Goal: Task Accomplishment & Management: Manage account settings

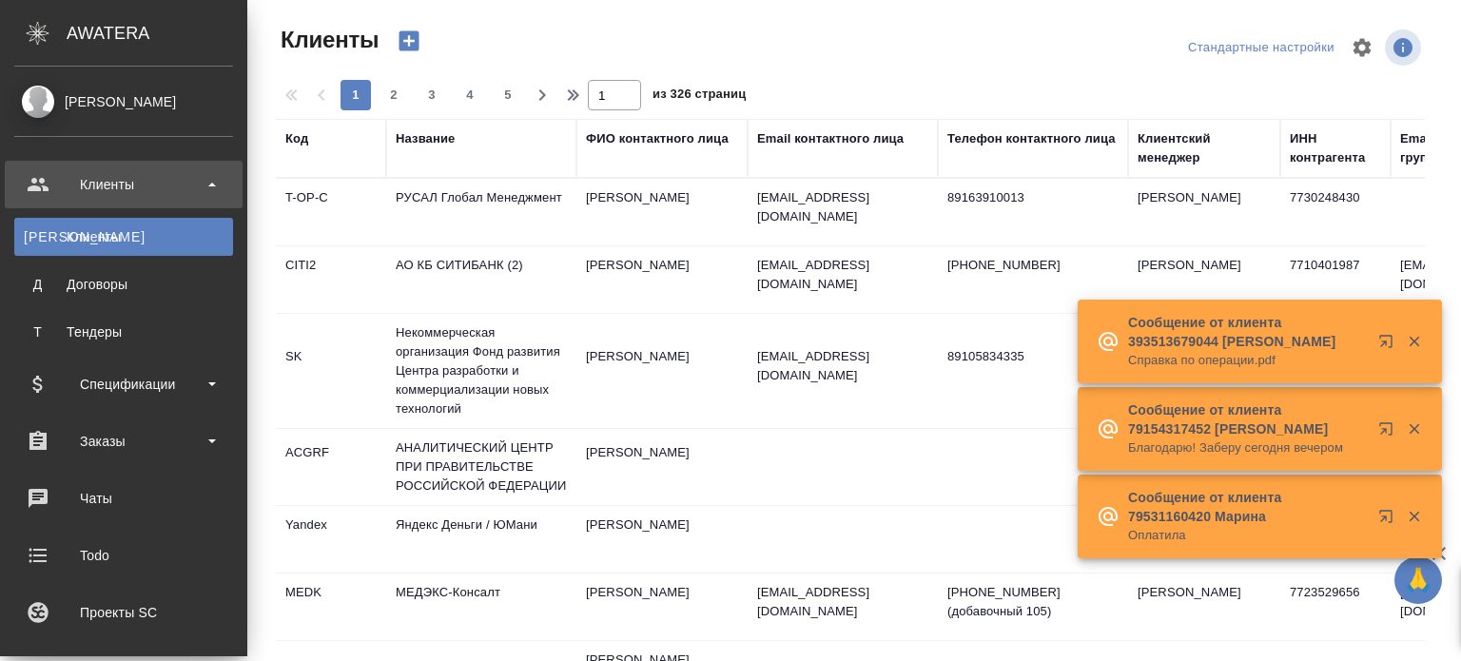
select select "RU"
click at [75, 447] on div "Заказы" at bounding box center [123, 441] width 219 height 29
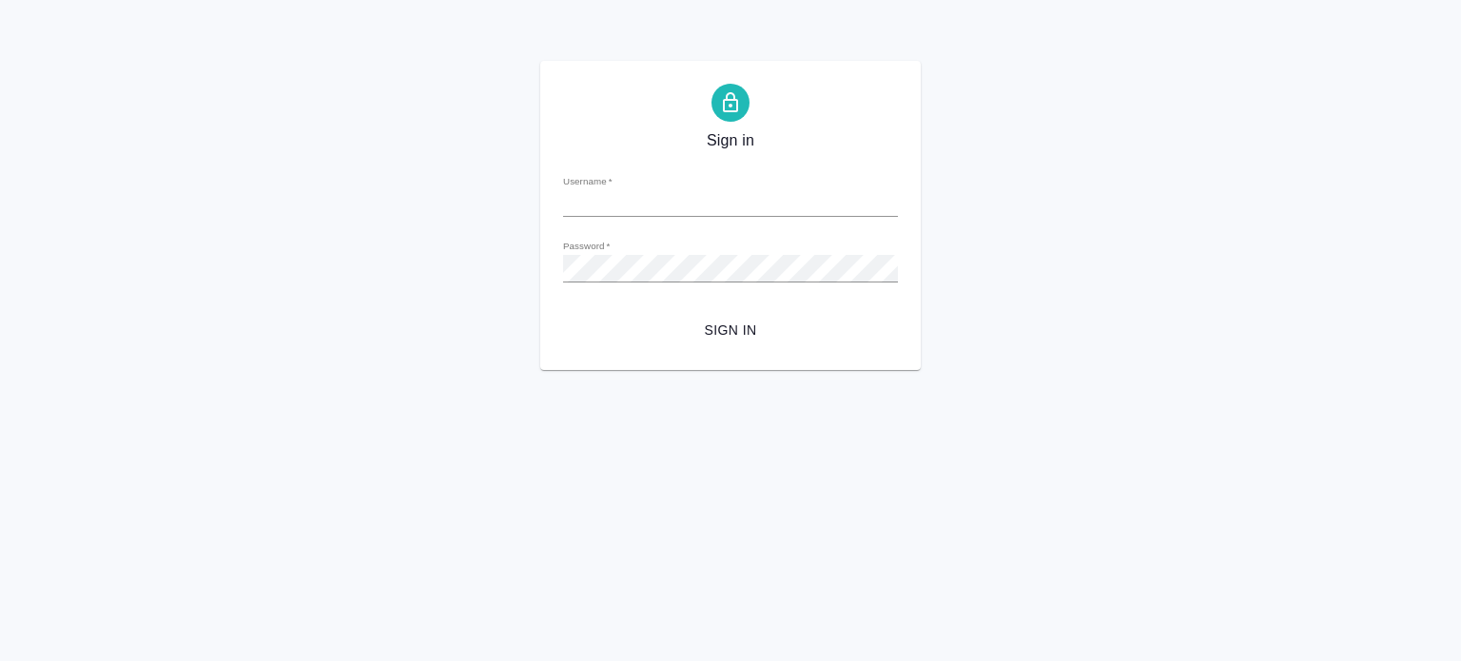
type input "k.aivazyan@awatera.com"
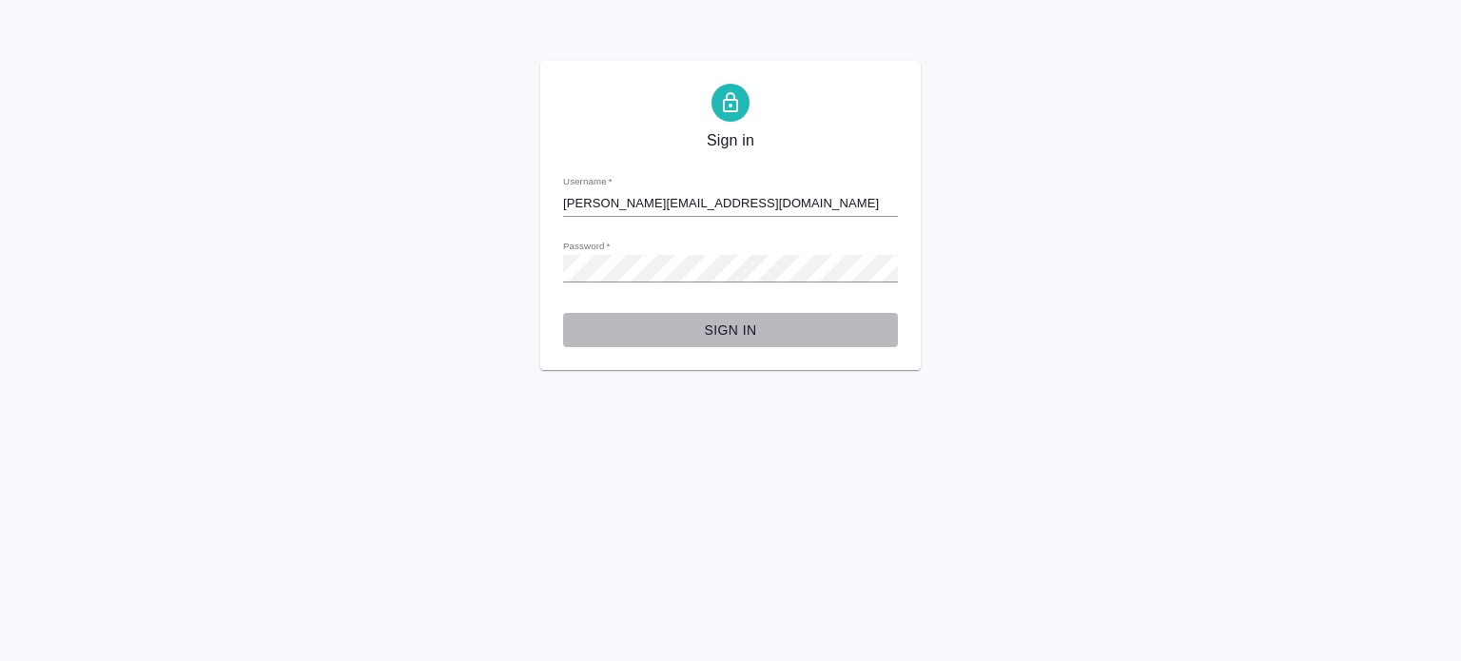
click at [715, 332] on span "Sign in" at bounding box center [730, 331] width 304 height 24
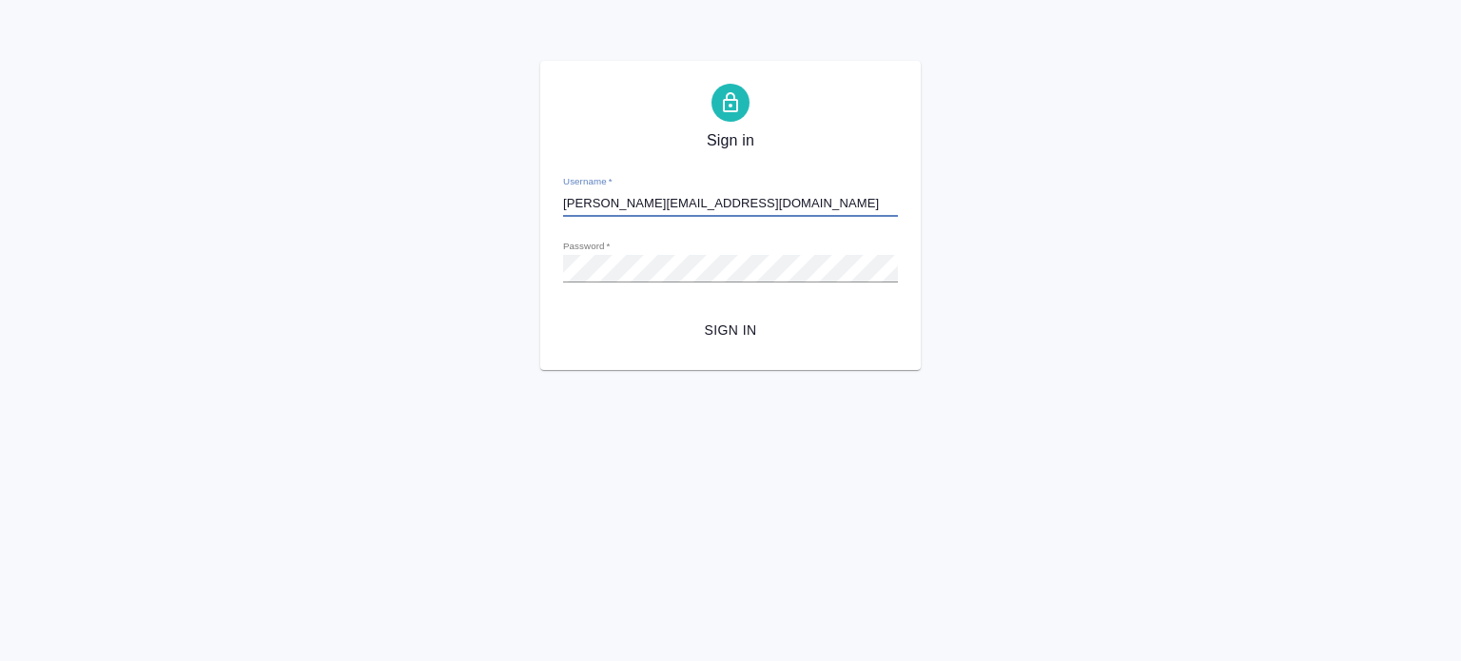
click at [632, 205] on input "k.aivazyan@awatera.com" at bounding box center [730, 203] width 335 height 27
click at [719, 216] on input "k.aivazyan@awatera.com" at bounding box center [730, 203] width 335 height 27
drag, startPoint x: 719, startPoint y: 216, endPoint x: 489, endPoint y: 232, distance: 230.7
click at [489, 232] on div "Sign in Username   * k.aivazyan@awatera.com Password   * urlPath   * / Sign in" at bounding box center [730, 215] width 1461 height 309
click at [563, 313] on button "Sign in" at bounding box center [730, 330] width 335 height 35
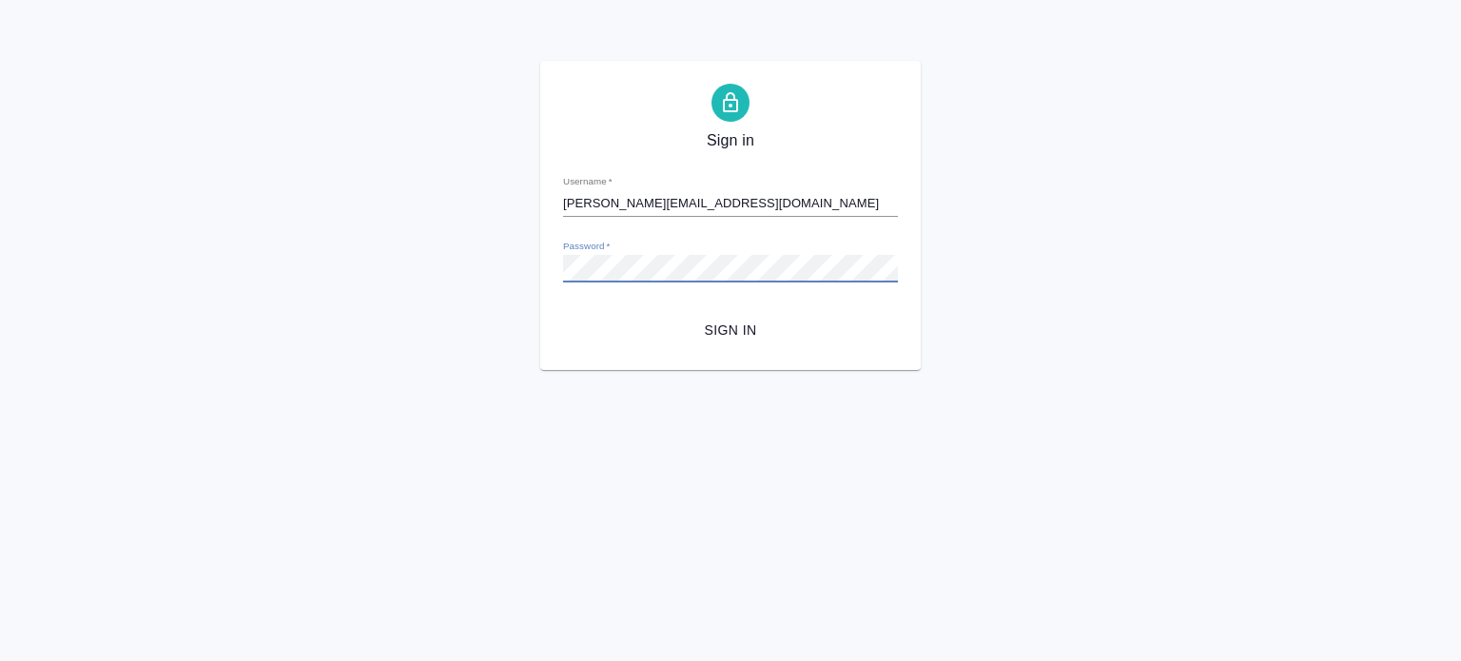
click at [563, 313] on button "Sign in" at bounding box center [730, 330] width 335 height 35
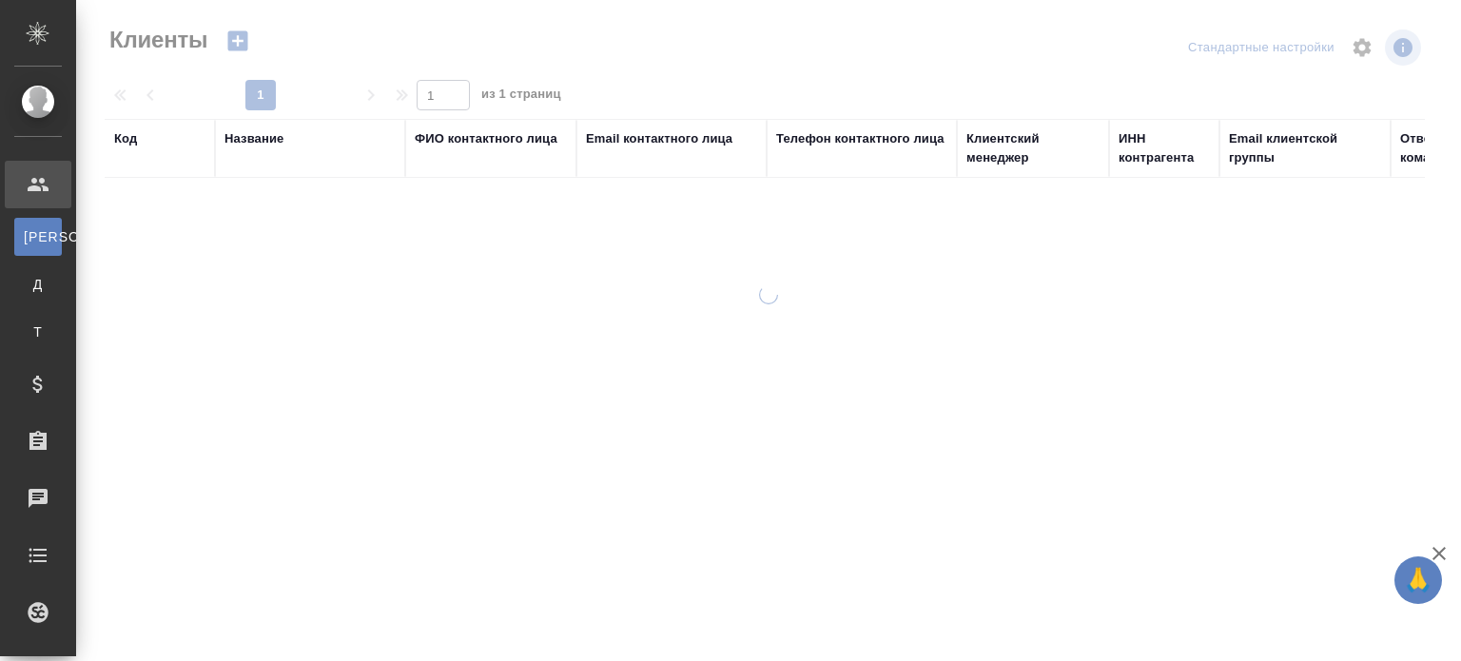
select select "RU"
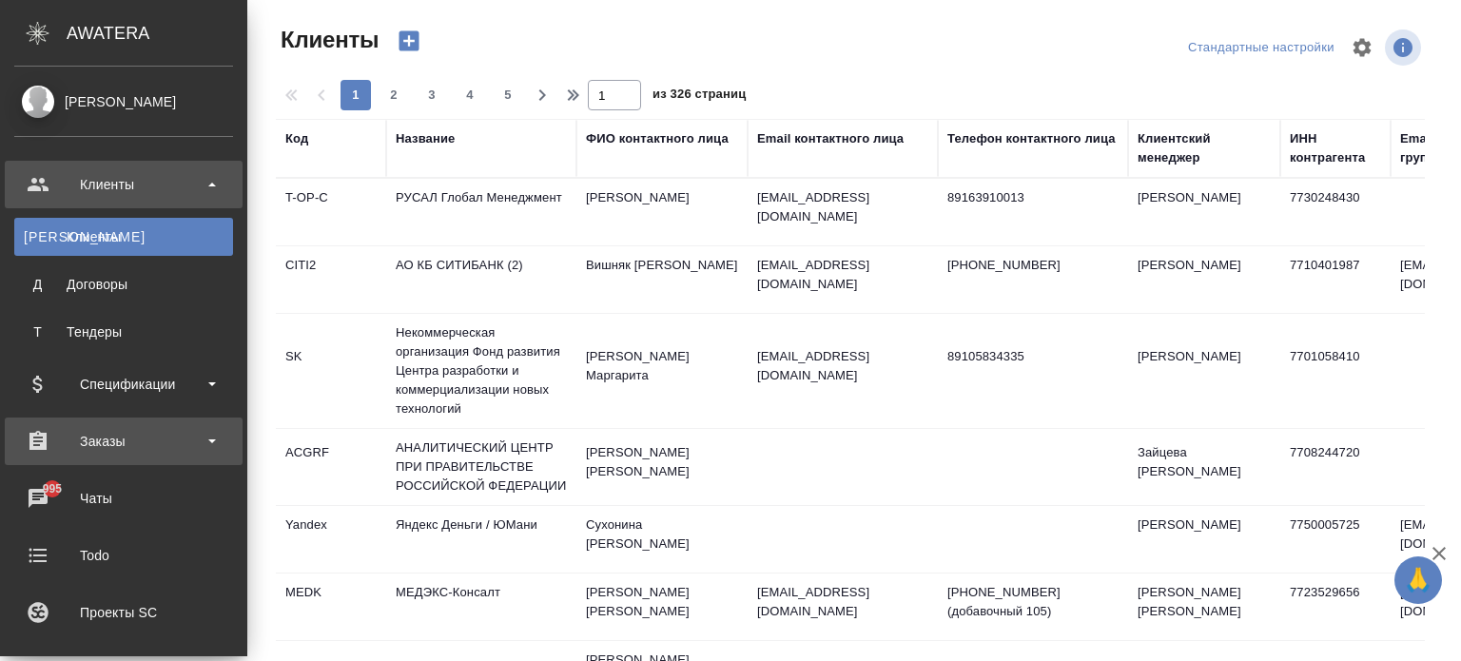
click at [137, 425] on div "Заказы" at bounding box center [124, 441] width 238 height 48
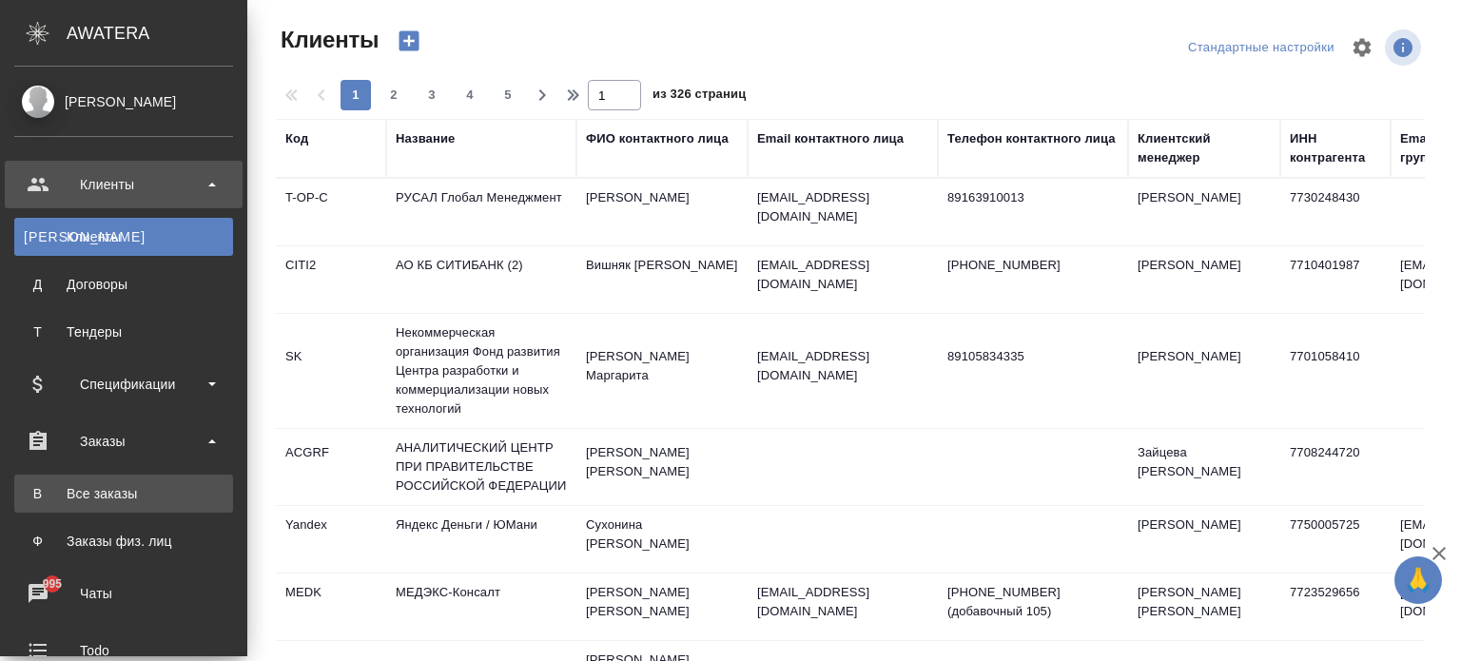
click at [119, 494] on div "Все заказы" at bounding box center [124, 493] width 200 height 19
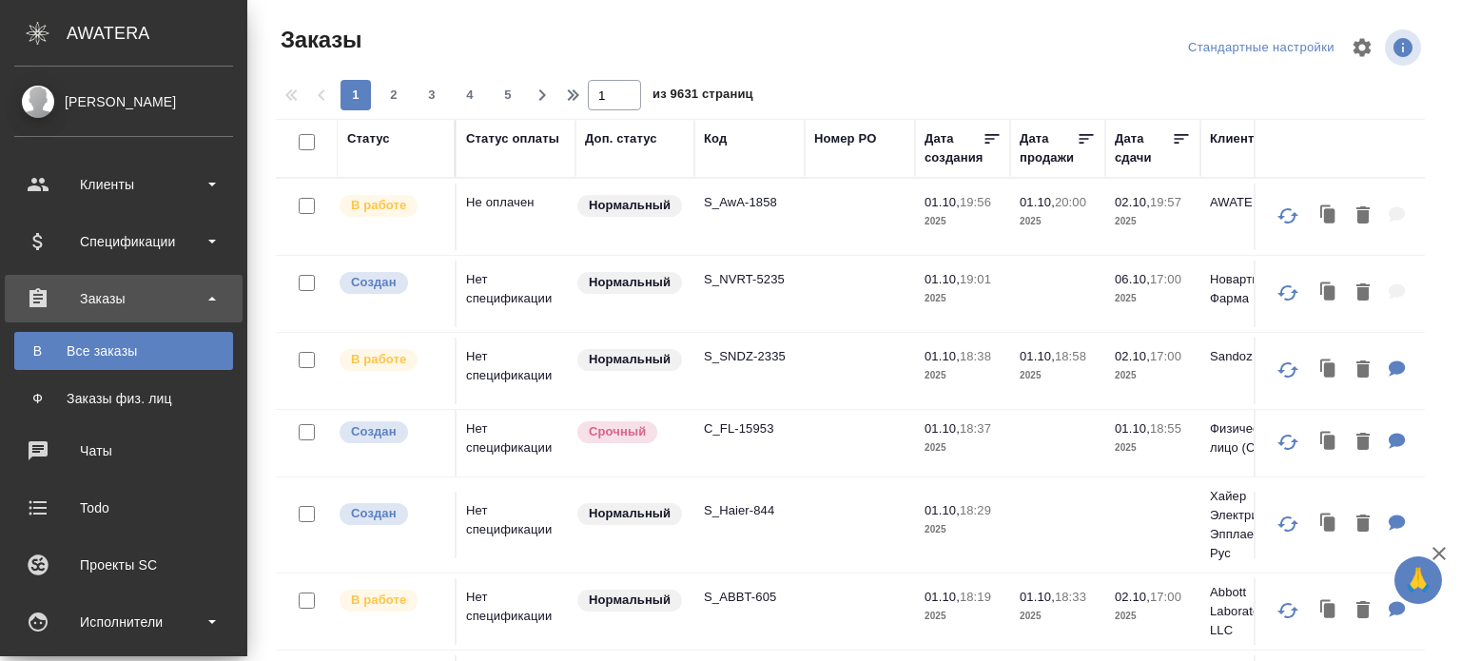
click at [49, 310] on div "Заказы" at bounding box center [124, 299] width 238 height 48
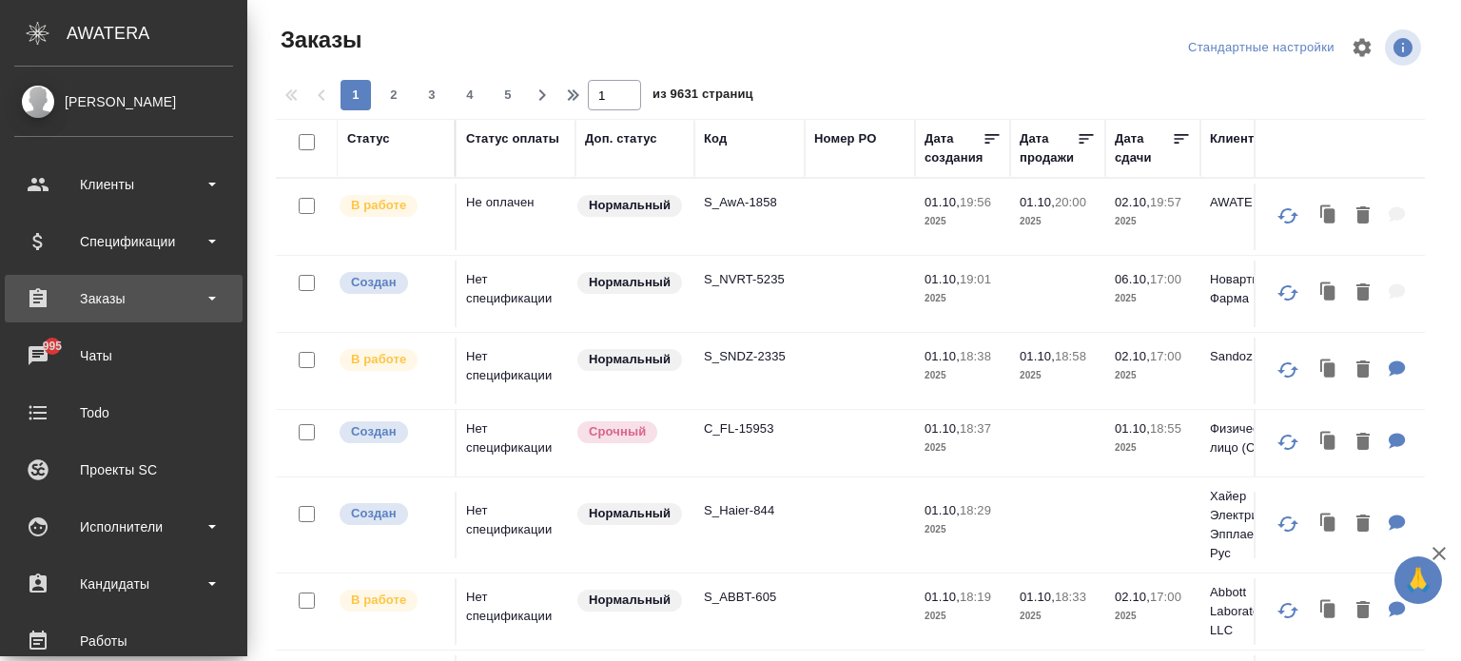
scroll to position [152, 0]
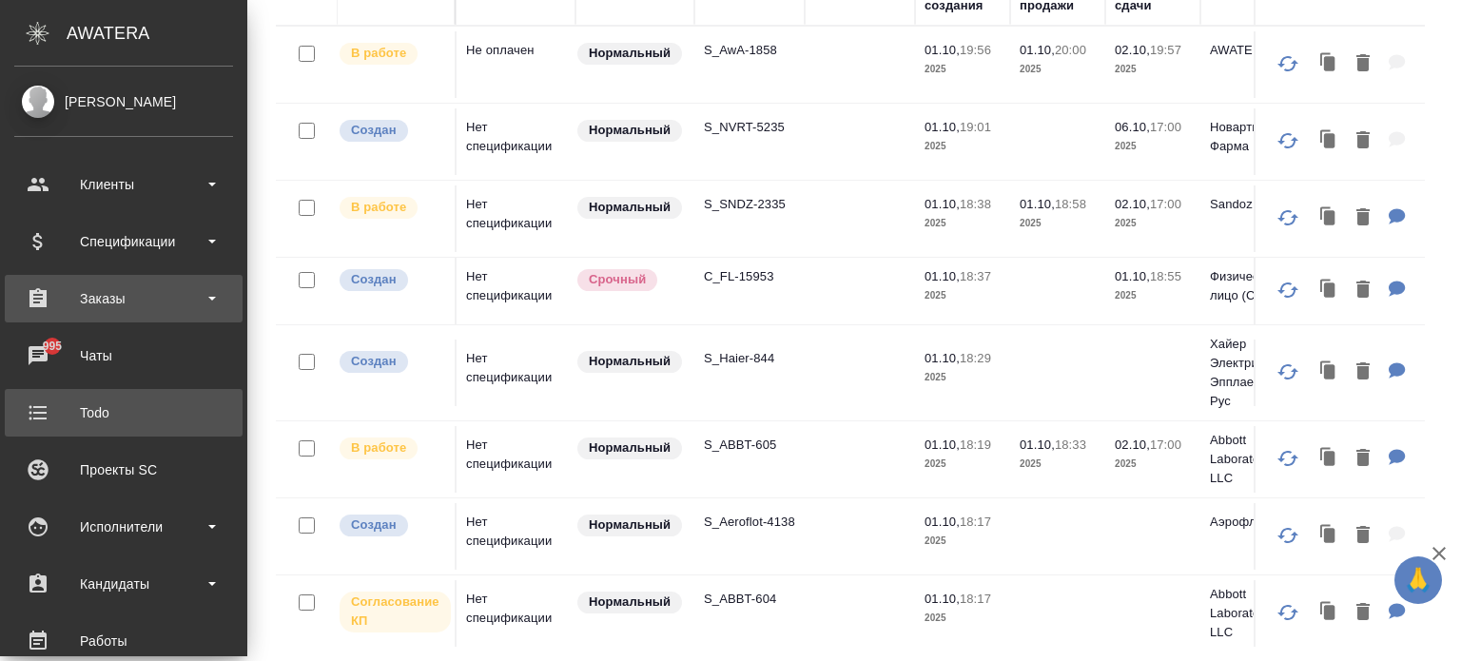
click at [91, 389] on link "Todo" at bounding box center [124, 413] width 238 height 48
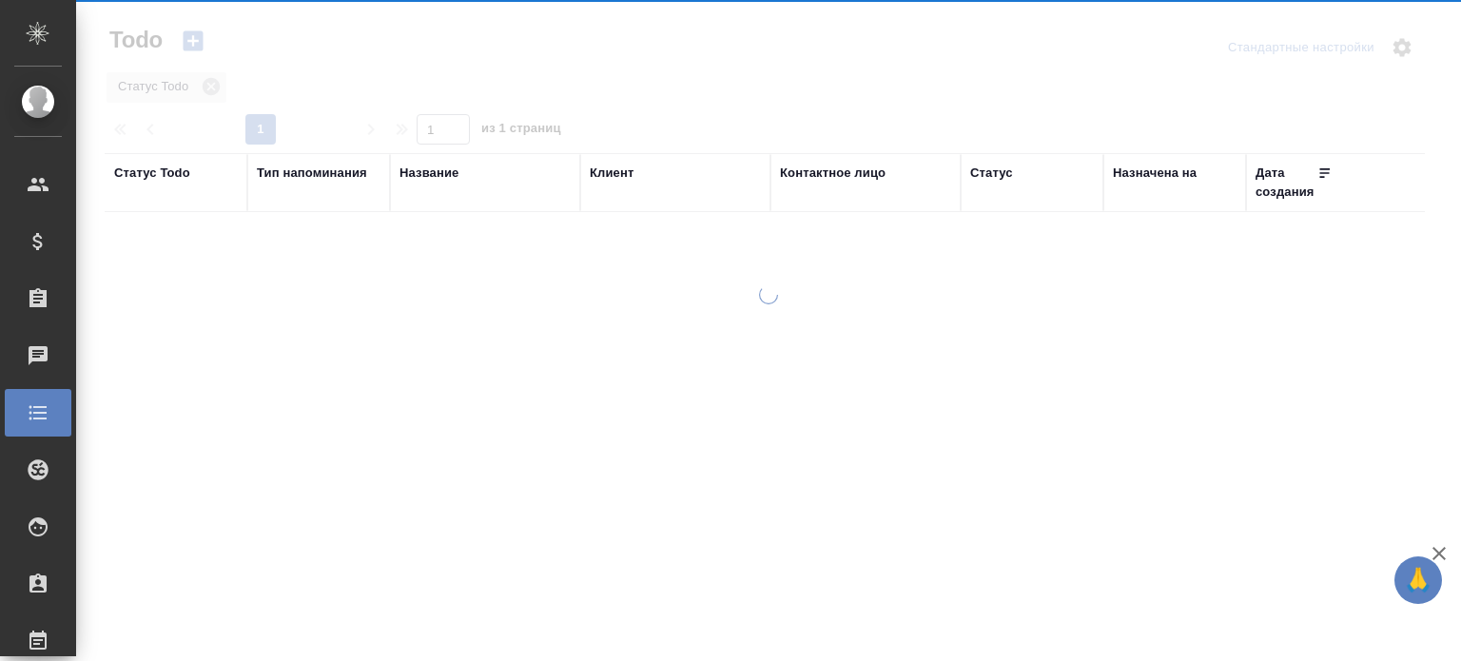
click at [38, 301] on div "Заказы" at bounding box center [14, 298] width 48 height 29
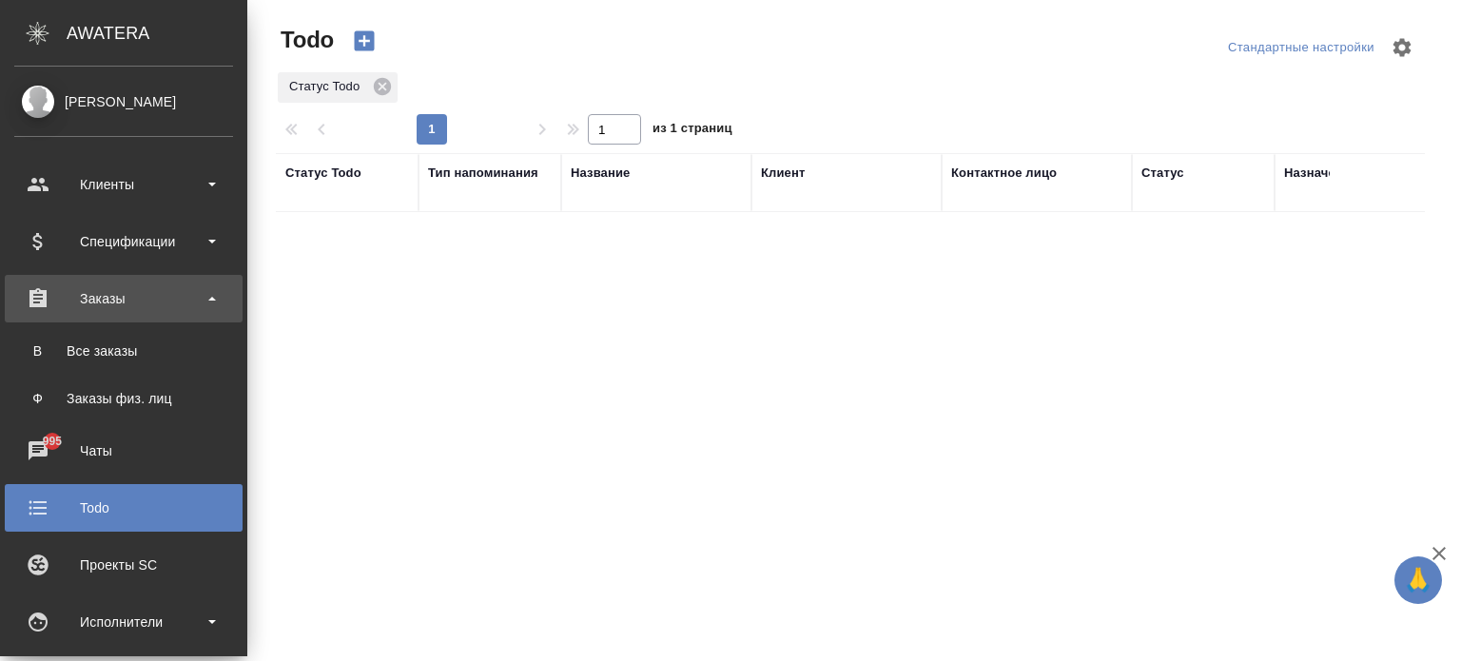
click at [96, 295] on div "Заказы" at bounding box center [123, 298] width 219 height 29
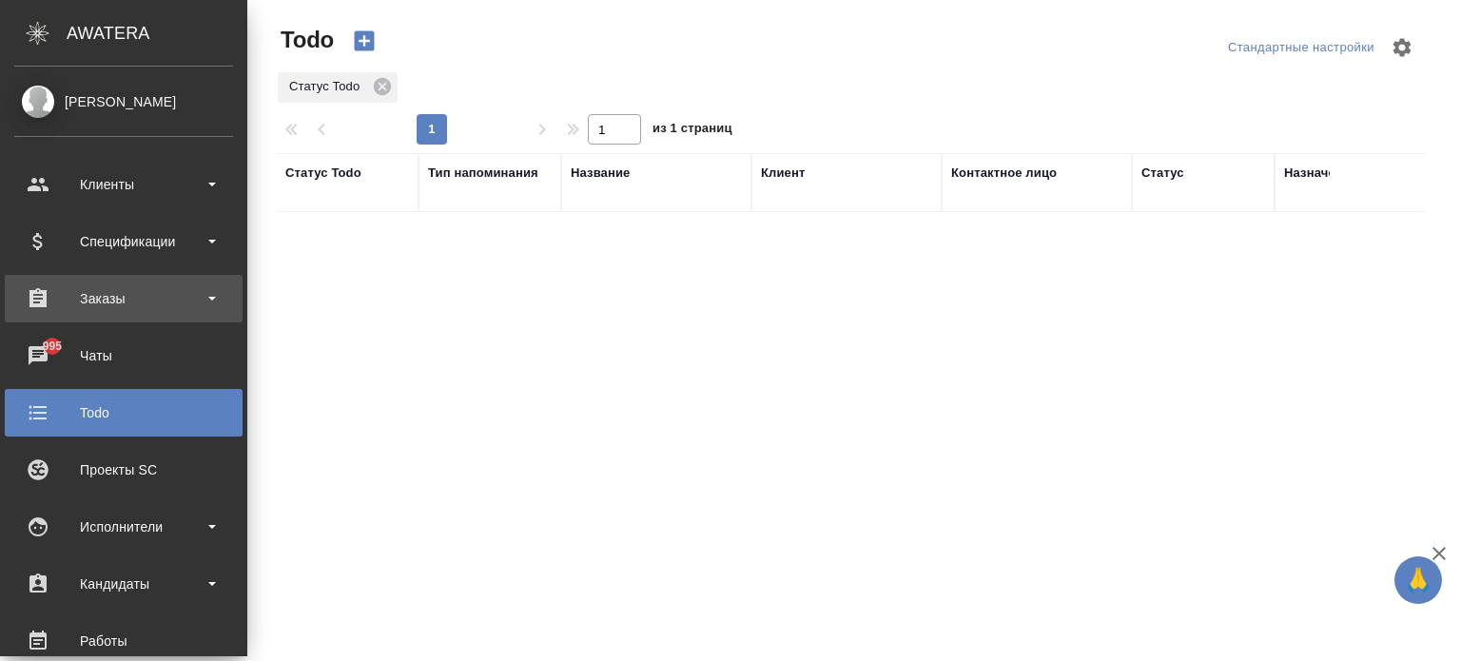
click at [112, 298] on div "Заказы" at bounding box center [123, 298] width 219 height 29
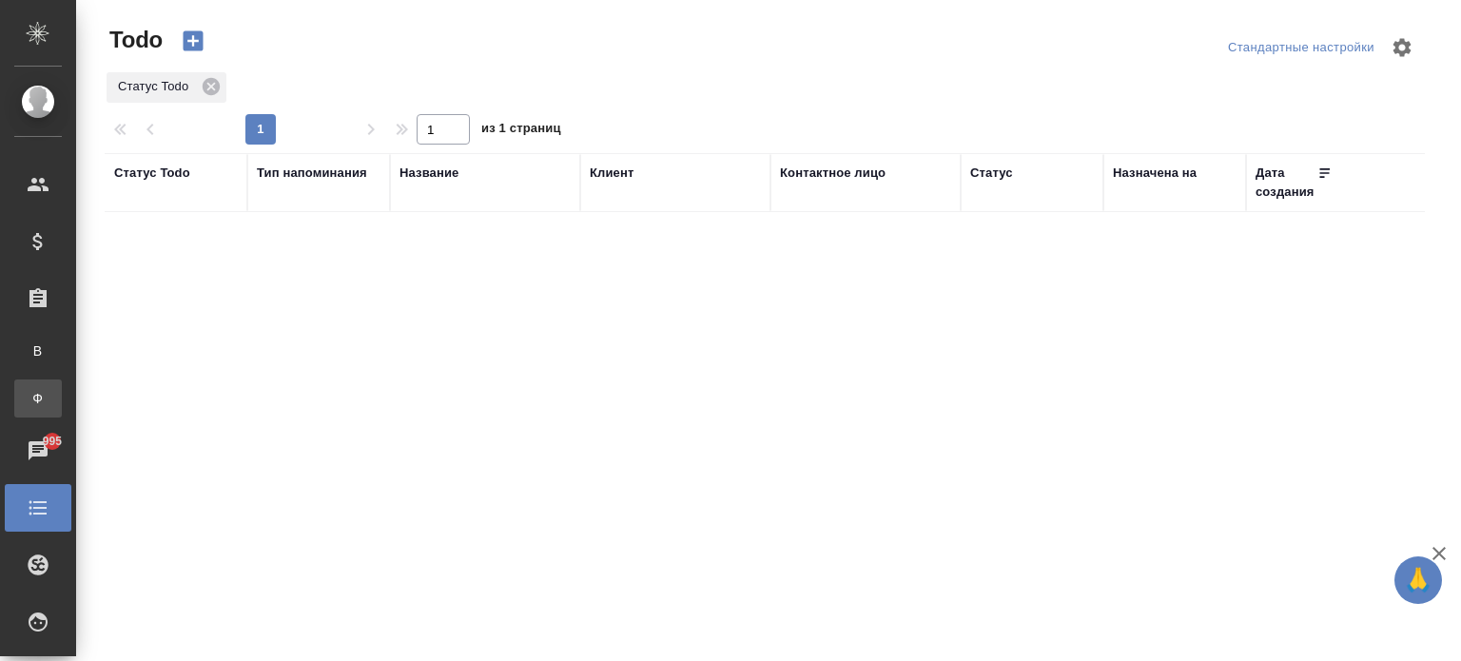
click at [62, 382] on link "Ф Заказы физ. лиц" at bounding box center [38, 398] width 48 height 38
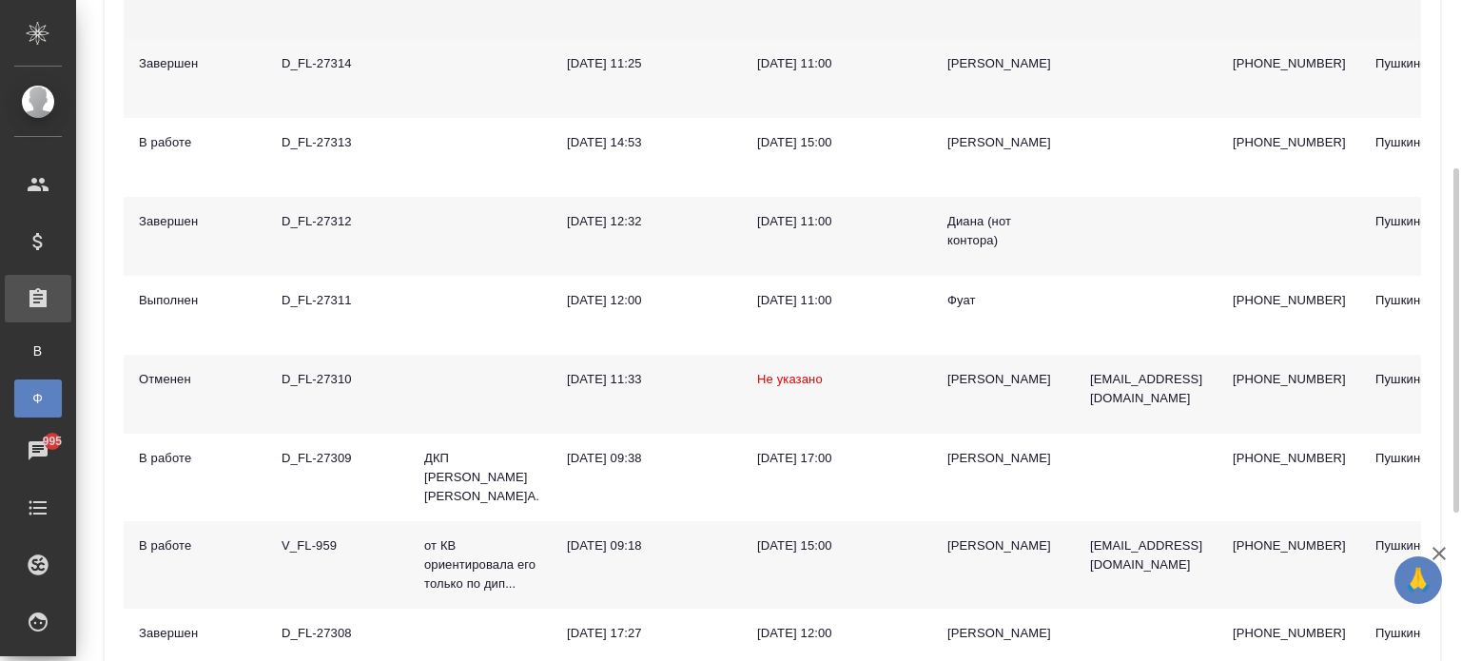
scroll to position [605, 0]
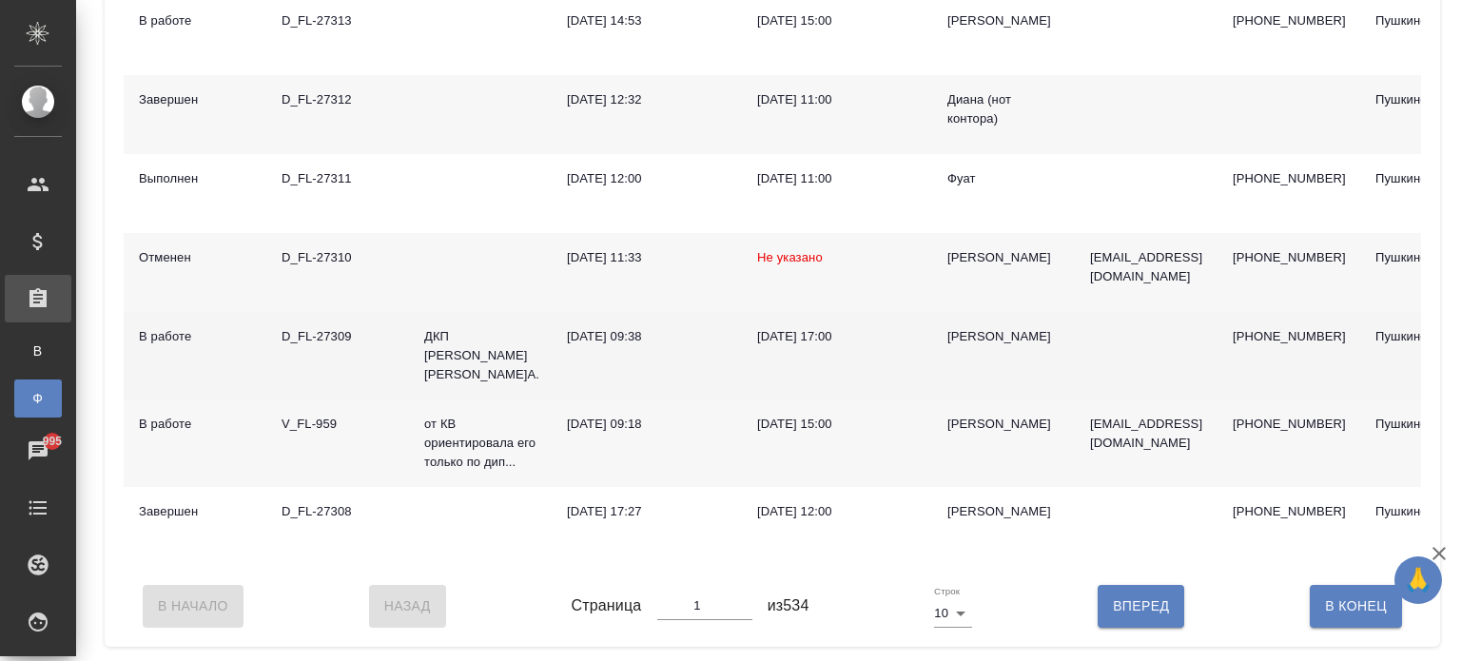
click at [652, 359] on td "29.09.2025, 09:38" at bounding box center [647, 355] width 190 height 87
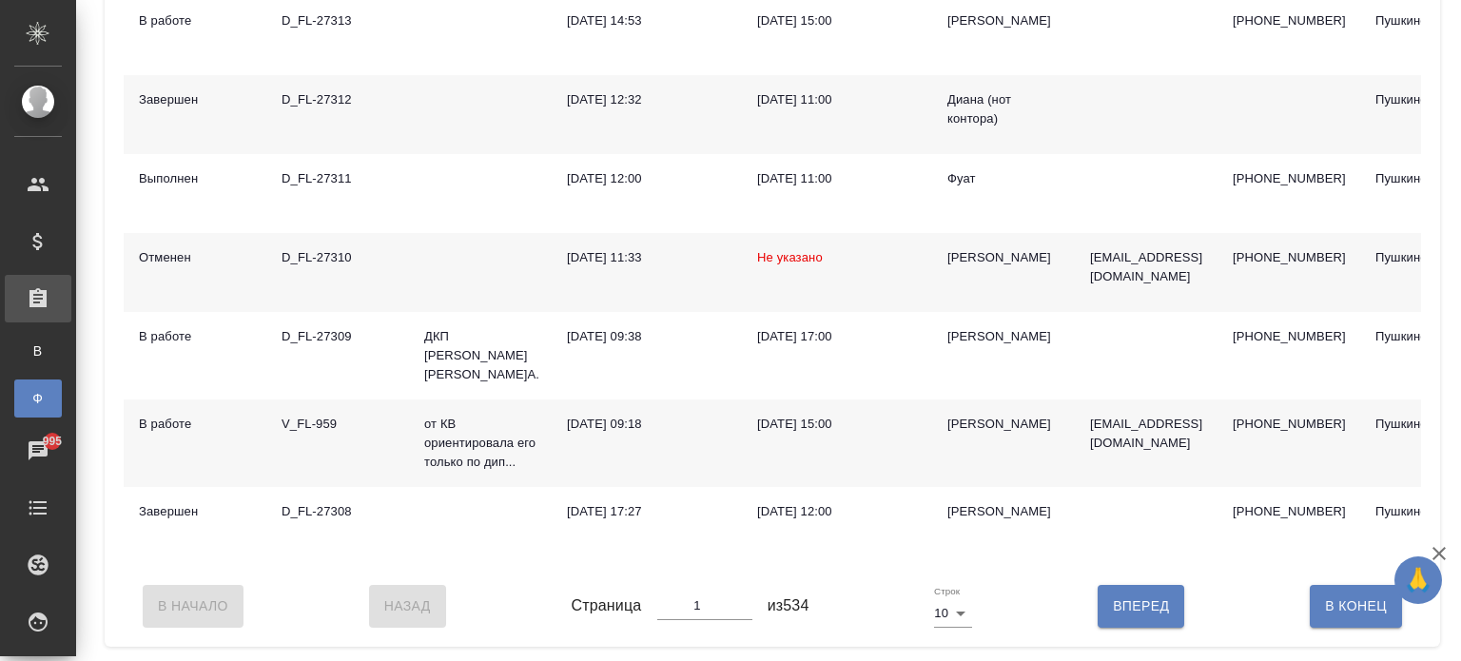
click at [631, 420] on div "29.09.2025, 09:18" at bounding box center [647, 424] width 160 height 19
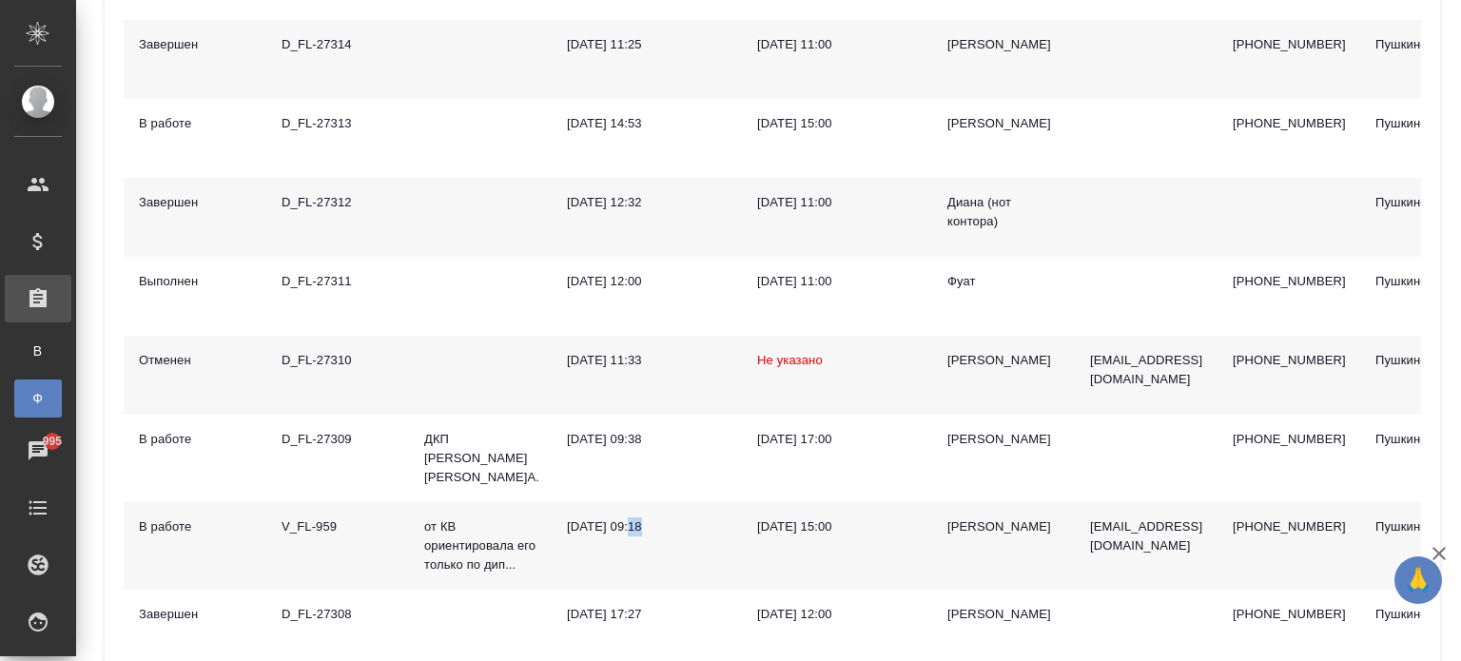
scroll to position [0, 0]
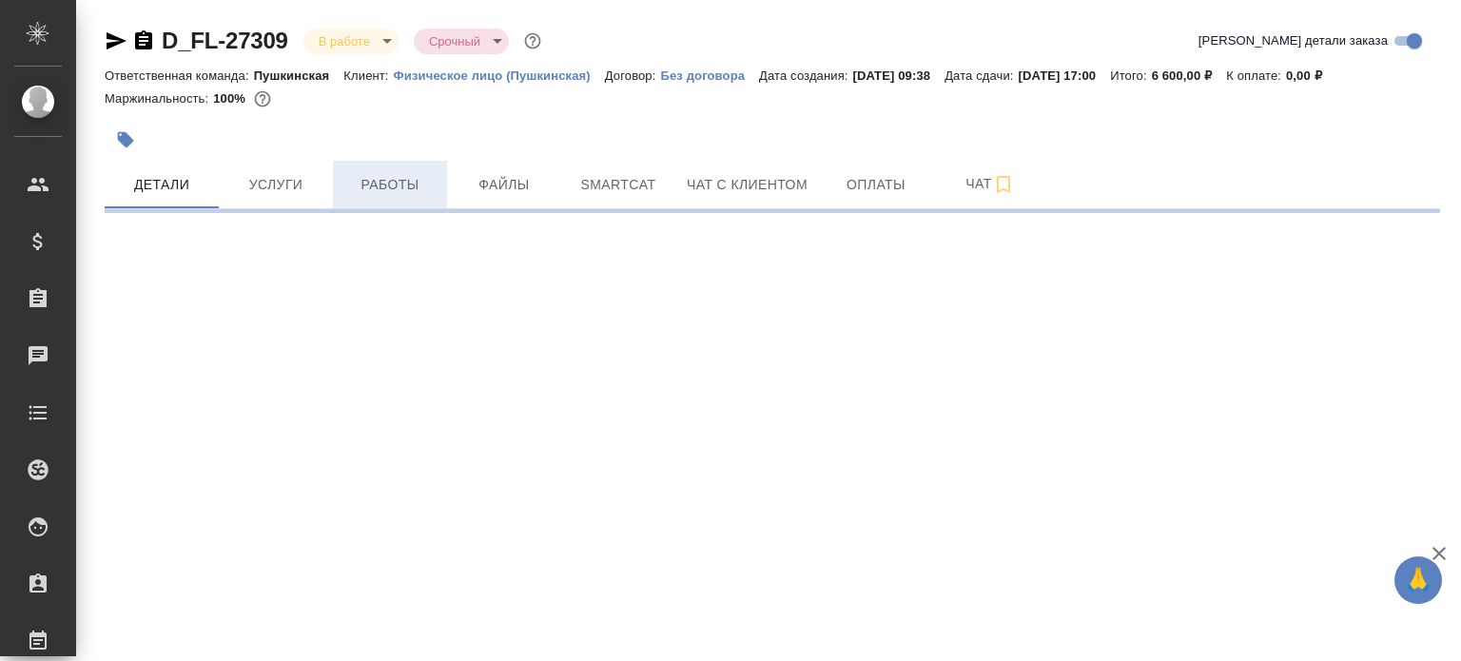
select select "RU"
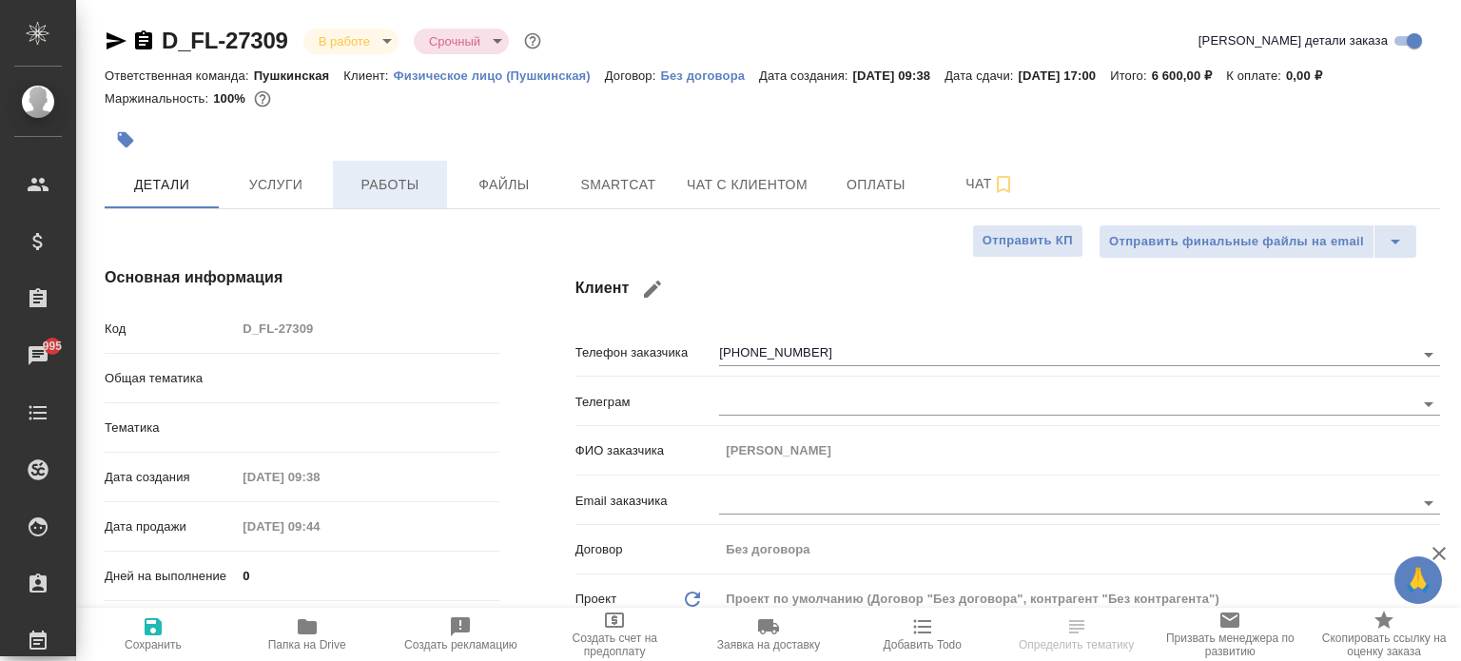
type textarea "x"
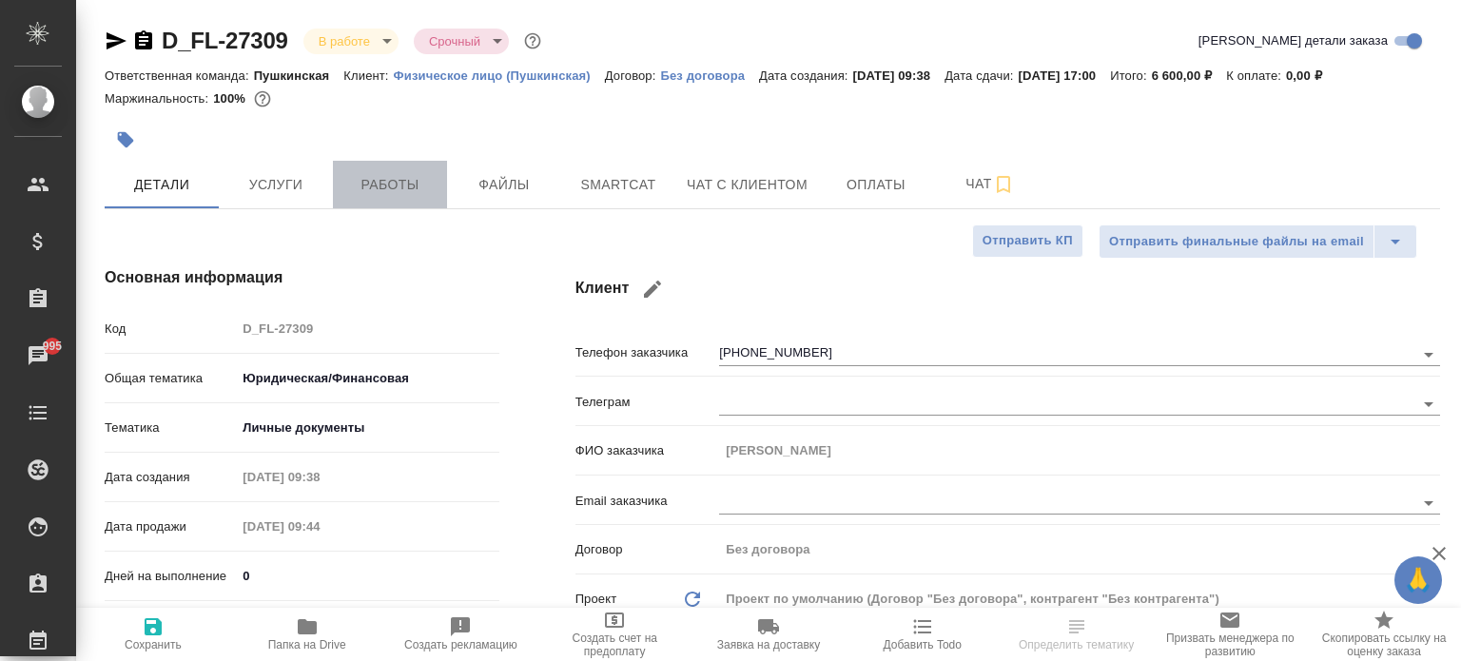
click at [402, 201] on button "Работы" at bounding box center [390, 185] width 114 height 48
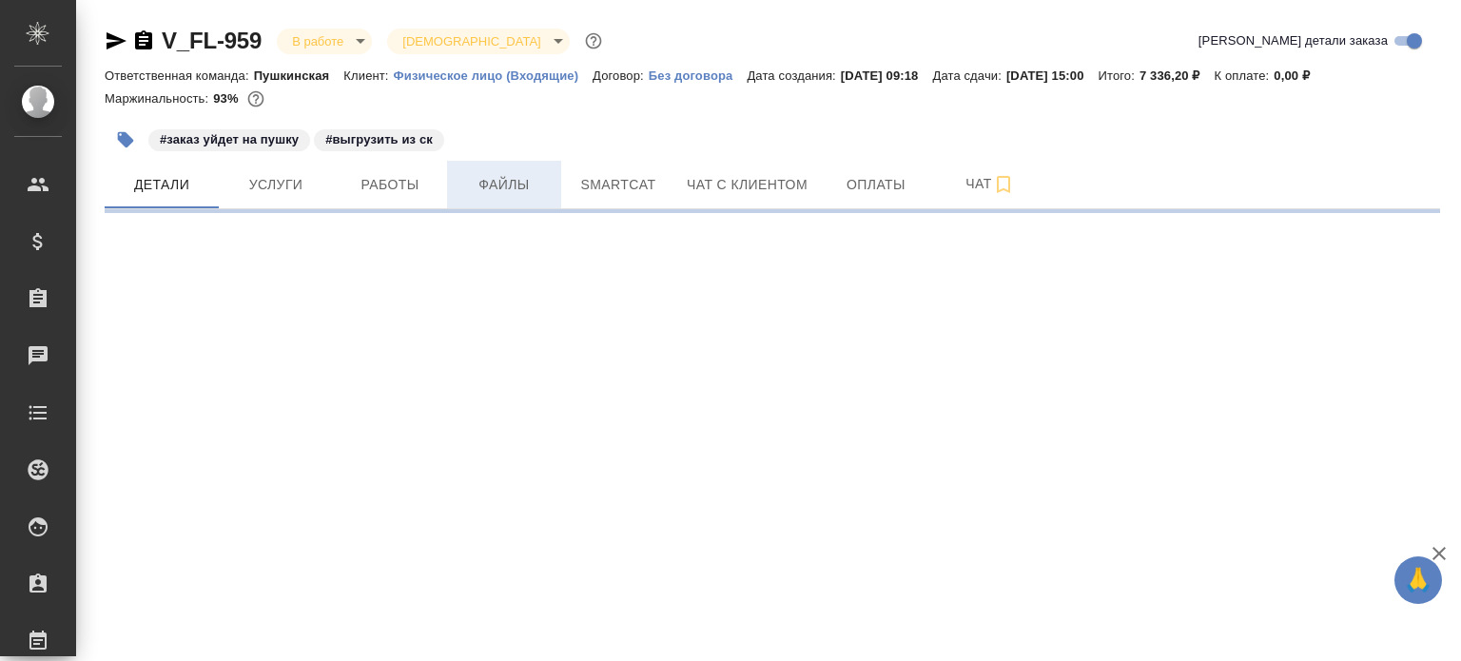
select select "RU"
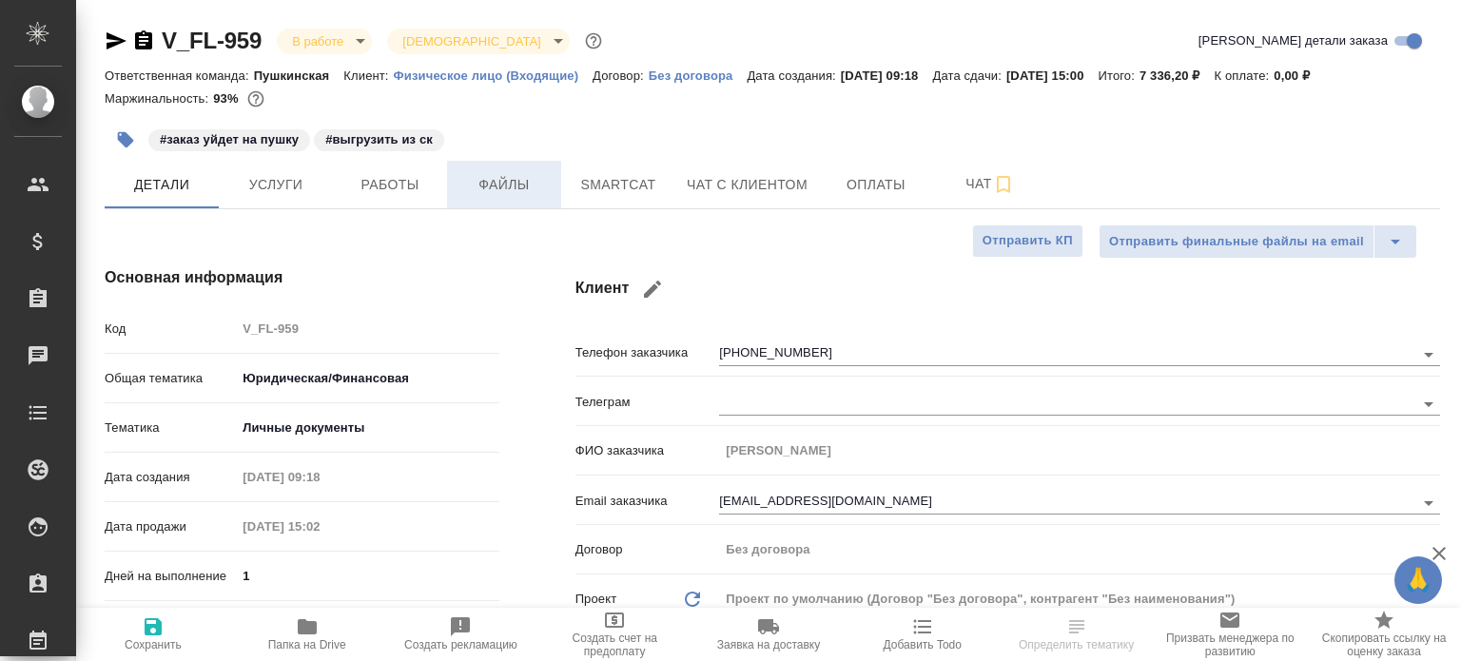
type textarea "x"
click at [512, 204] on button "Файлы" at bounding box center [504, 185] width 114 height 48
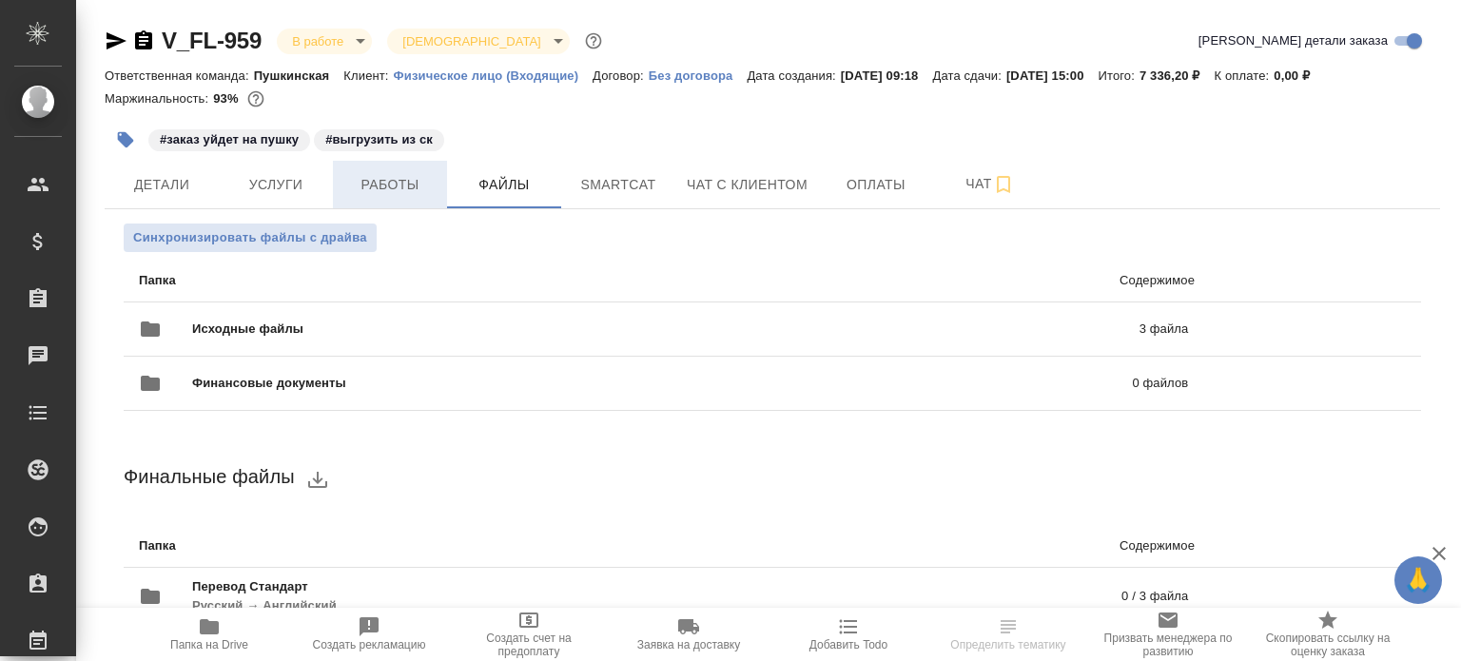
click at [415, 198] on button "Работы" at bounding box center [390, 185] width 114 height 48
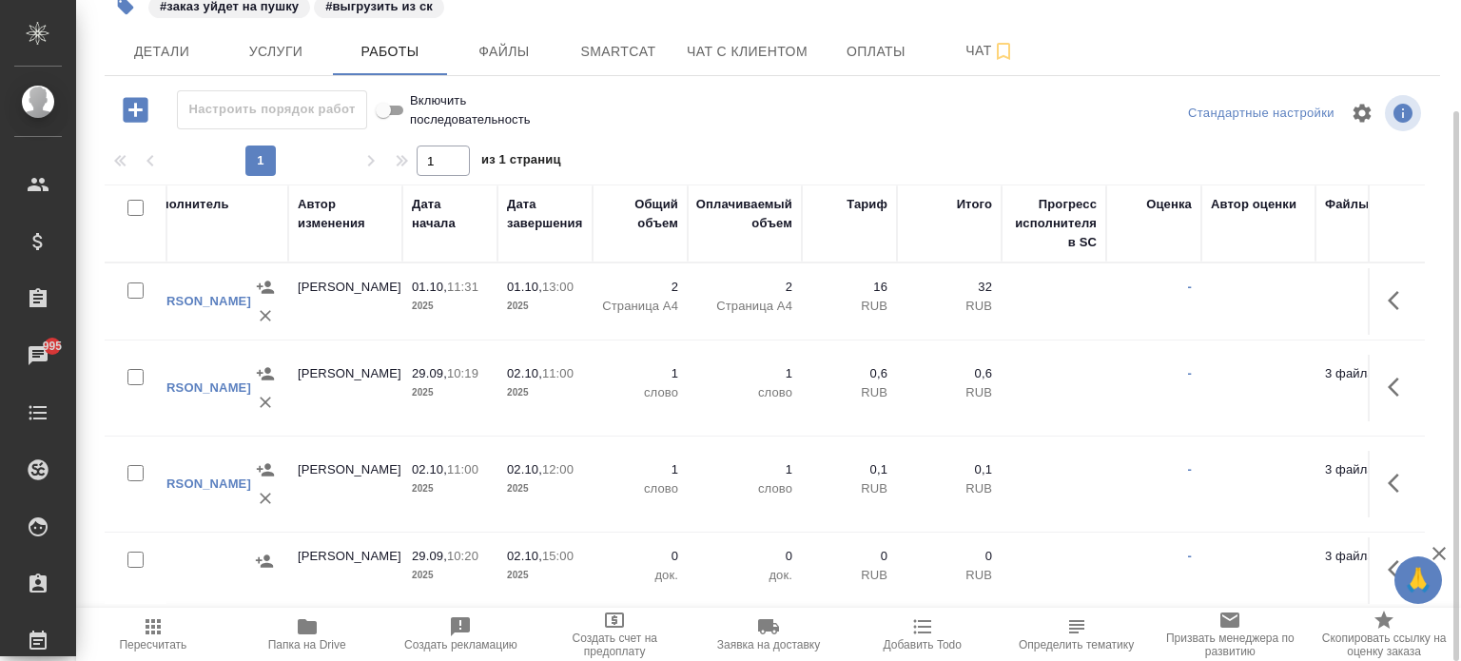
scroll to position [10, 783]
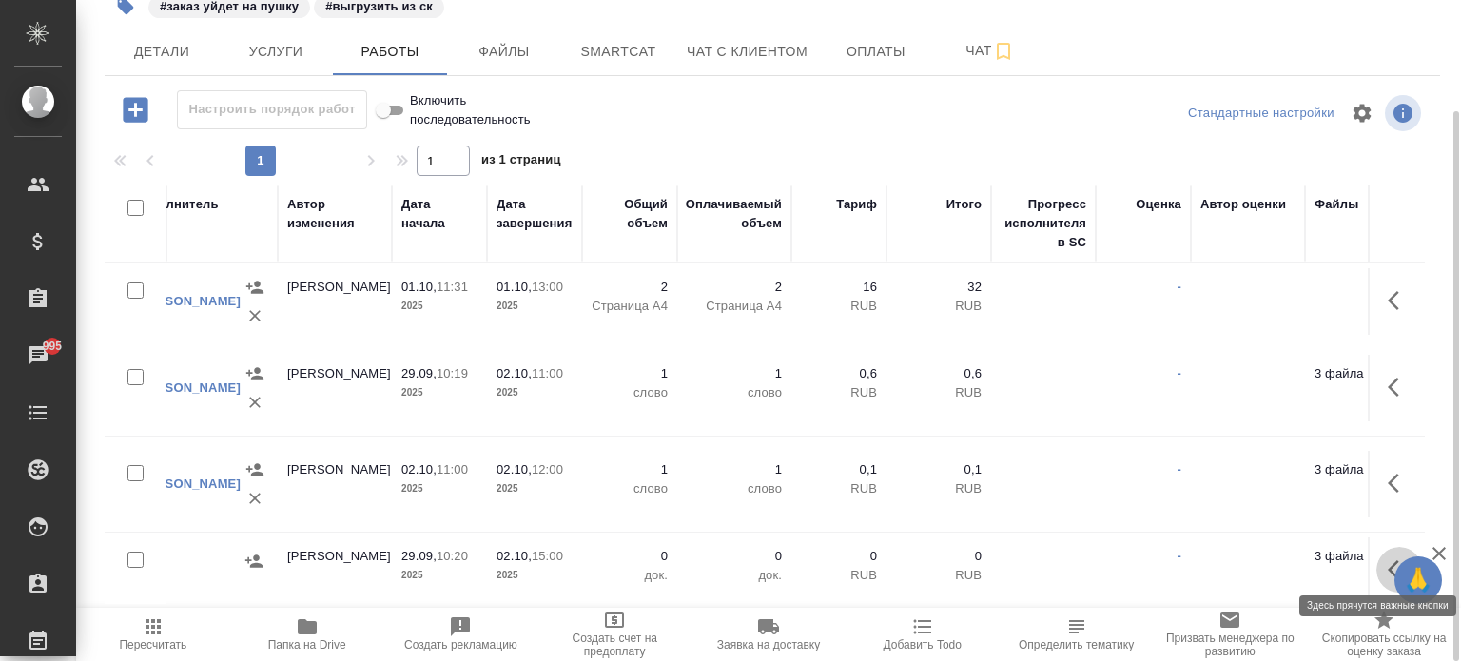
click at [1387, 558] on icon "button" at bounding box center [1398, 569] width 23 height 23
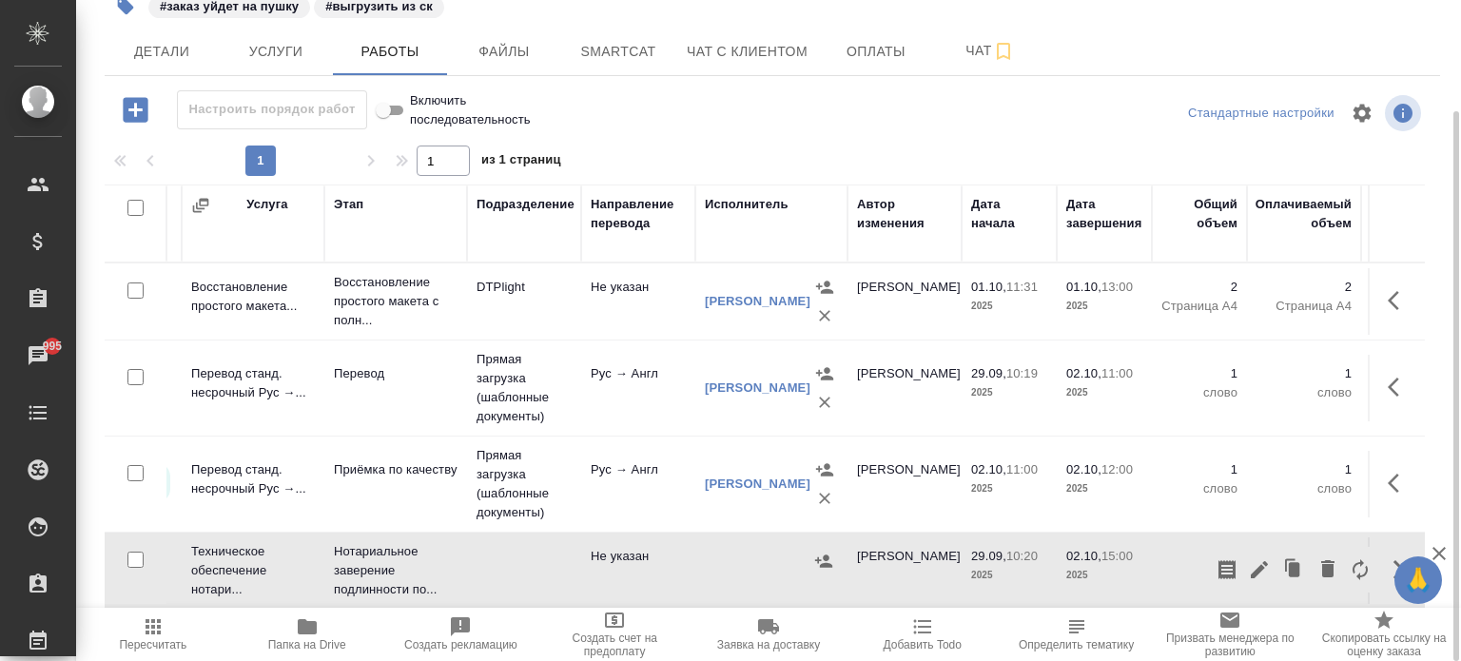
scroll to position [10, 0]
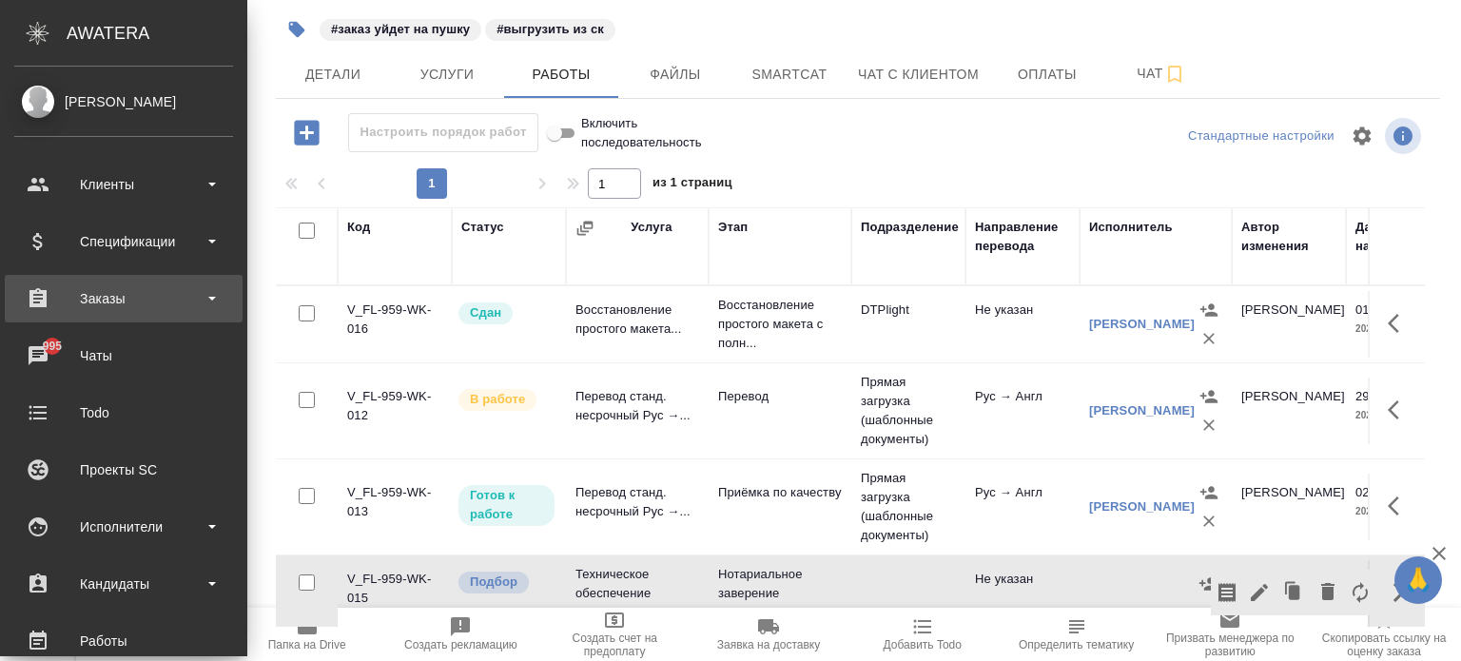
click at [90, 297] on div "Заказы" at bounding box center [123, 298] width 219 height 29
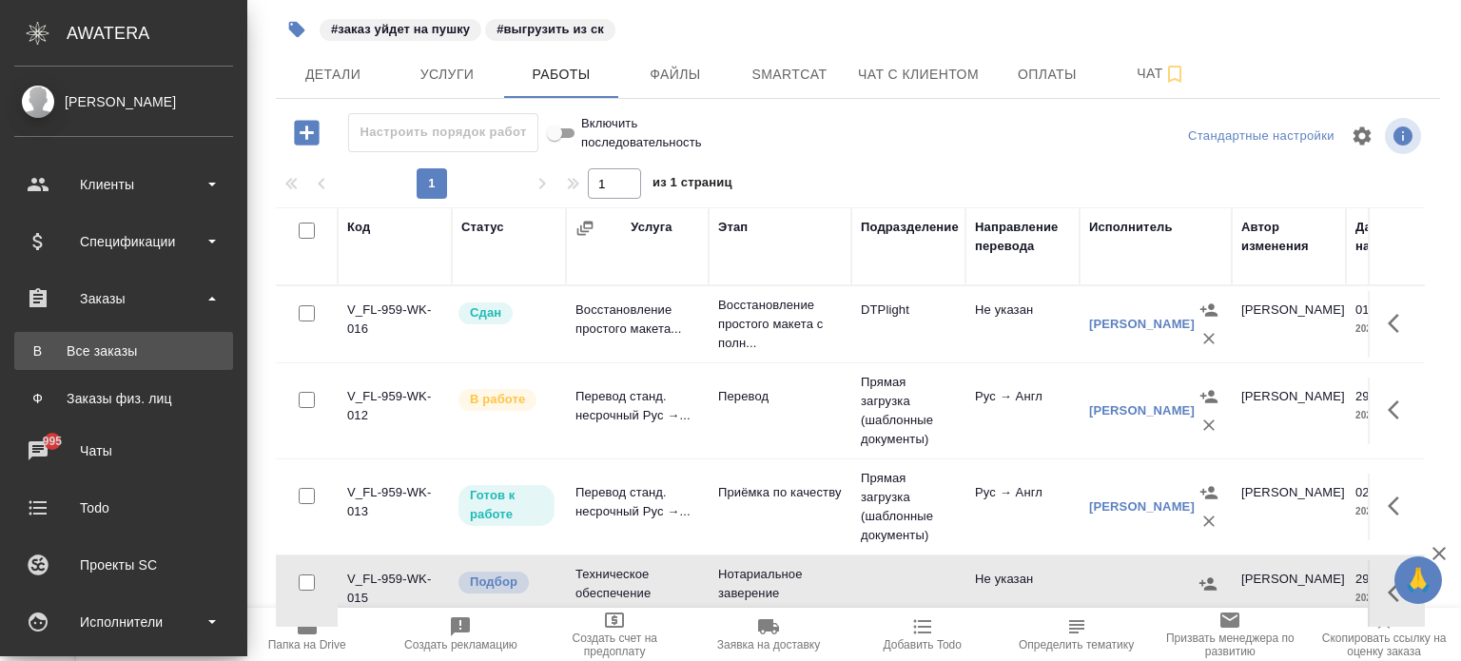
click at [126, 351] on div "Все заказы" at bounding box center [124, 350] width 200 height 19
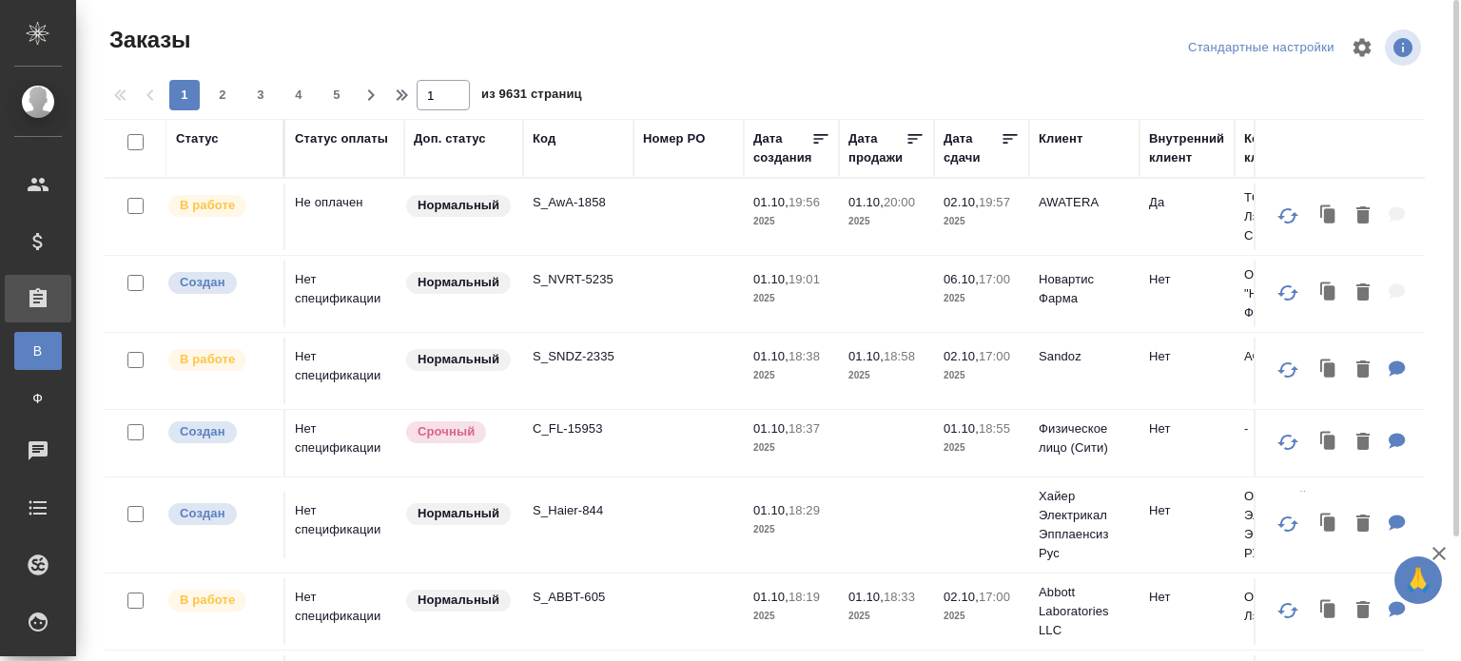
click at [548, 139] on div "Код" at bounding box center [544, 138] width 23 height 19
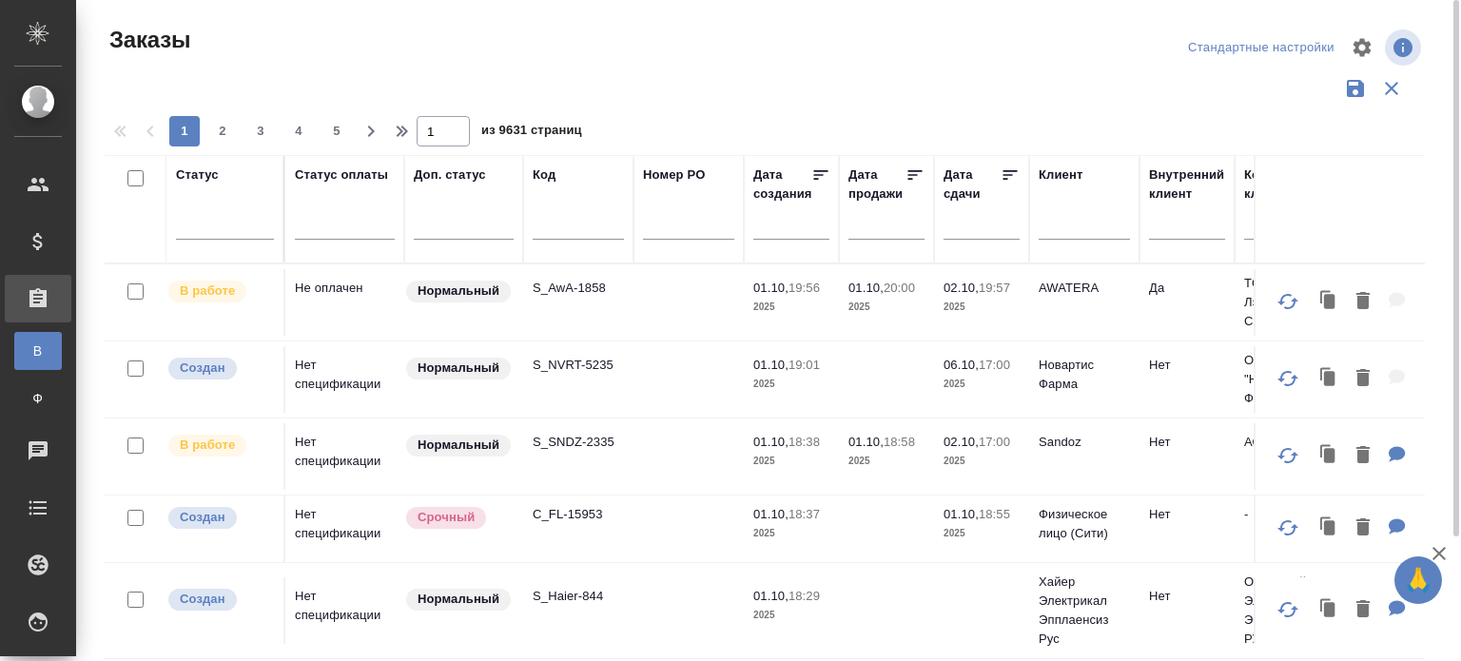
click at [545, 218] on input "text" at bounding box center [578, 228] width 91 height 24
click at [548, 228] on input "text" at bounding box center [578, 228] width 91 height 24
type input "test"
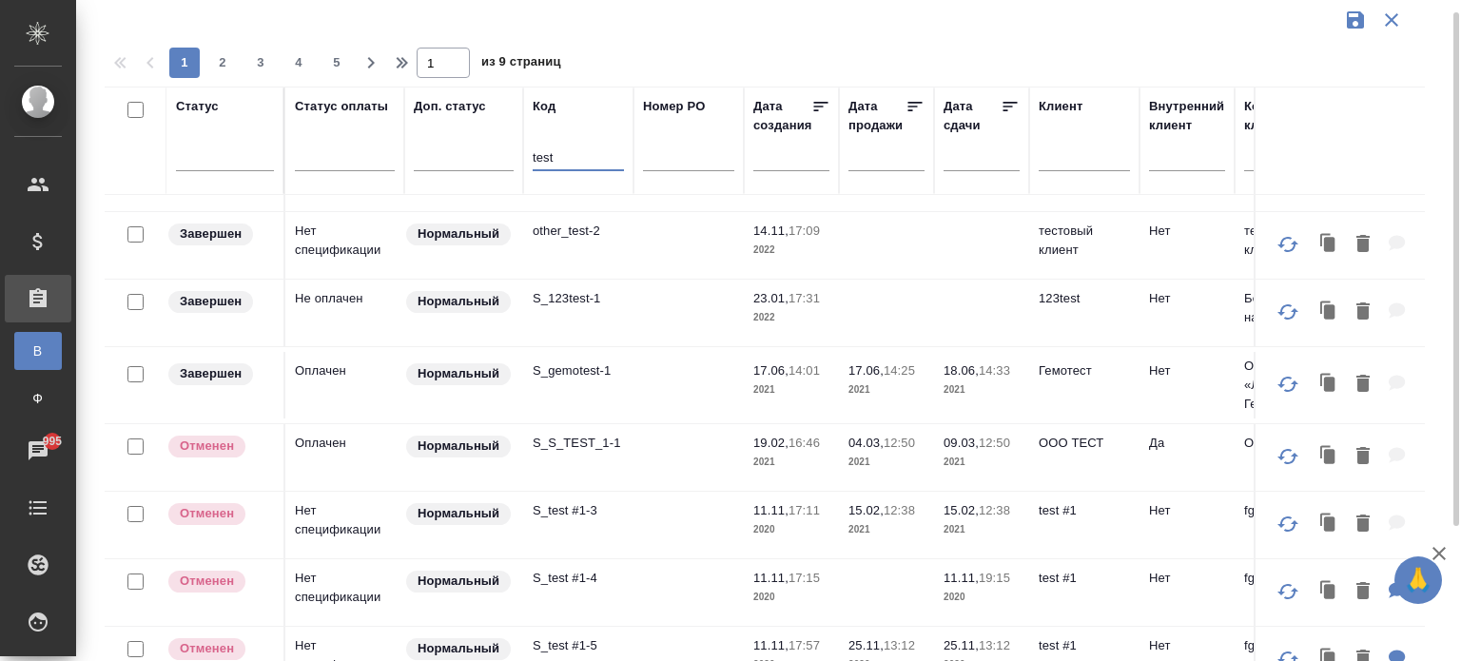
scroll to position [45, 0]
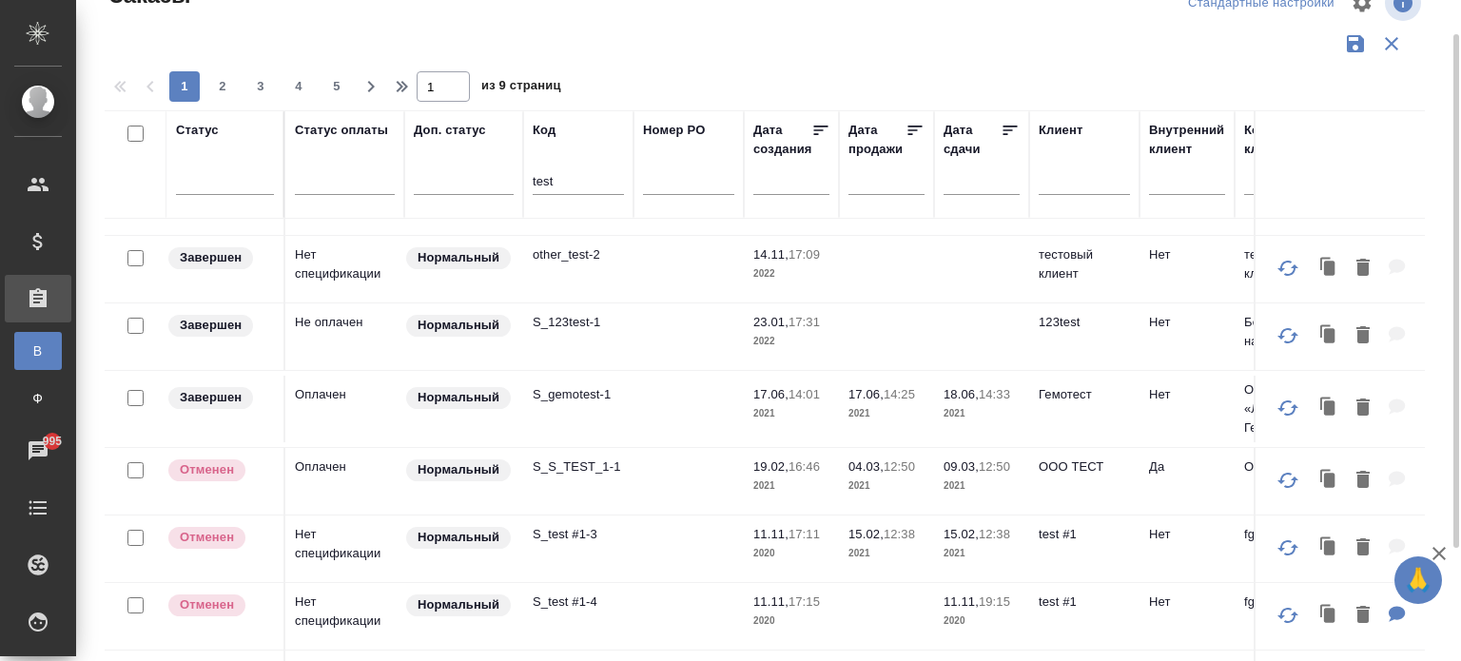
click at [576, 533] on td "S_test #1-3" at bounding box center [578, 548] width 110 height 67
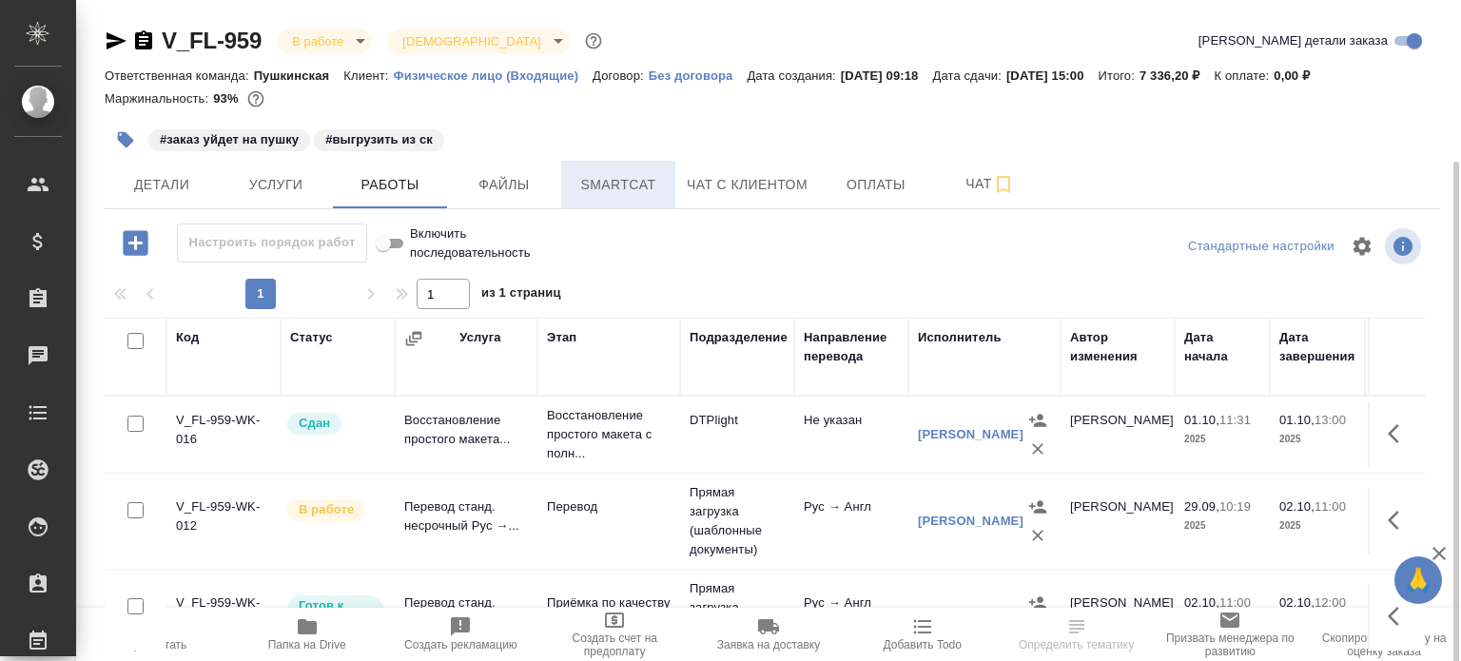
scroll to position [106, 0]
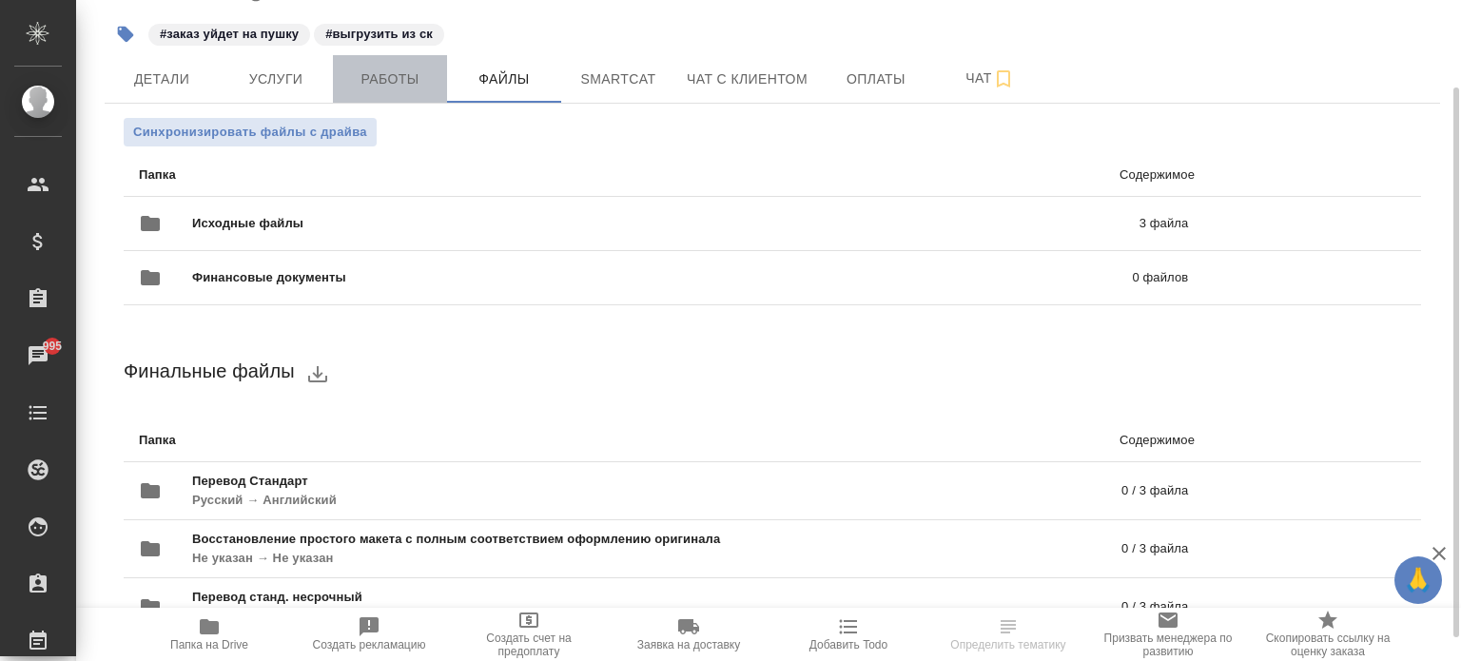
click at [384, 79] on span "Работы" at bounding box center [389, 80] width 91 height 24
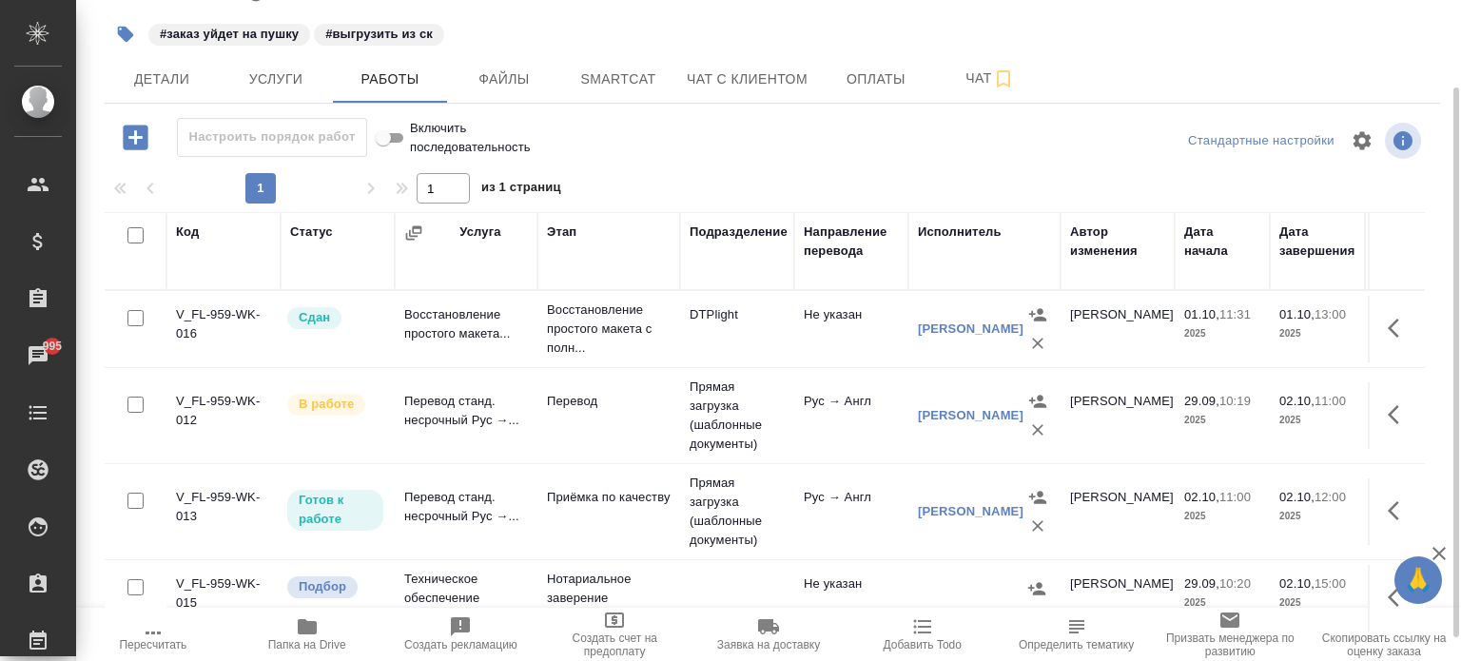
scroll to position [10, 0]
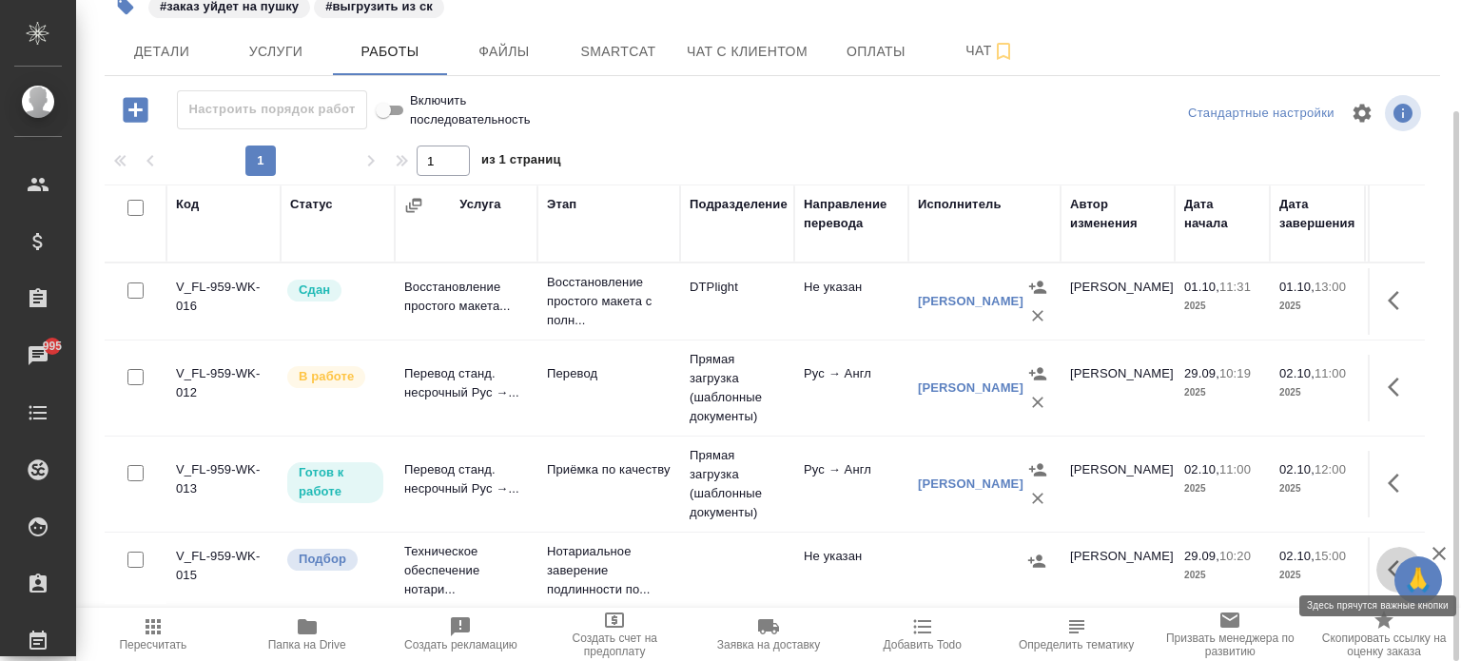
click at [1376, 563] on button "button" at bounding box center [1399, 570] width 46 height 46
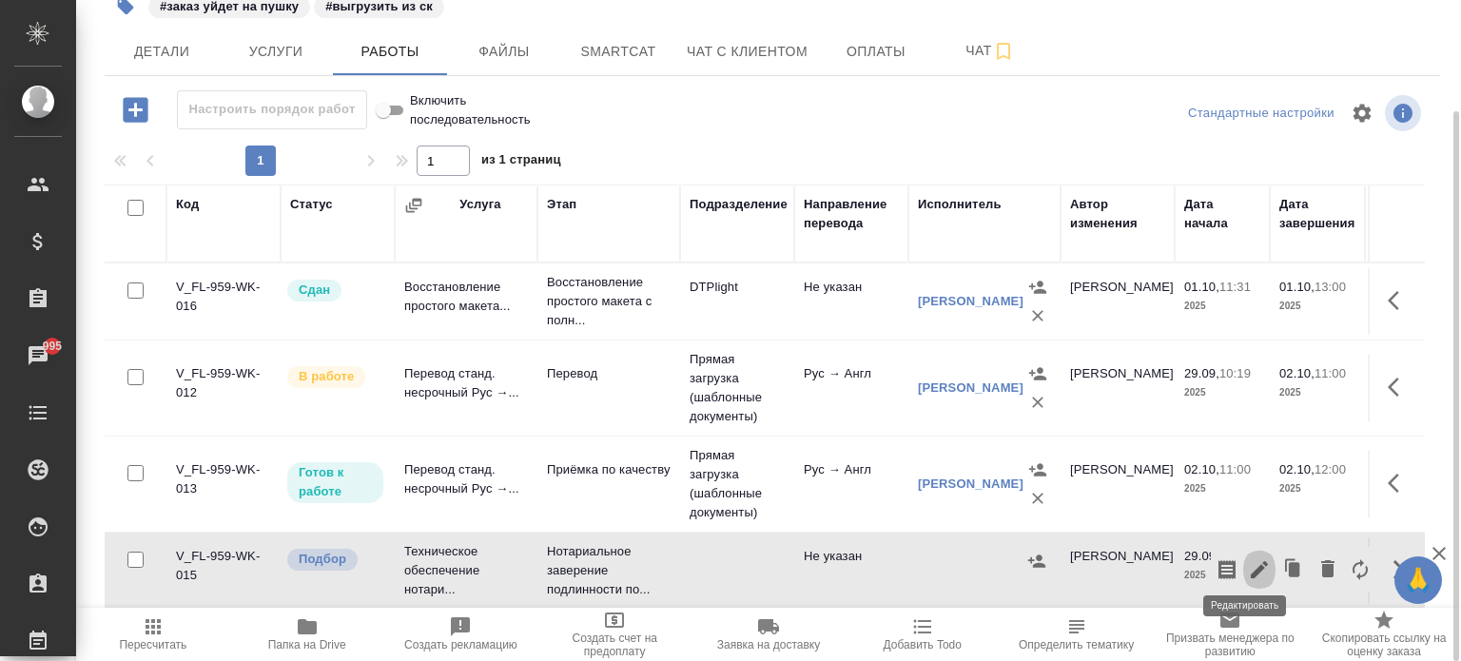
click at [1248, 559] on icon "button" at bounding box center [1259, 569] width 23 height 23
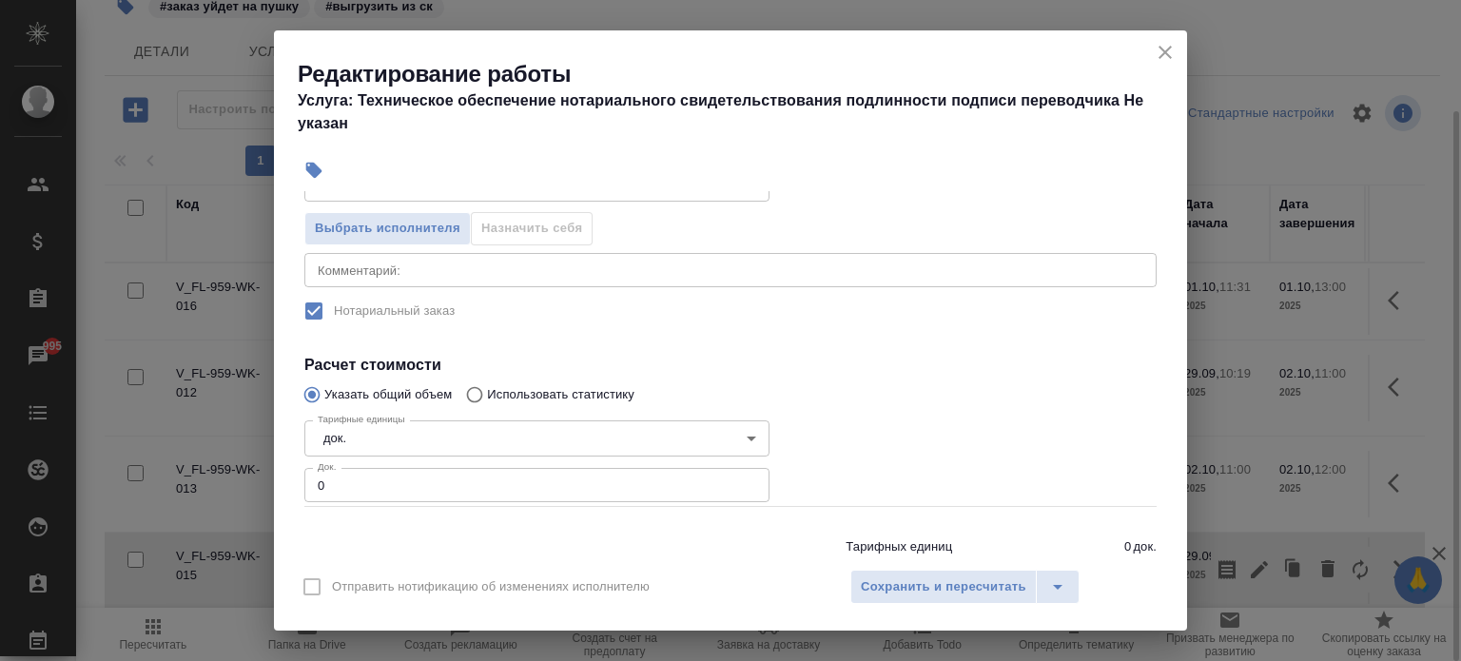
scroll to position [285, 0]
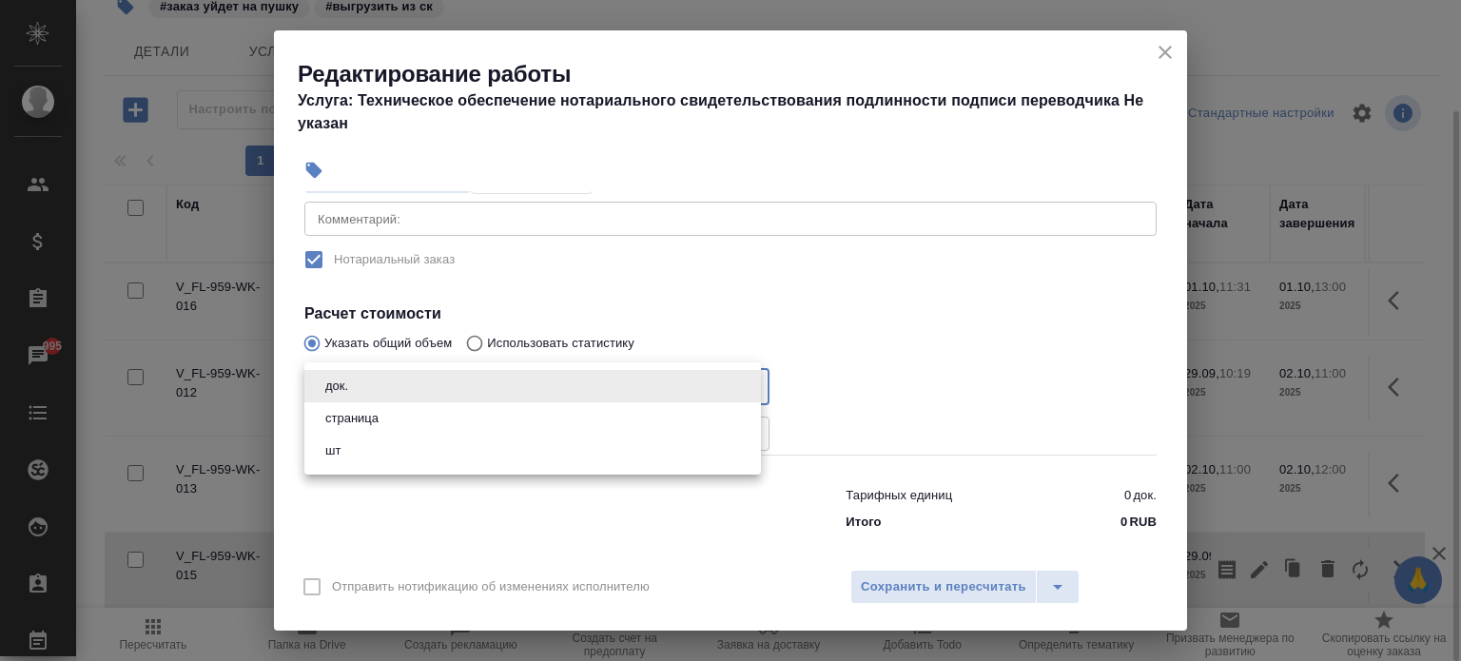
click at [658, 383] on body "🙏 .cls-1 fill:#fff; AWATERA Aivazyan Karina Клиенты Спецификации Заказы 995 Чат…" at bounding box center [730, 330] width 1461 height 661
click at [860, 378] on div at bounding box center [730, 330] width 1461 height 661
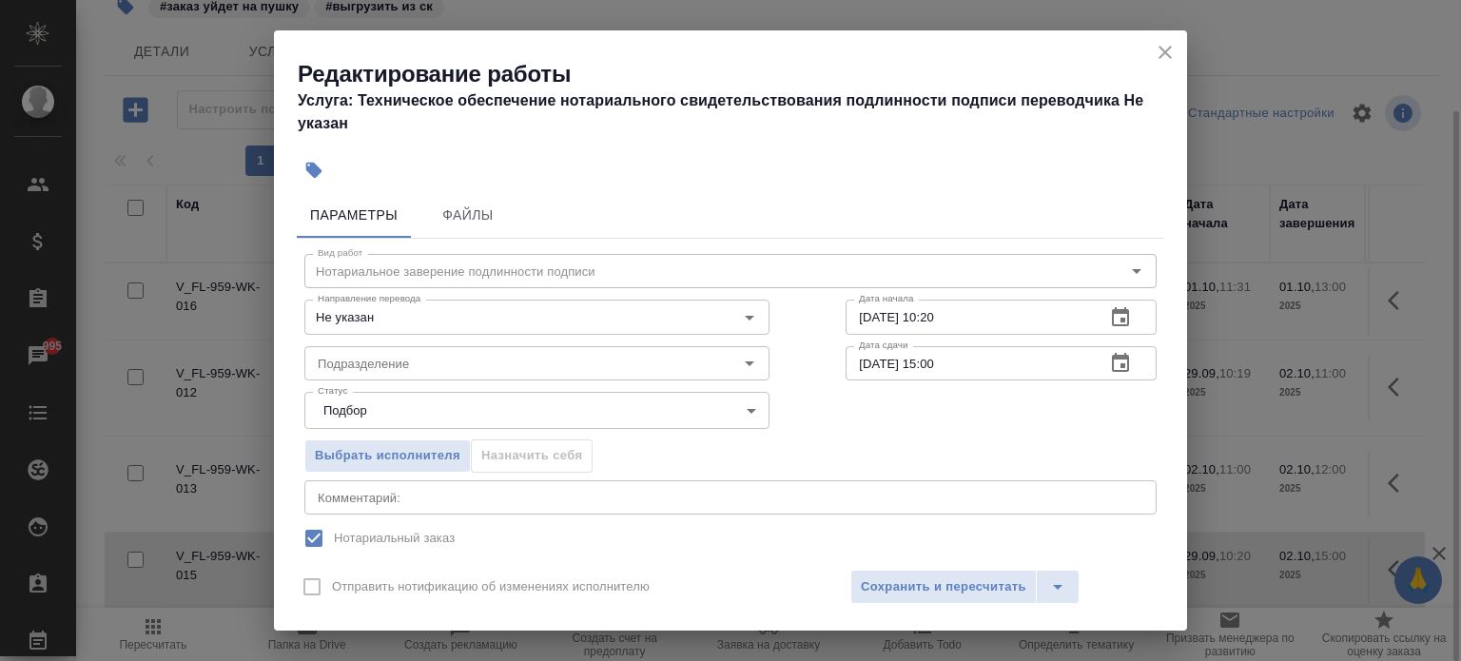
scroll to position [0, 0]
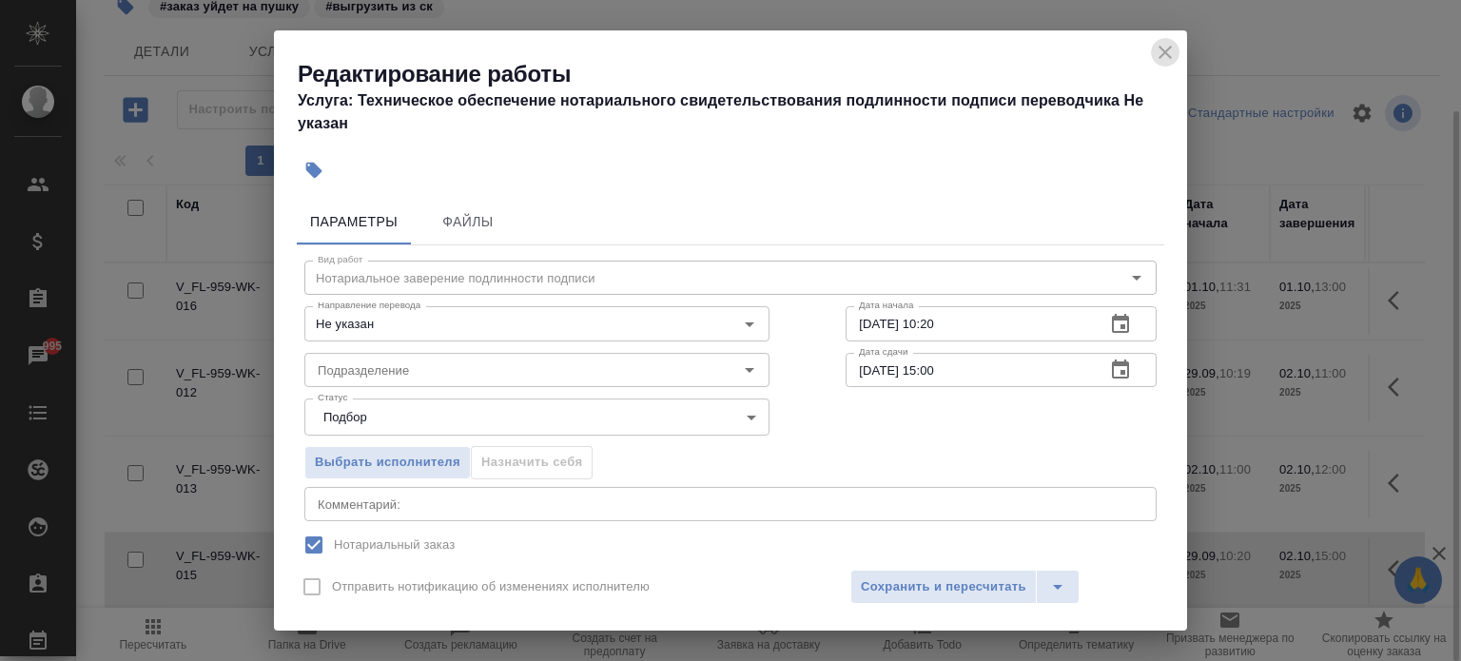
click at [1162, 60] on icon "close" at bounding box center [1165, 52] width 23 height 23
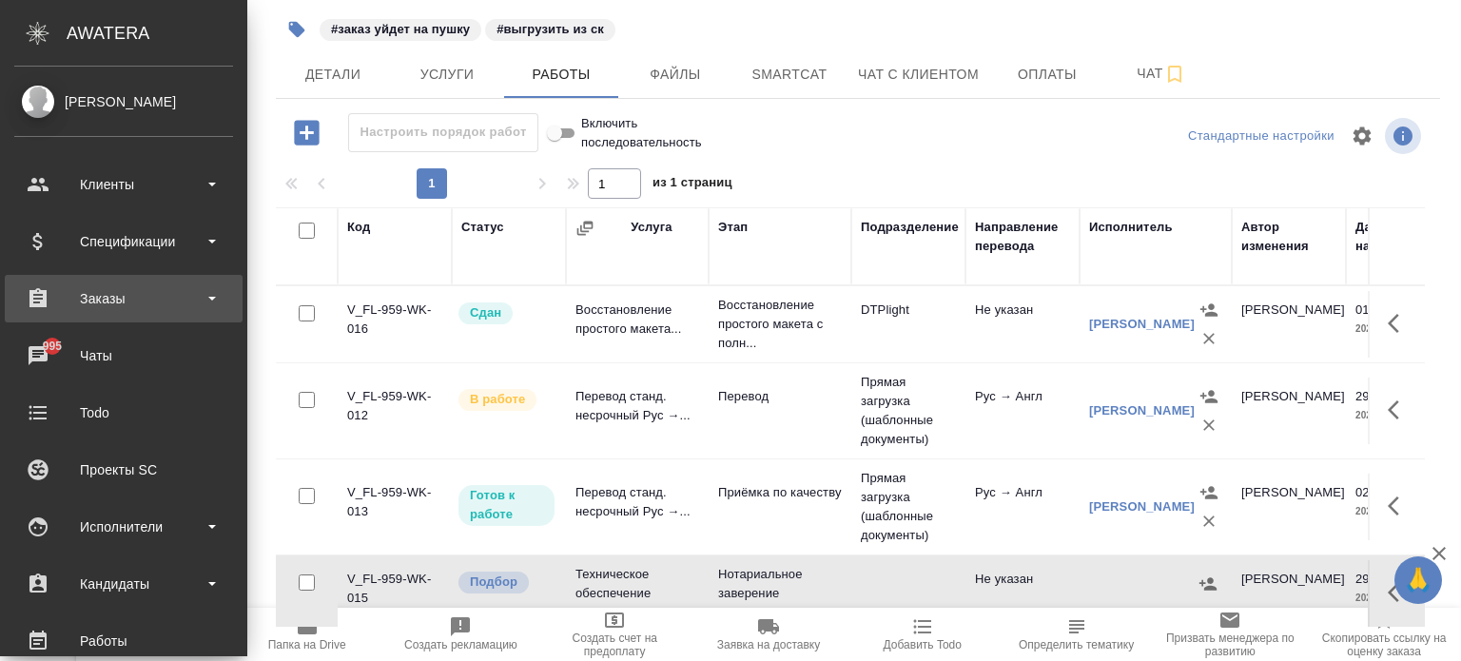
click at [110, 302] on div "Заказы" at bounding box center [123, 298] width 219 height 29
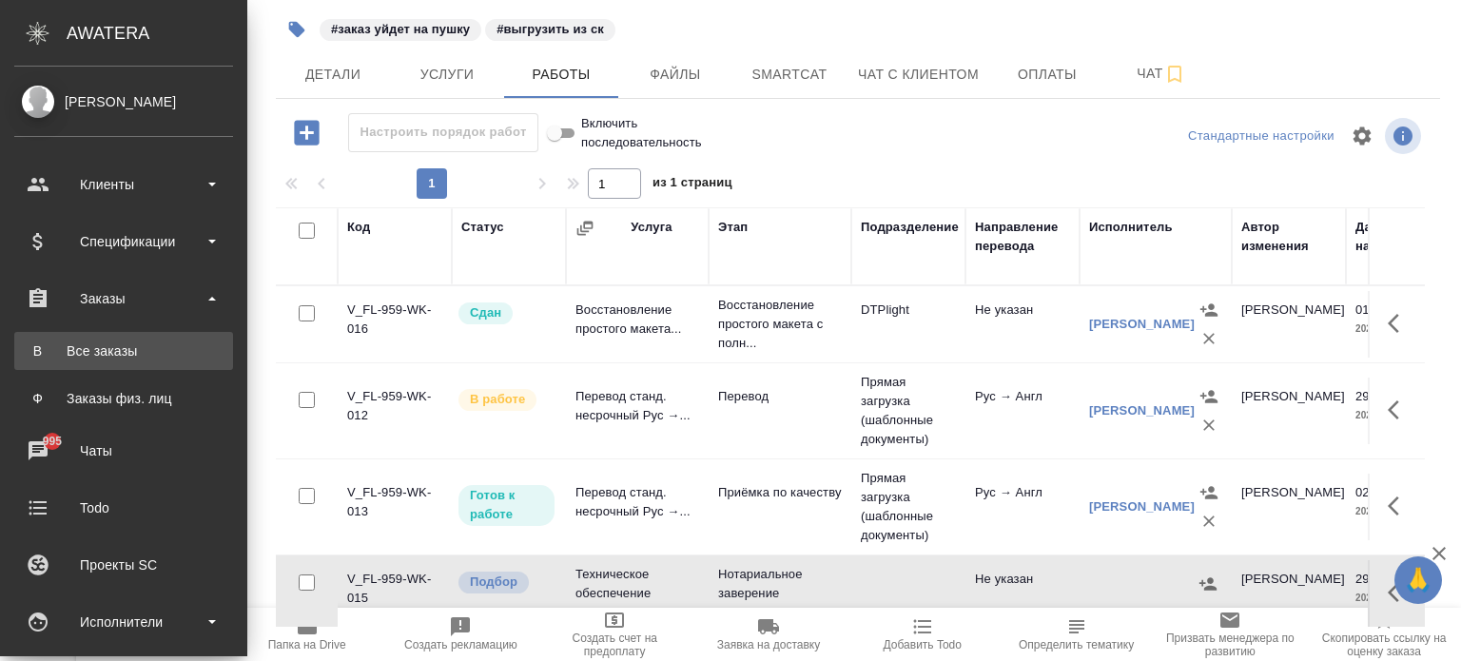
click at [107, 360] on link "В Все заказы" at bounding box center [123, 351] width 219 height 38
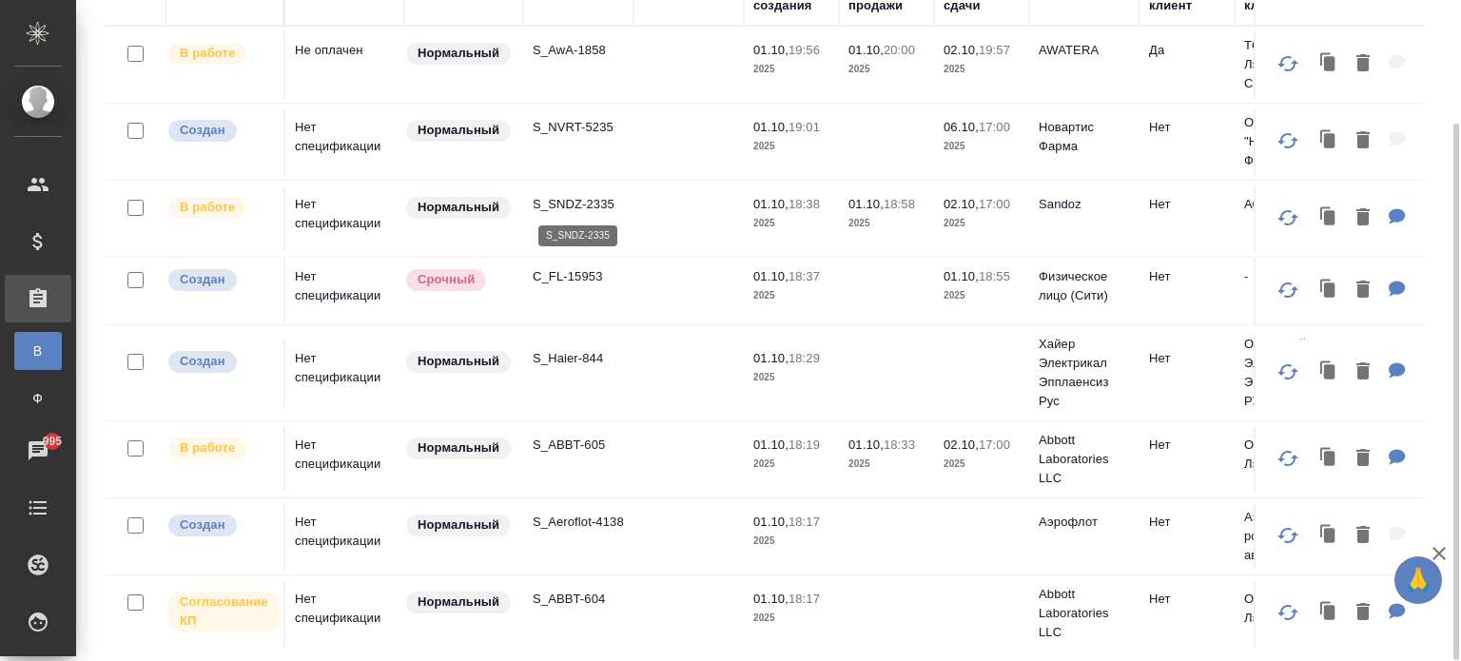
click at [570, 204] on p "S_SNDZ-2335" at bounding box center [578, 204] width 91 height 19
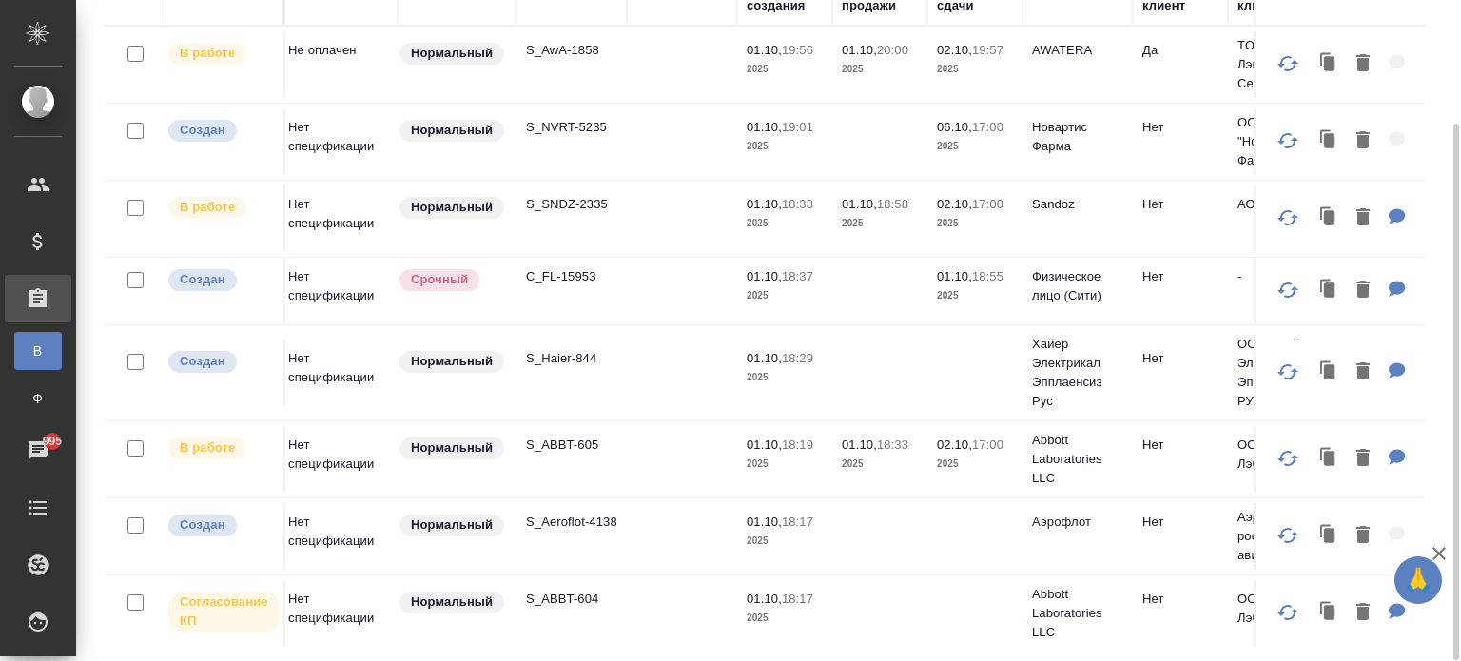
click at [601, 137] on td "S_NVRT-5235" at bounding box center [571, 141] width 110 height 67
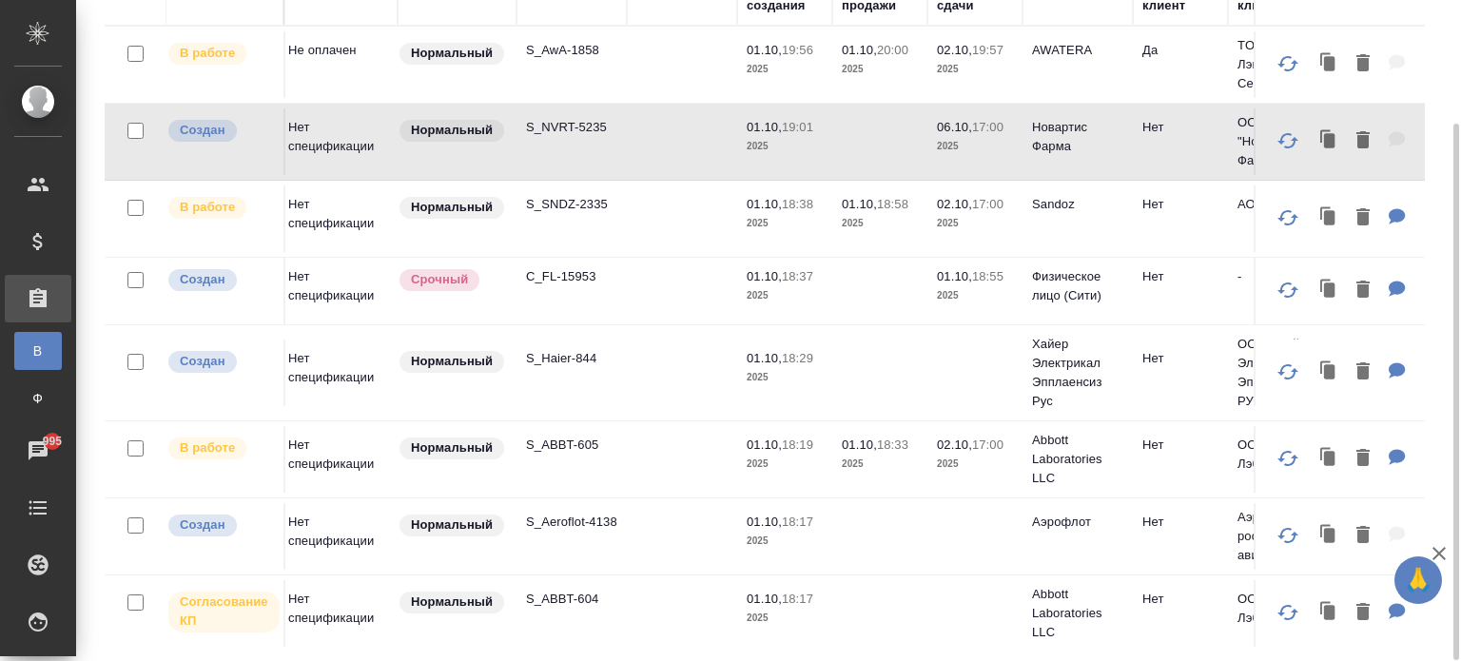
click at [601, 137] on td "S_NVRT-5235" at bounding box center [571, 141] width 110 height 67
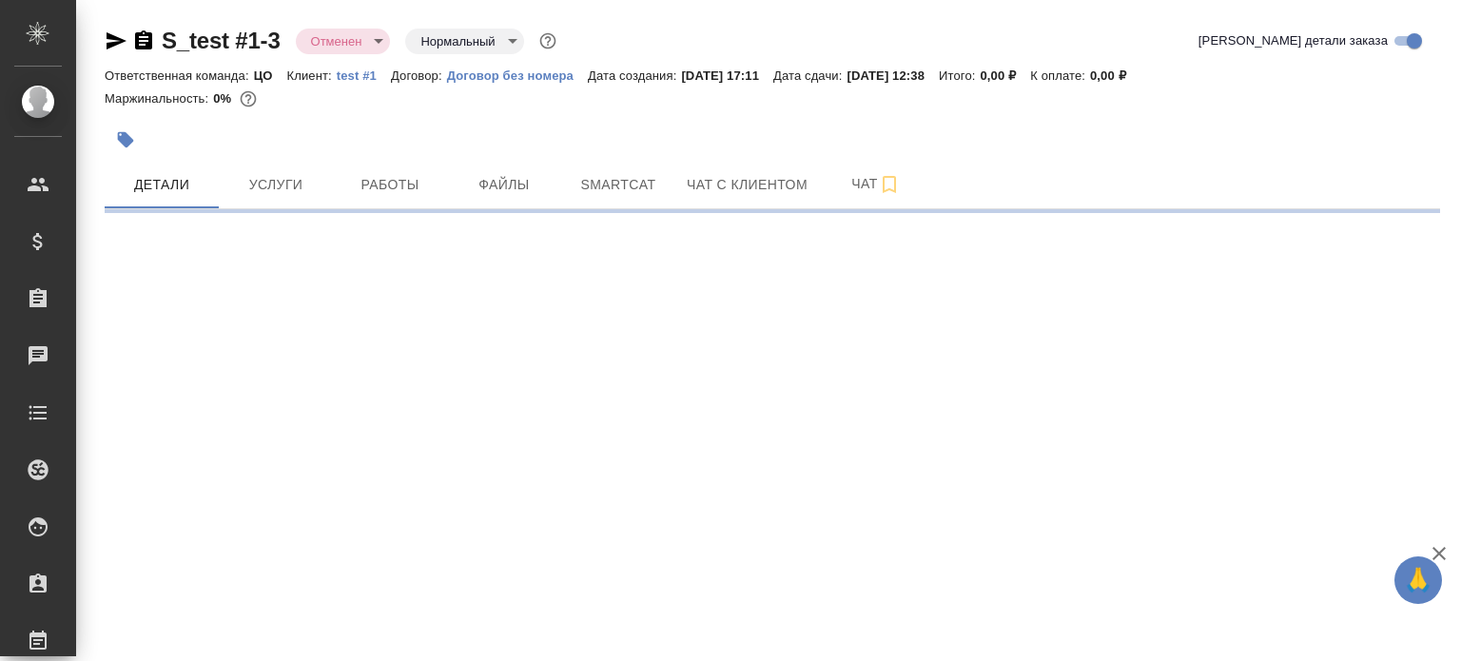
select select "RU"
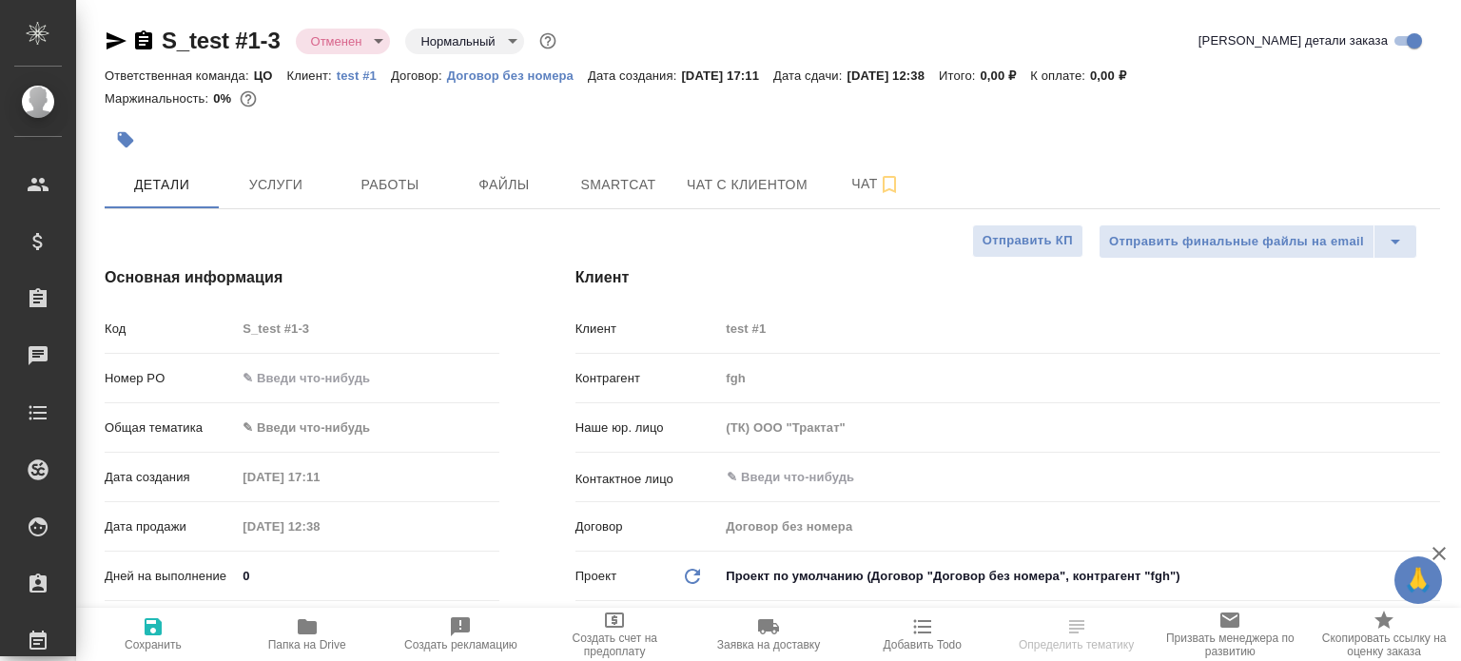
type textarea "x"
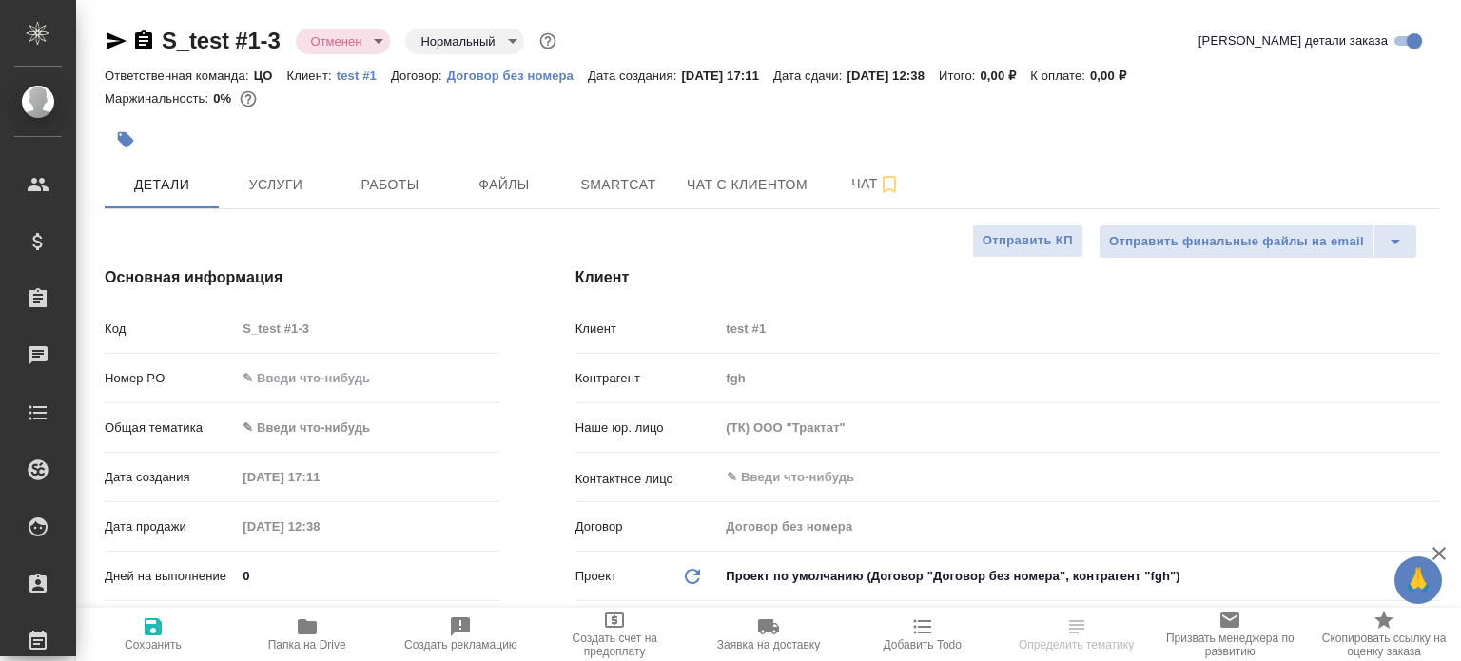
type textarea "x"
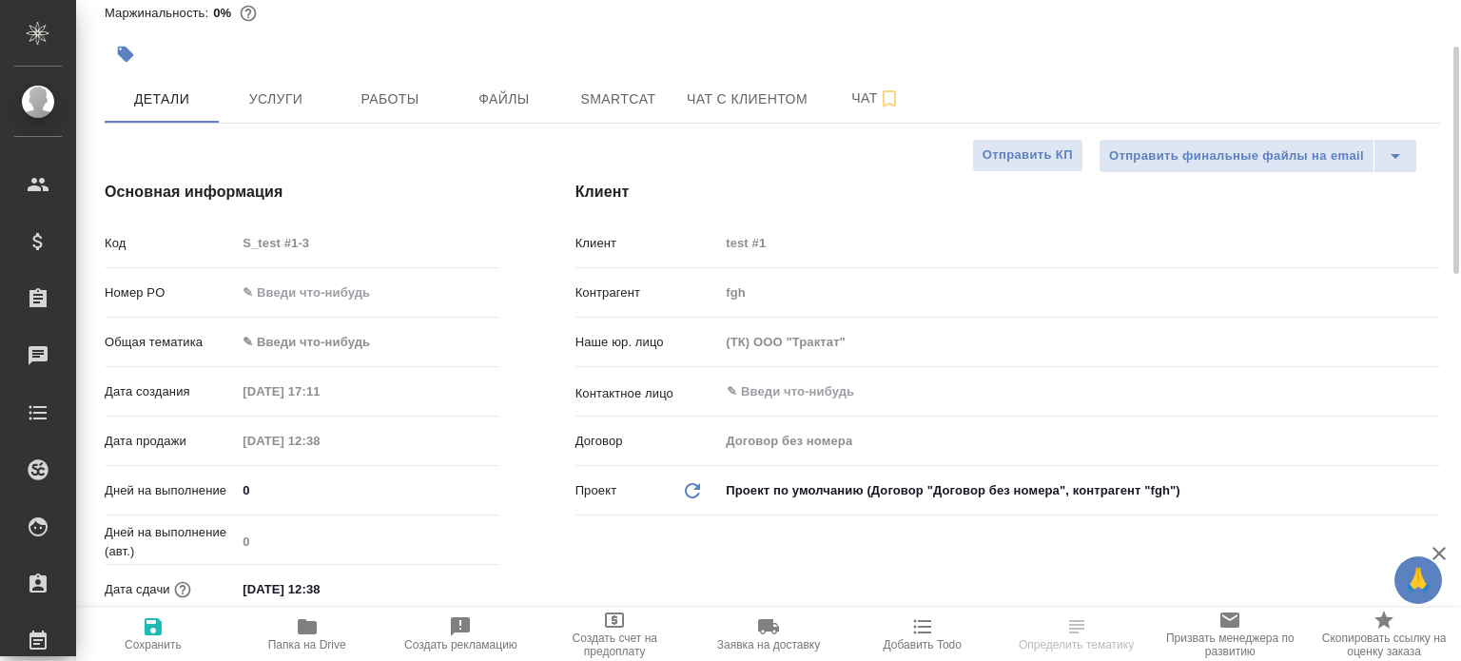
scroll to position [100, 0]
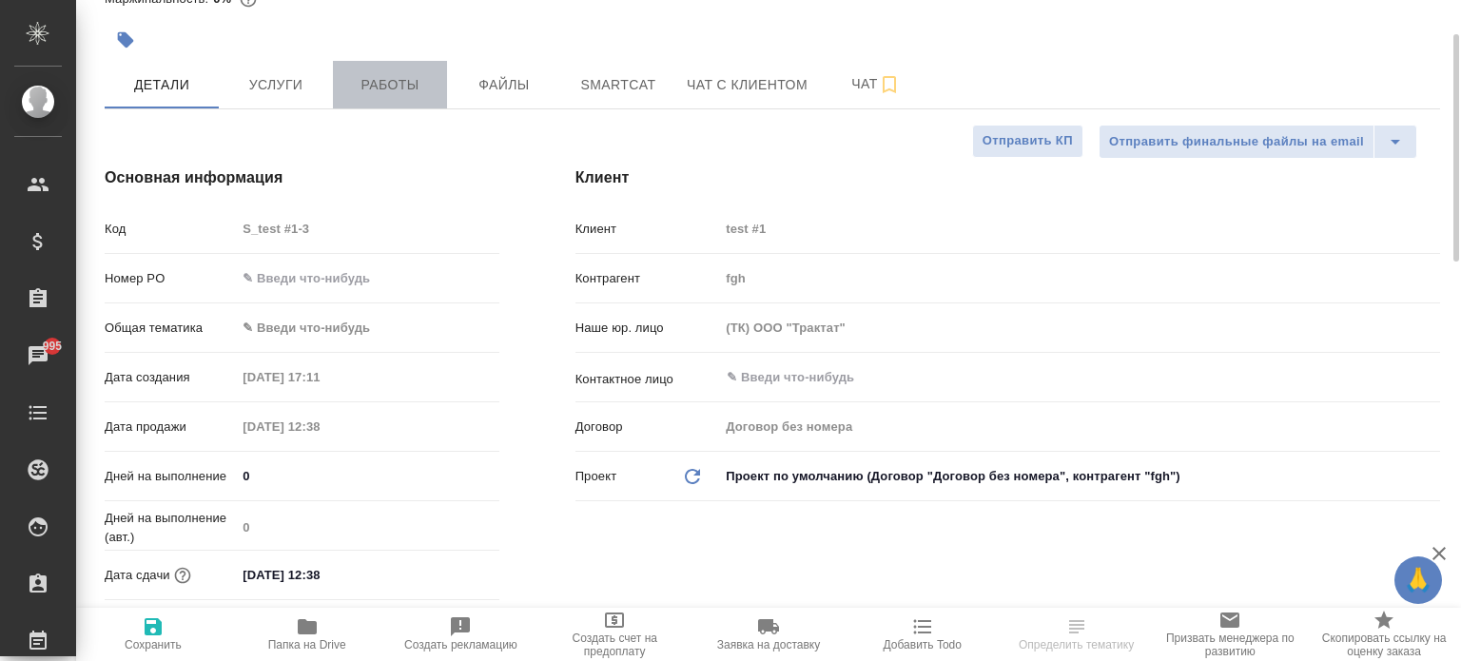
click at [414, 83] on span "Работы" at bounding box center [389, 85] width 91 height 24
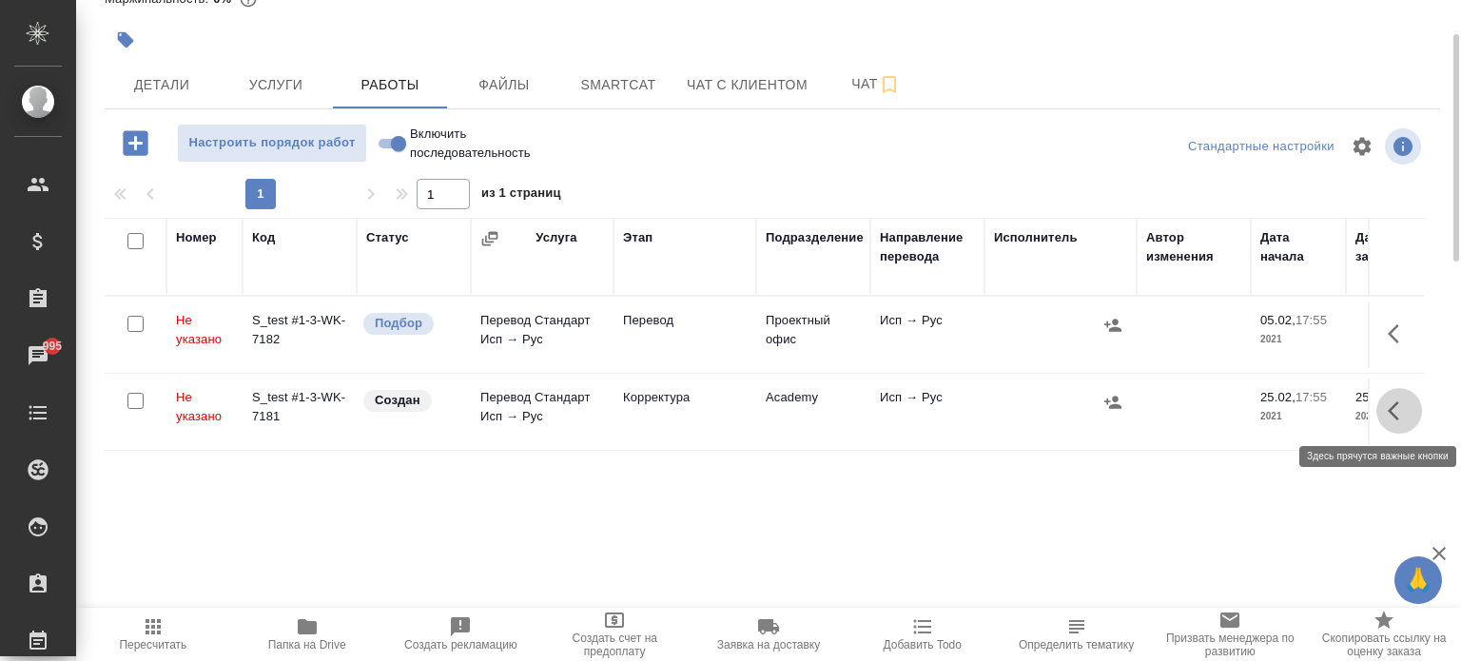
click at [1385, 418] on button "button" at bounding box center [1399, 411] width 46 height 46
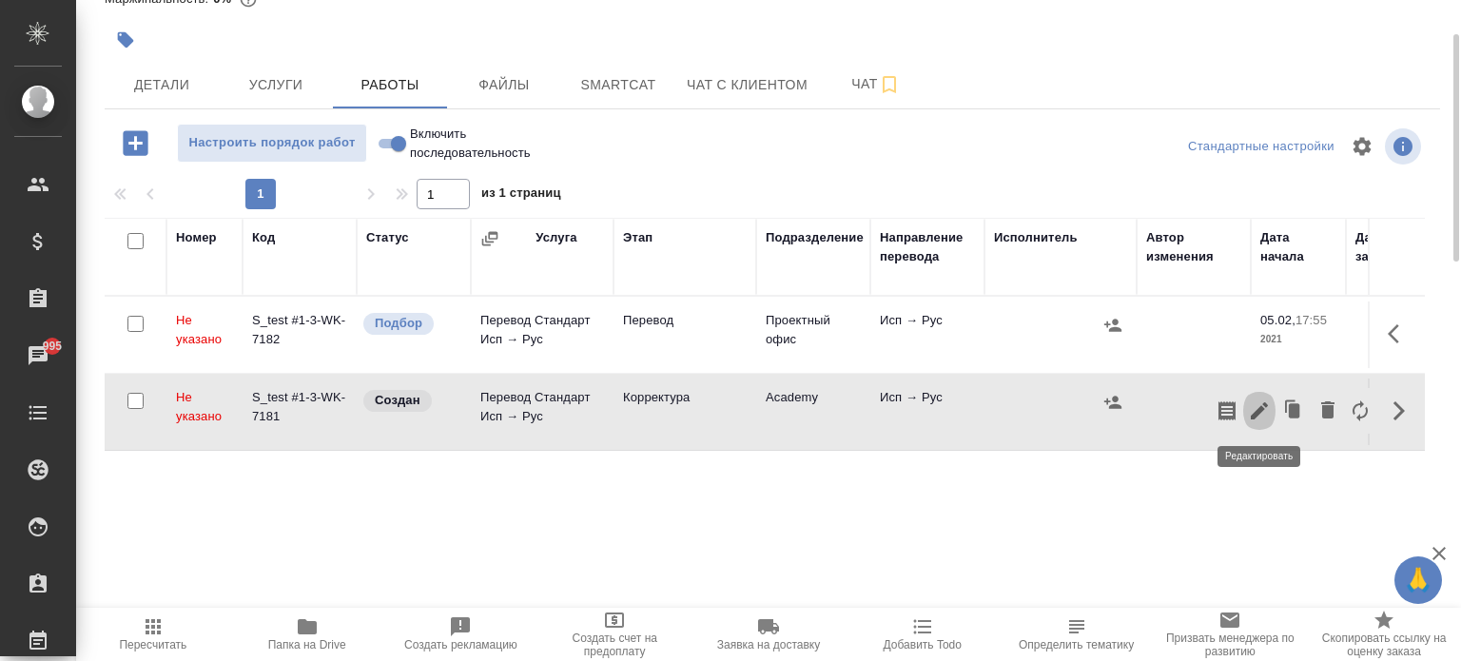
click at [1258, 418] on icon "button" at bounding box center [1259, 410] width 23 height 23
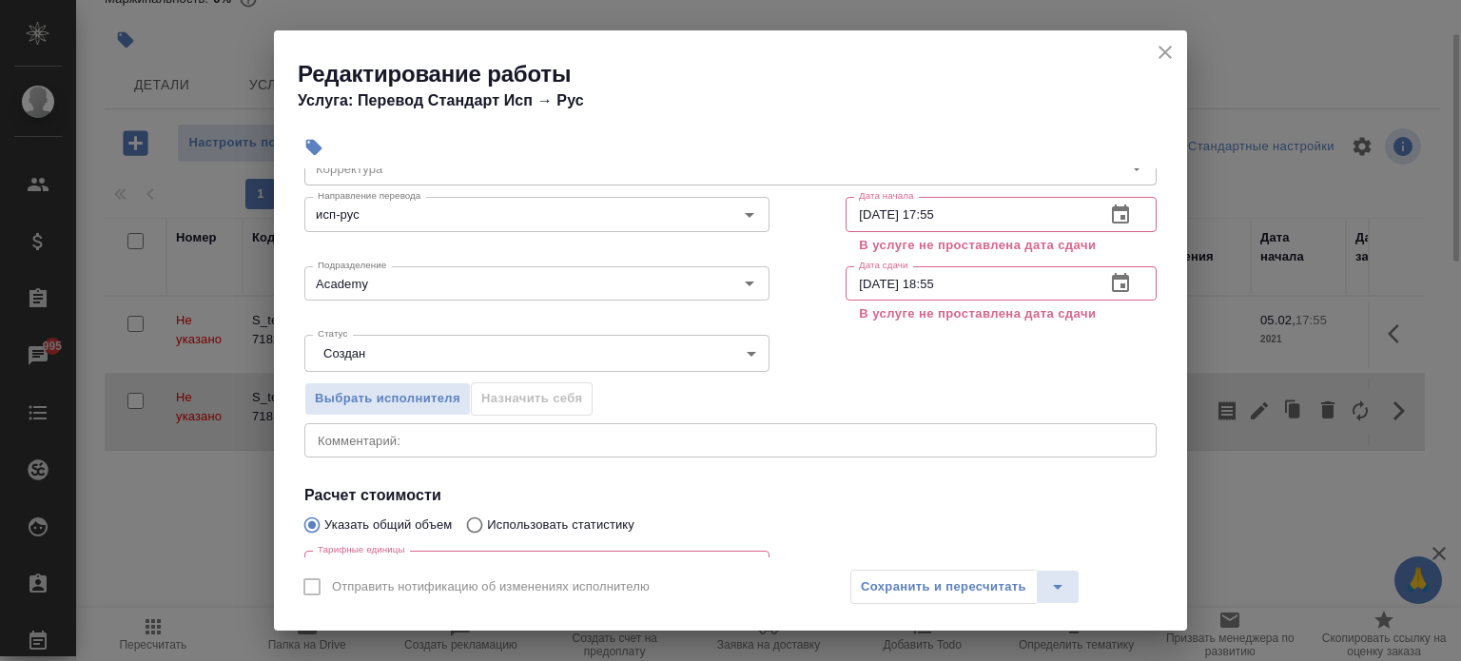
scroll to position [112, 0]
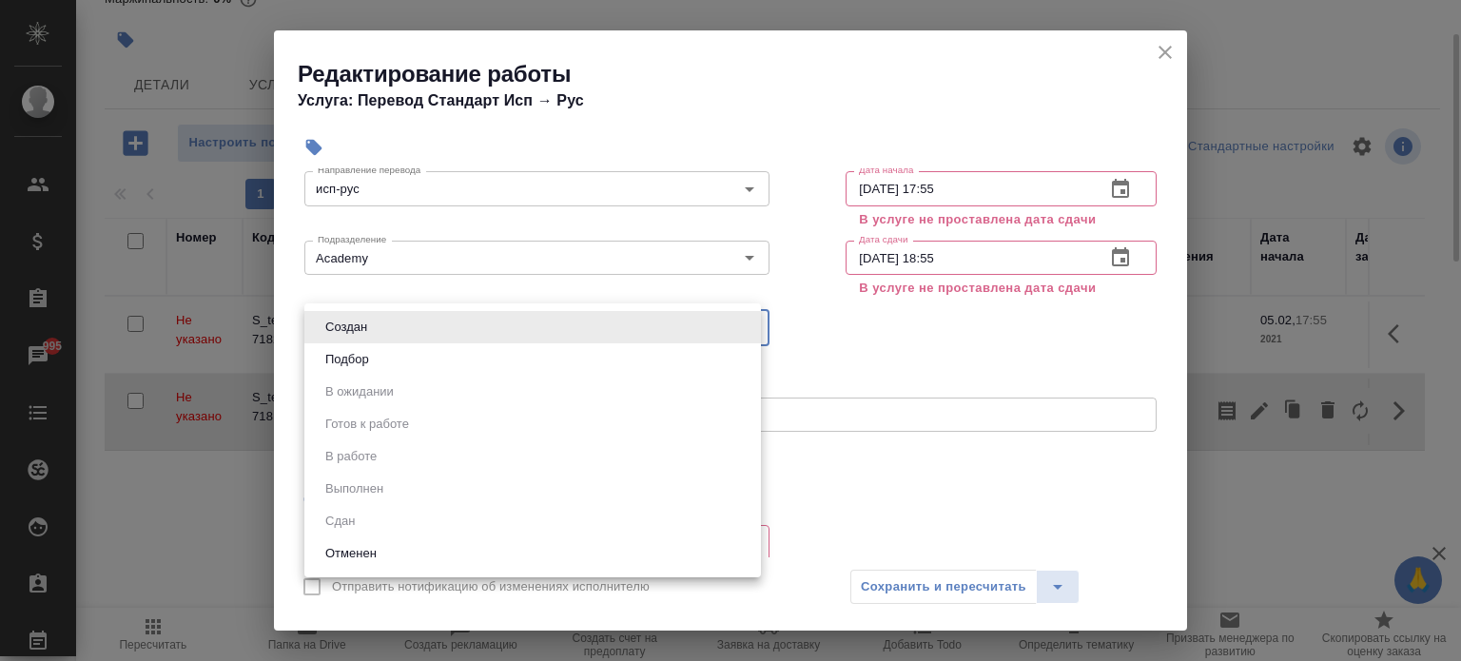
click at [630, 323] on body "🙏 .cls-1 fill:#fff; AWATERA Aivazyan Karina Клиенты Спецификации Заказы 995 Чат…" at bounding box center [730, 330] width 1461 height 661
click at [941, 481] on div at bounding box center [730, 330] width 1461 height 661
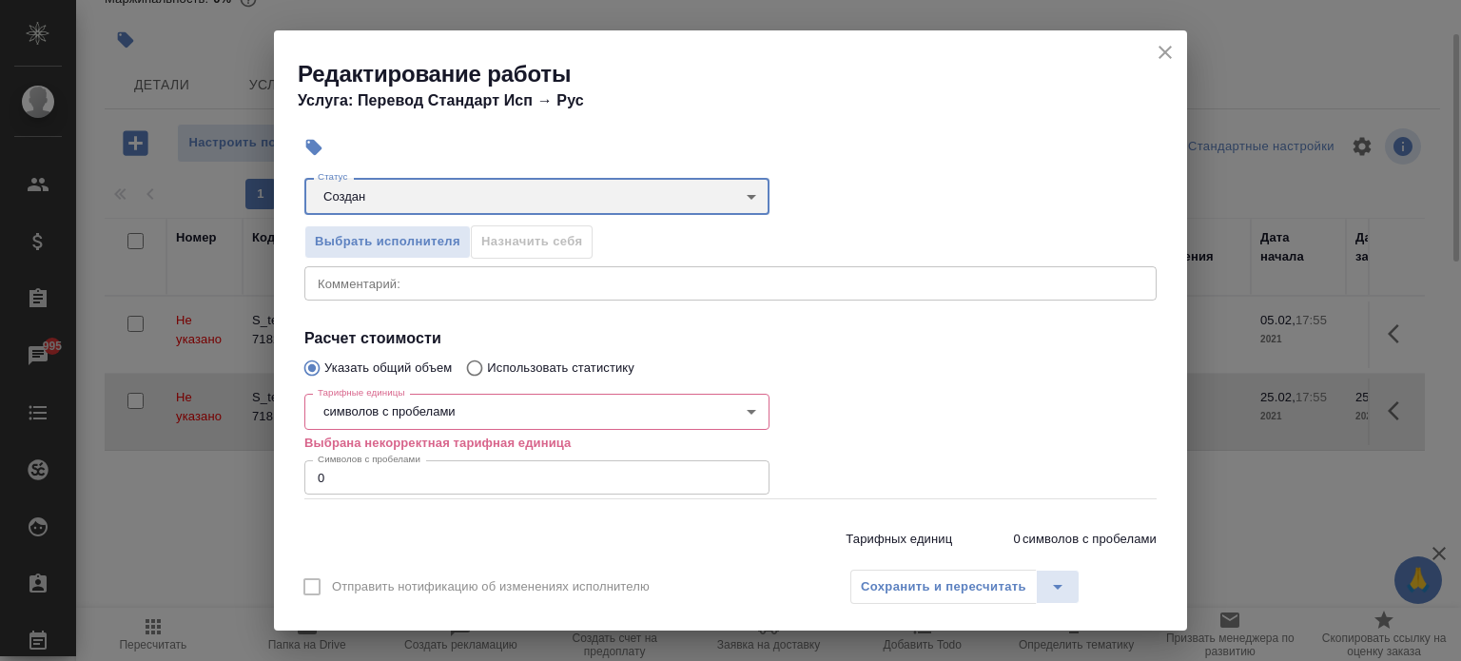
scroll to position [299, 0]
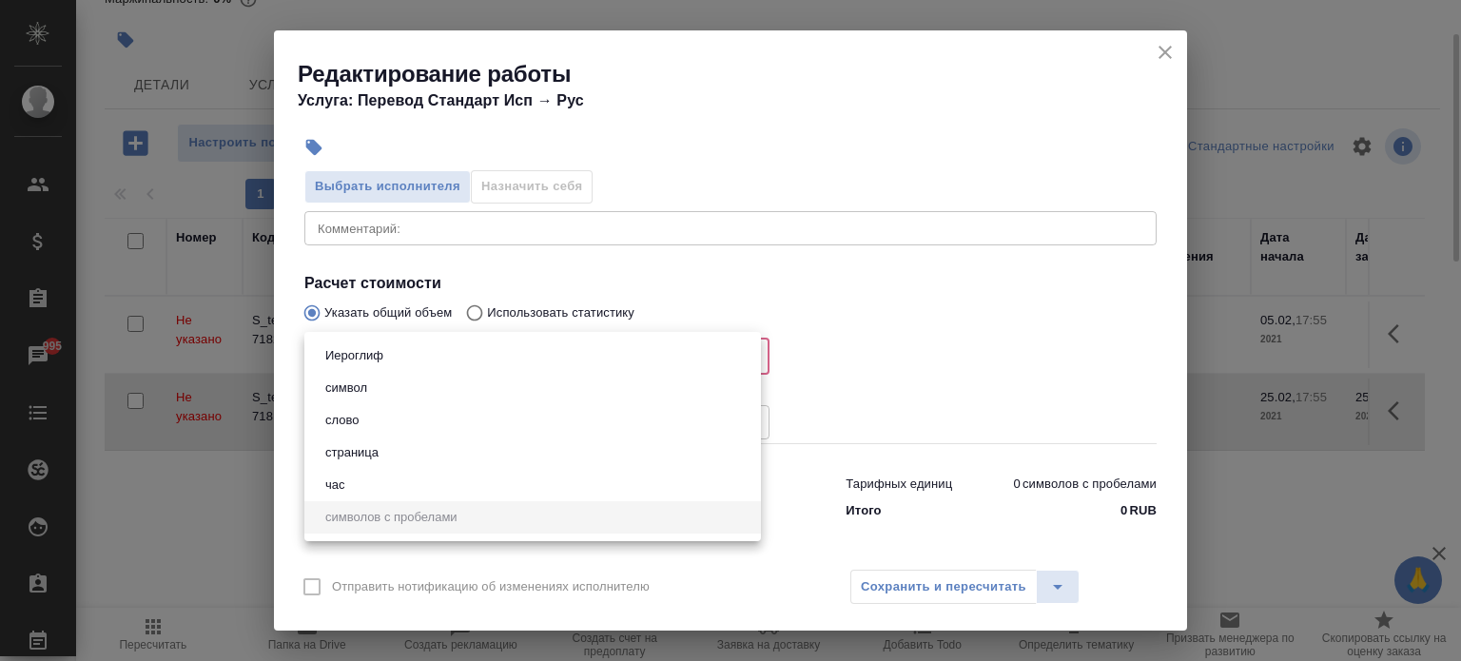
click at [698, 354] on body "🙏 .cls-1 fill:#fff; AWATERA Aivazyan Karina Клиенты Спецификации Заказы 995 Чат…" at bounding box center [730, 330] width 1461 height 661
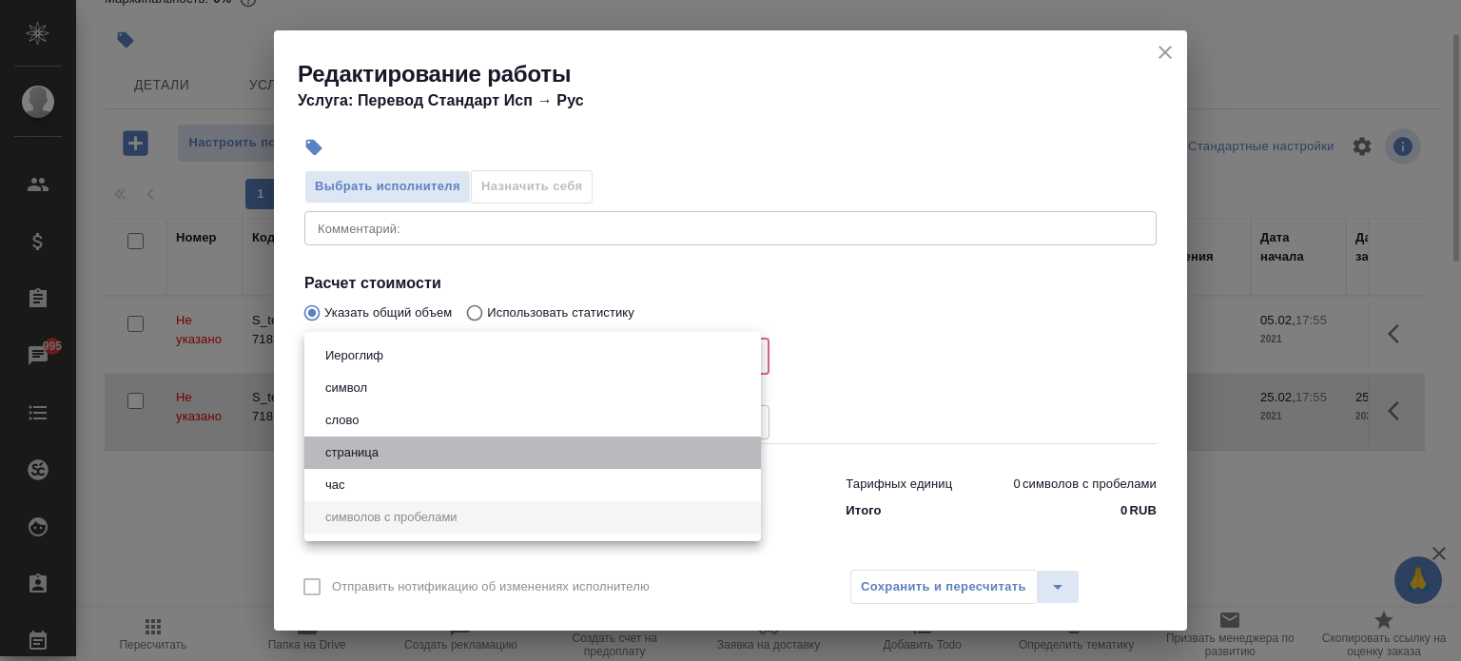
click at [579, 453] on li "страница" at bounding box center [532, 453] width 456 height 32
type input "5a8b1489cc6b4906c91bfdb2"
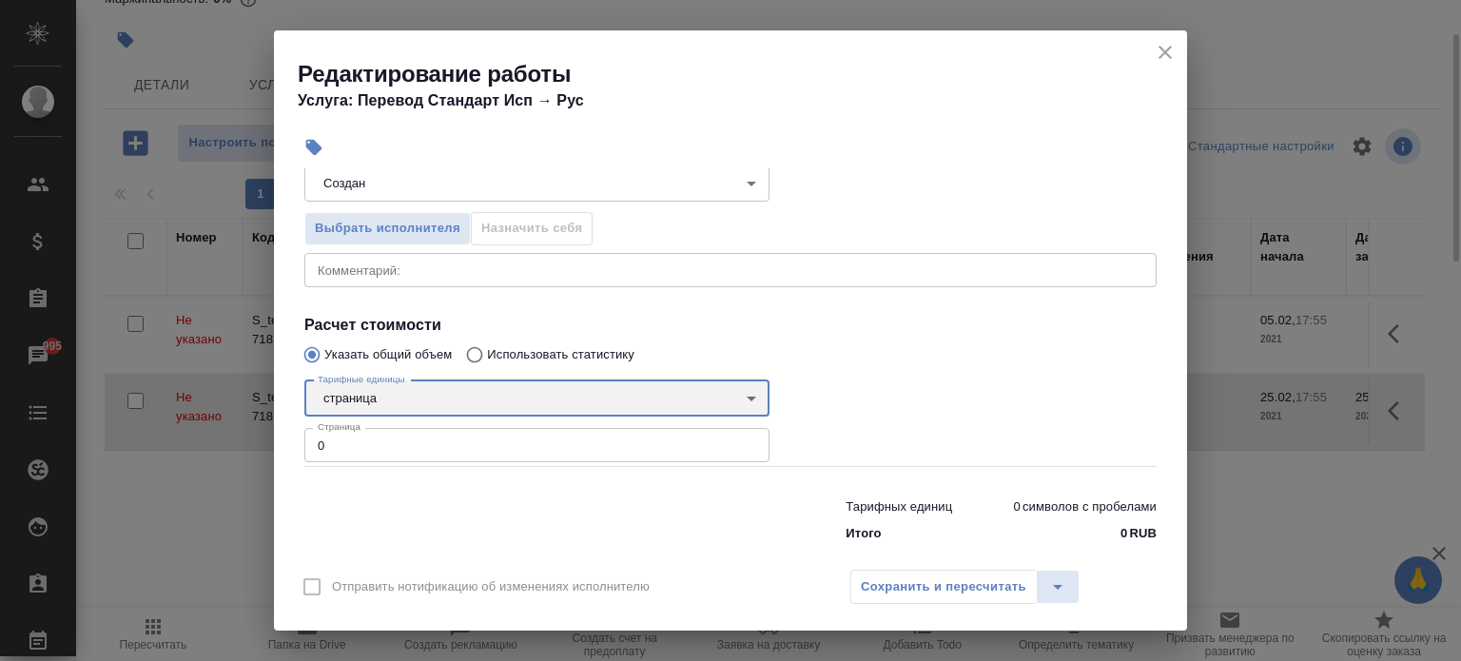
scroll to position [255, 0]
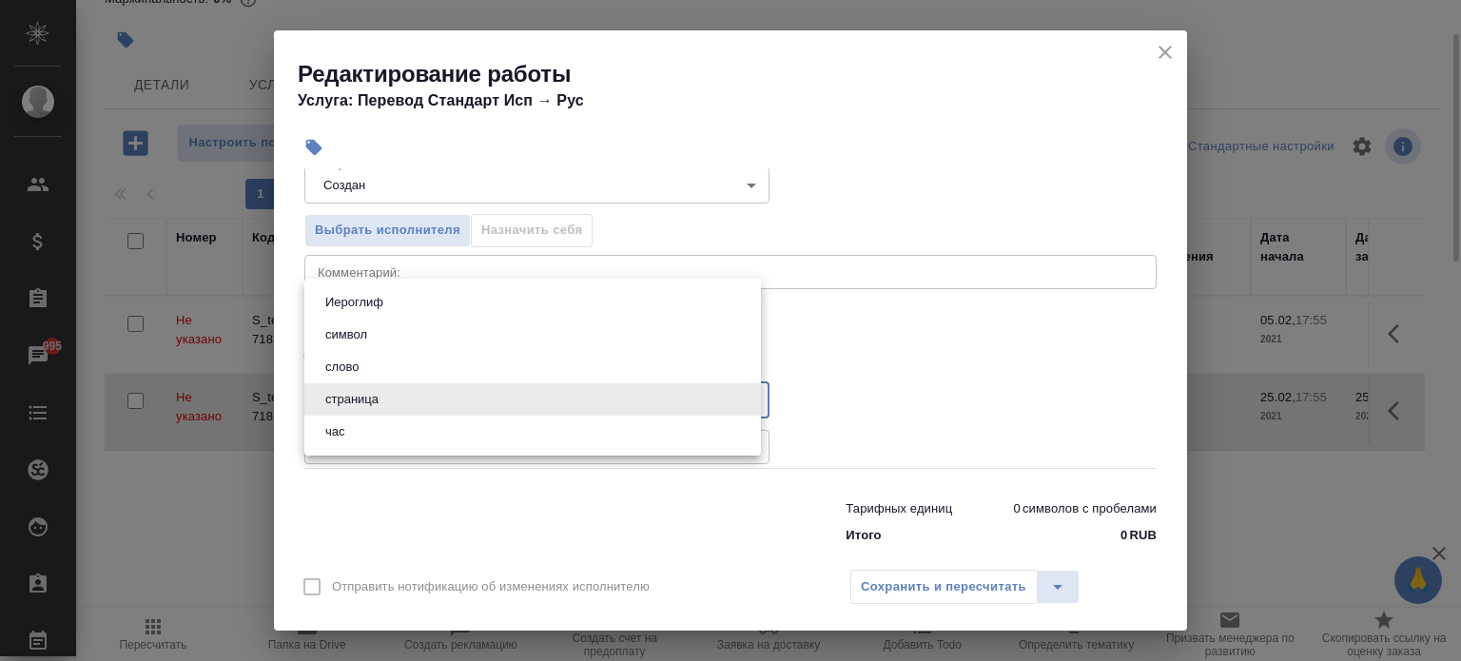
click at [721, 405] on body "🙏 .cls-1 fill:#fff; AWATERA Aivazyan Karina Клиенты Спецификации Заказы 995 Чат…" at bounding box center [730, 330] width 1461 height 661
click at [846, 393] on div at bounding box center [730, 330] width 1461 height 661
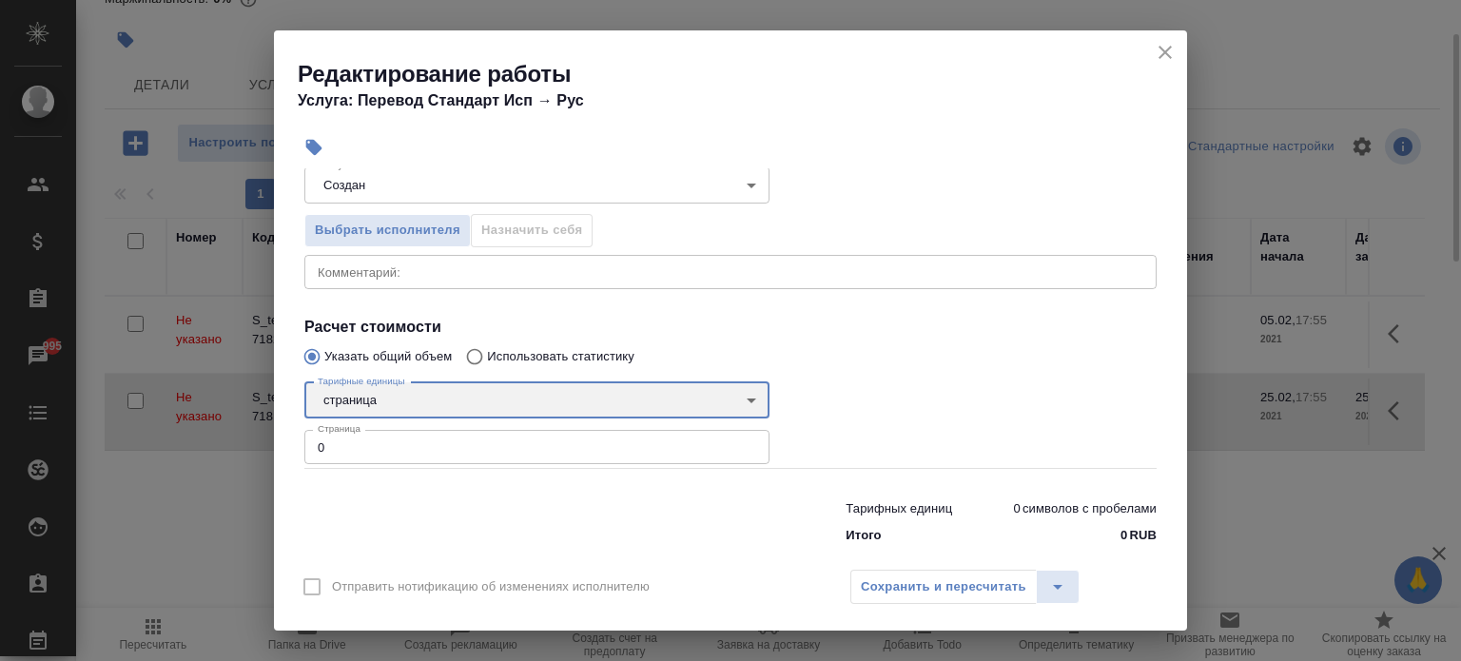
scroll to position [0, 0]
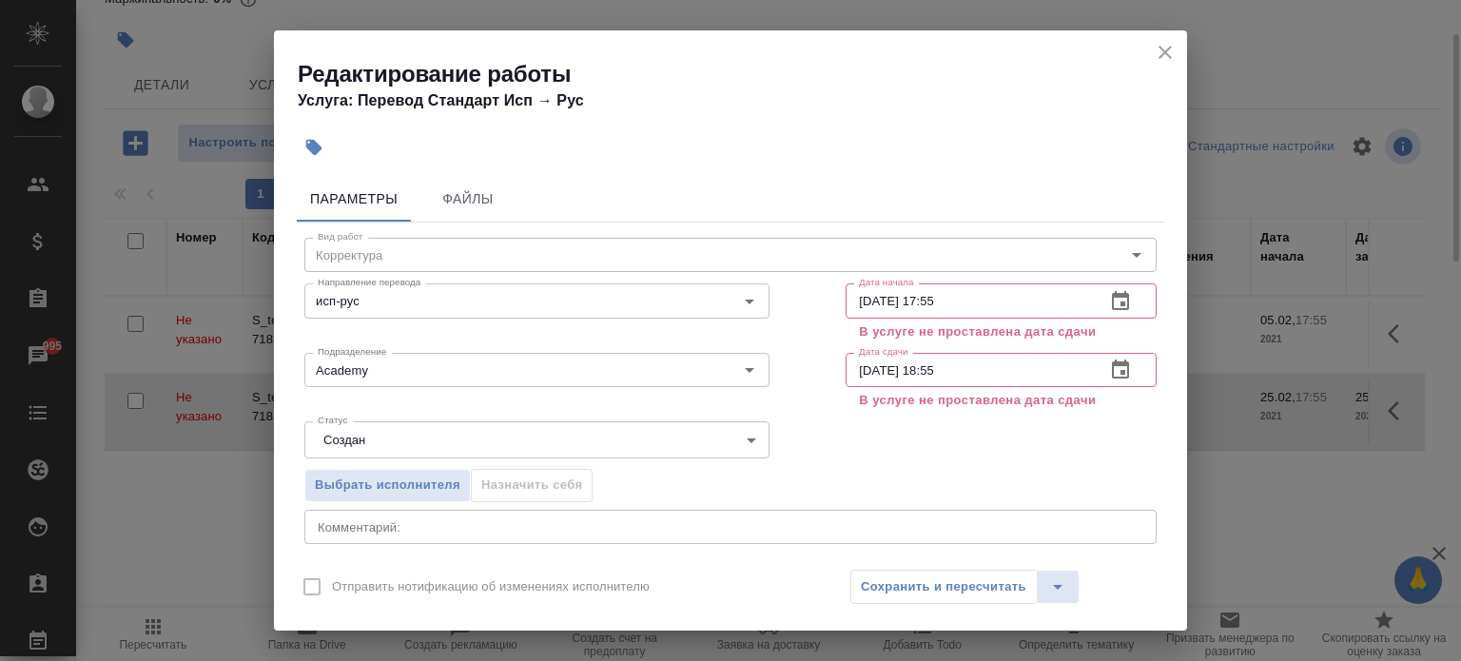
click at [433, 260] on div "Направление перевода исп-рус Направление перевода" at bounding box center [536, 310] width 541 height 145
drag, startPoint x: 406, startPoint y: 90, endPoint x: 517, endPoint y: 132, distance: 118.9
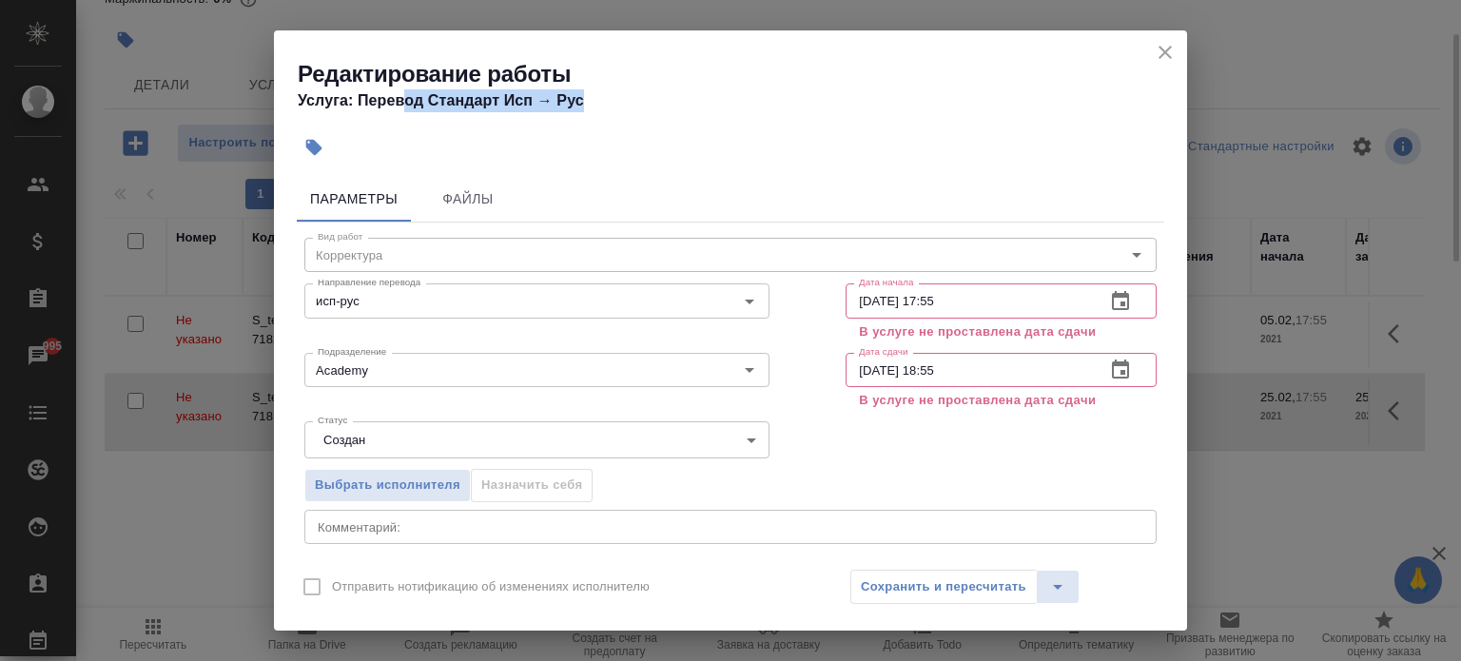
click at [517, 132] on div "Редактирование работы Услуга: Перевод Стандарт Исп → Рус Параметры Файлы Вид ра…" at bounding box center [730, 330] width 913 height 600
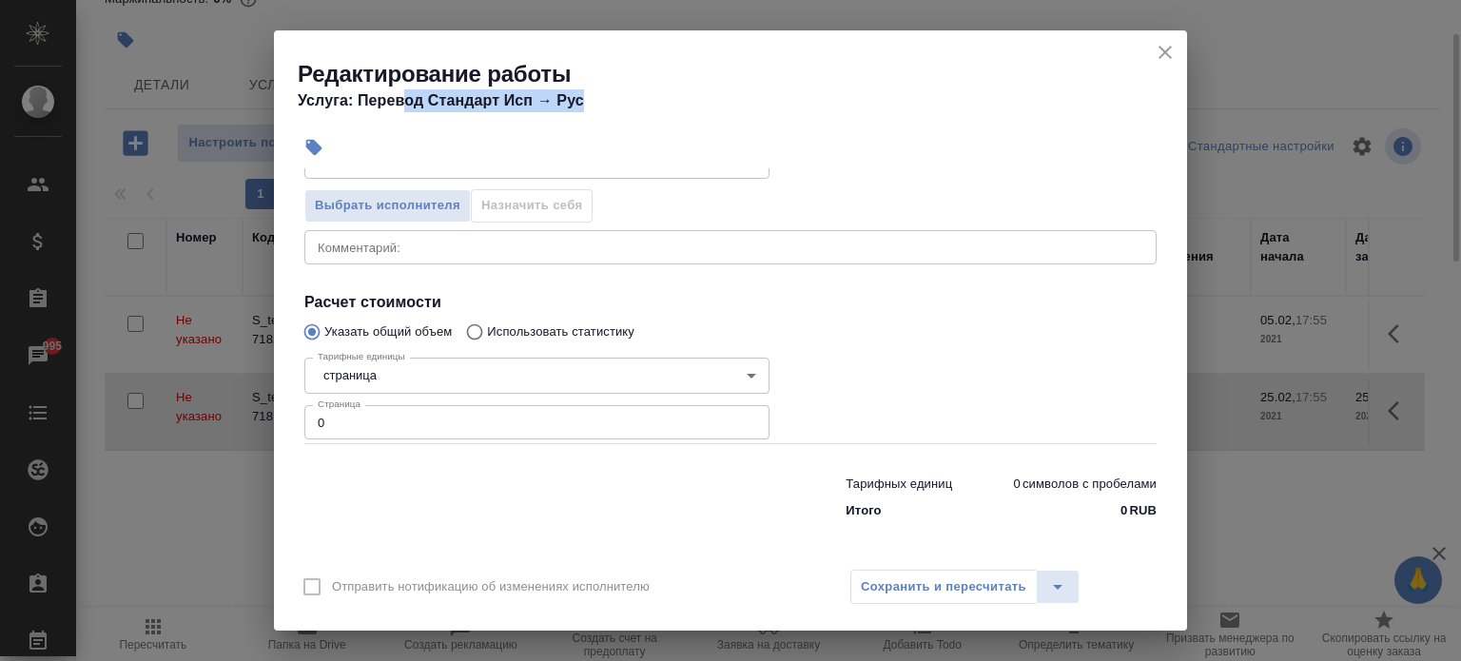
scroll to position [238, 0]
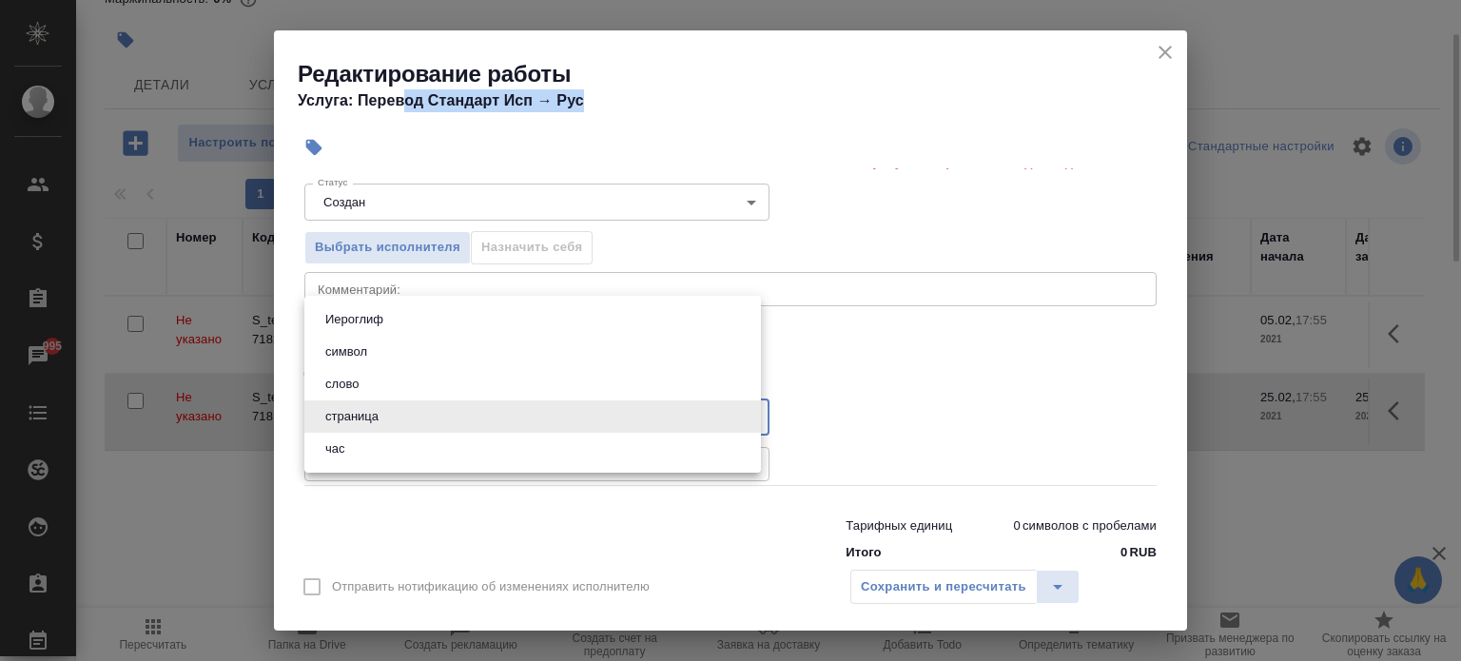
click at [541, 433] on body "🙏 .cls-1 fill:#fff; AWATERA Aivazyan Karina Клиенты Спецификации Заказы 995 Чат…" at bounding box center [730, 330] width 1461 height 661
click at [837, 427] on div at bounding box center [730, 330] width 1461 height 661
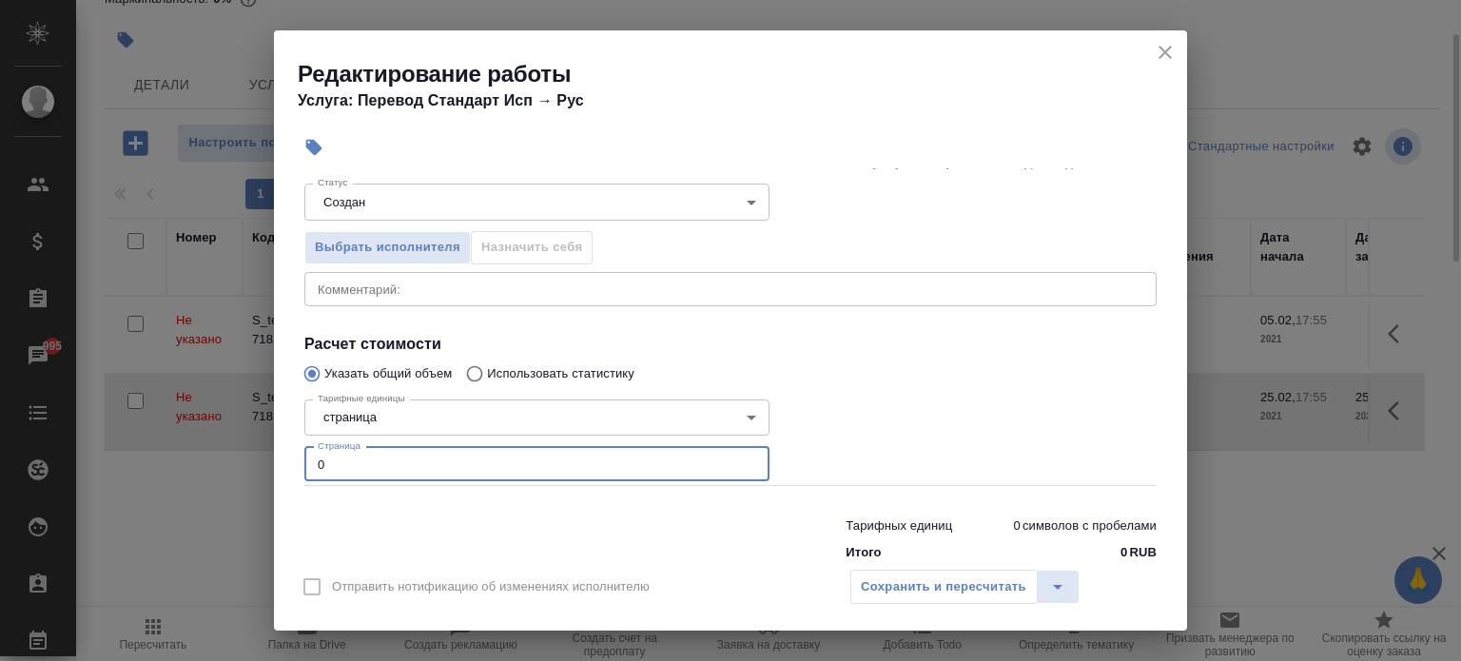
click at [600, 459] on input "0" at bounding box center [536, 464] width 465 height 34
drag, startPoint x: 560, startPoint y: 457, endPoint x: 178, endPoint y: 456, distance: 382.3
click at [178, 456] on div "Редактирование работы Услуга: Перевод Стандарт Исп → Рус Параметры Файлы Вид ра…" at bounding box center [730, 330] width 1461 height 661
type input "20"
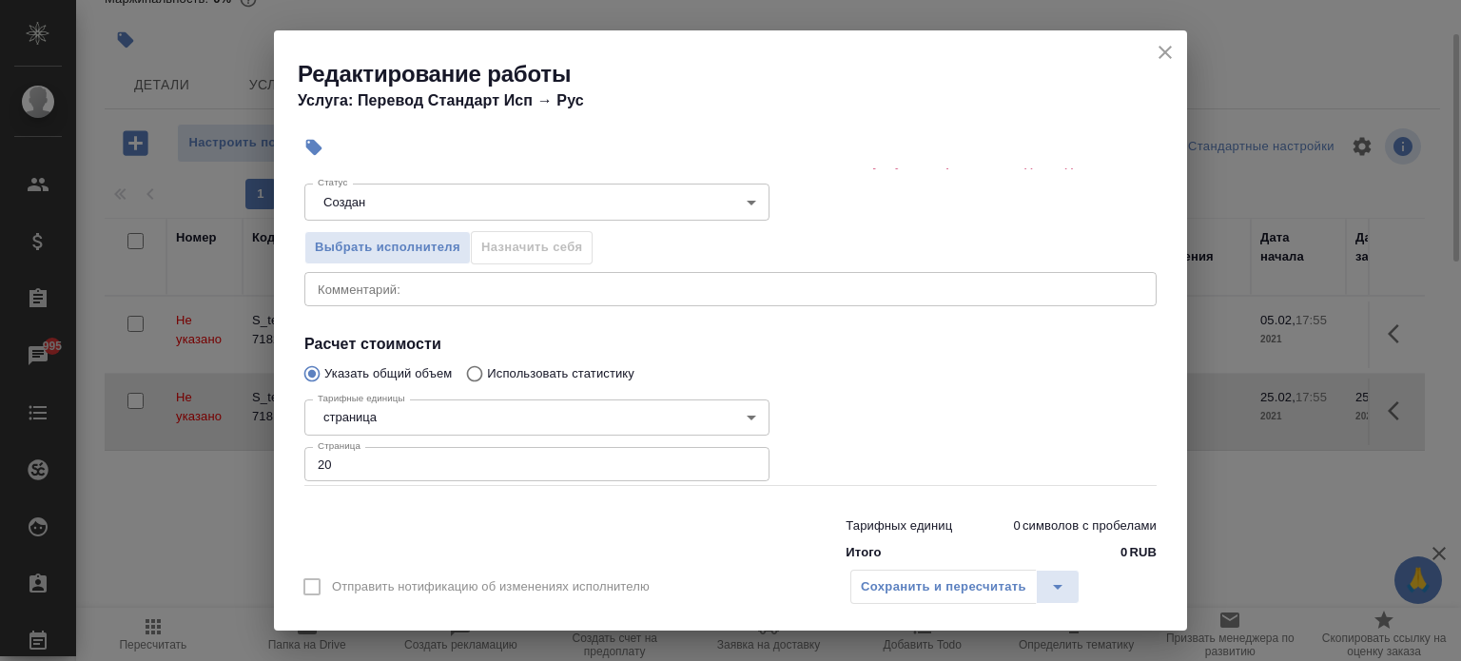
click at [659, 501] on div at bounding box center [536, 535] width 541 height 76
click at [1160, 51] on icon "close" at bounding box center [1165, 52] width 23 height 23
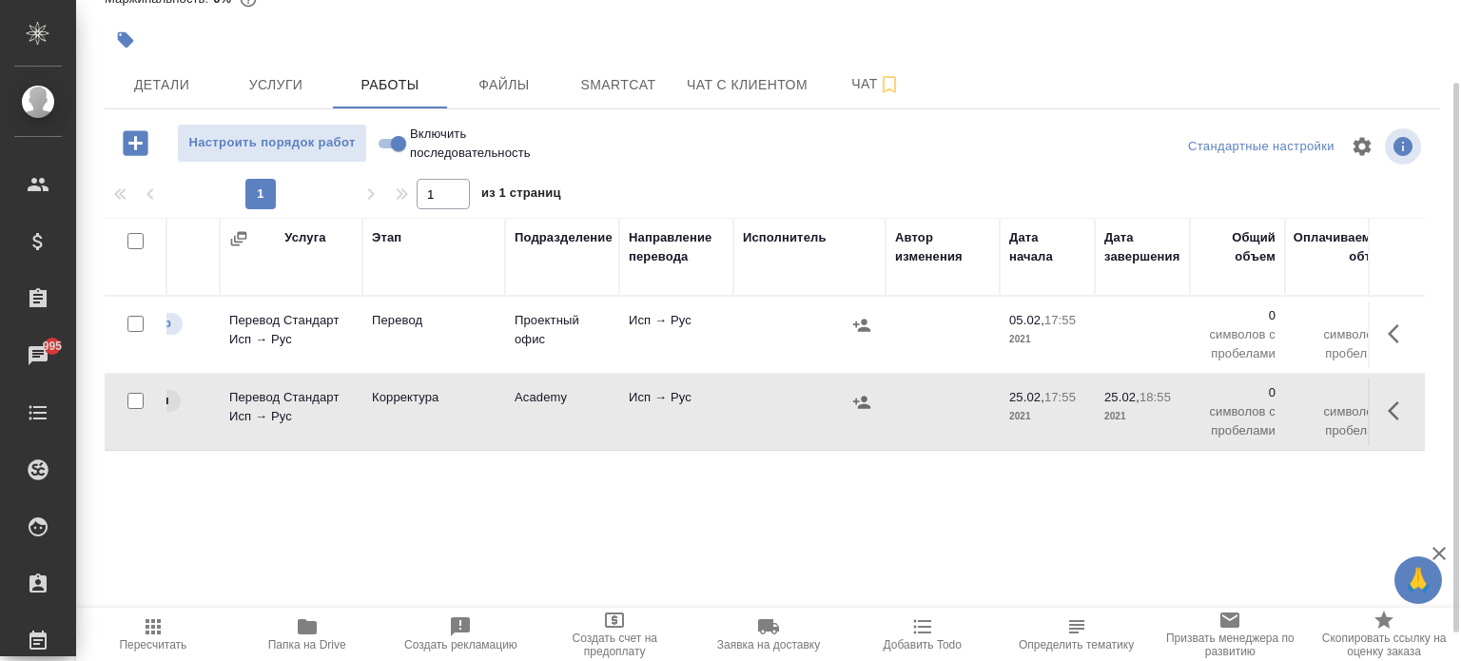
scroll to position [0, 0]
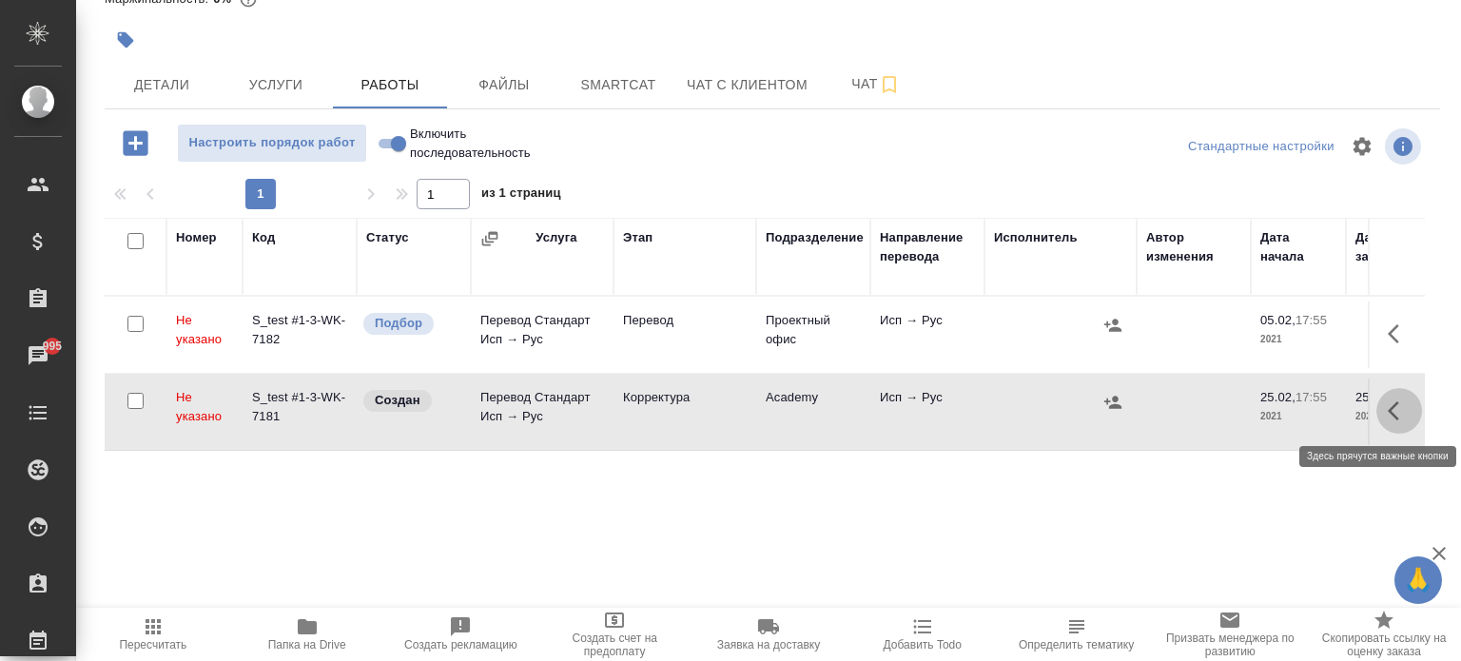
click at [1391, 423] on button "button" at bounding box center [1399, 411] width 46 height 46
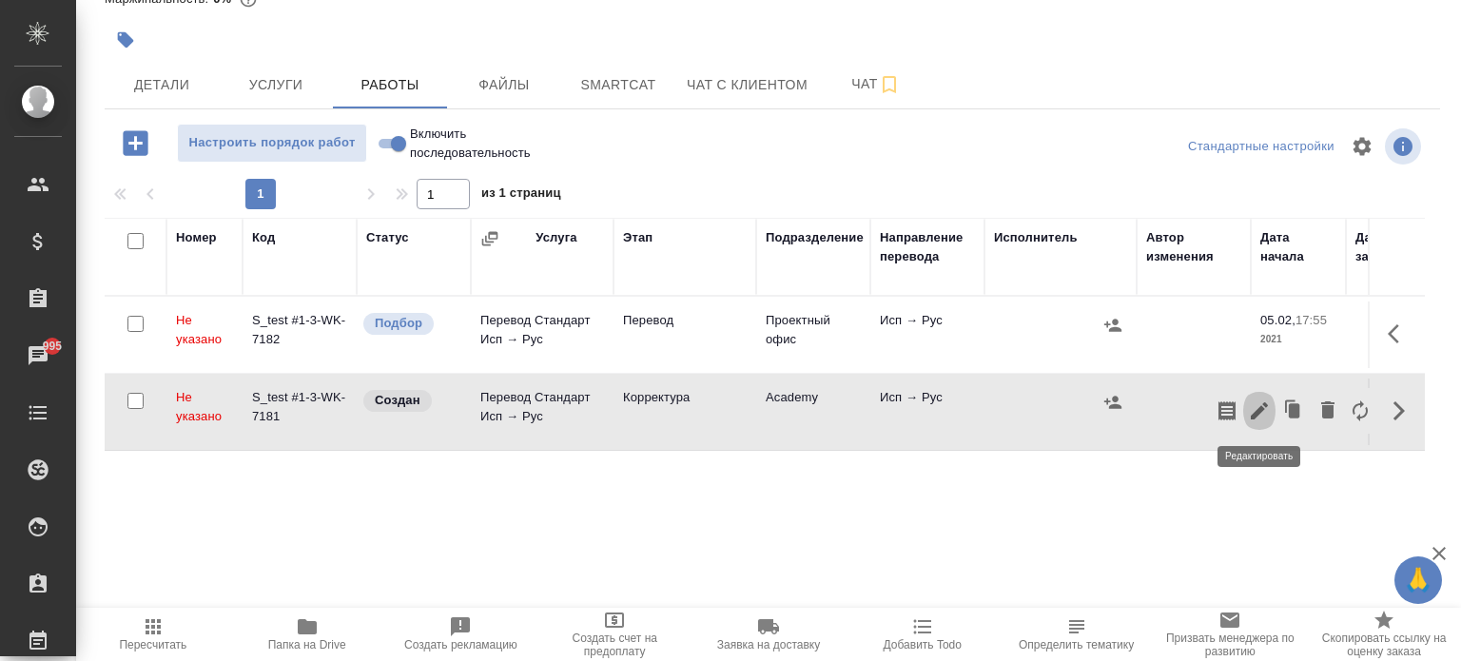
click at [1252, 414] on icon "button" at bounding box center [1259, 410] width 23 height 23
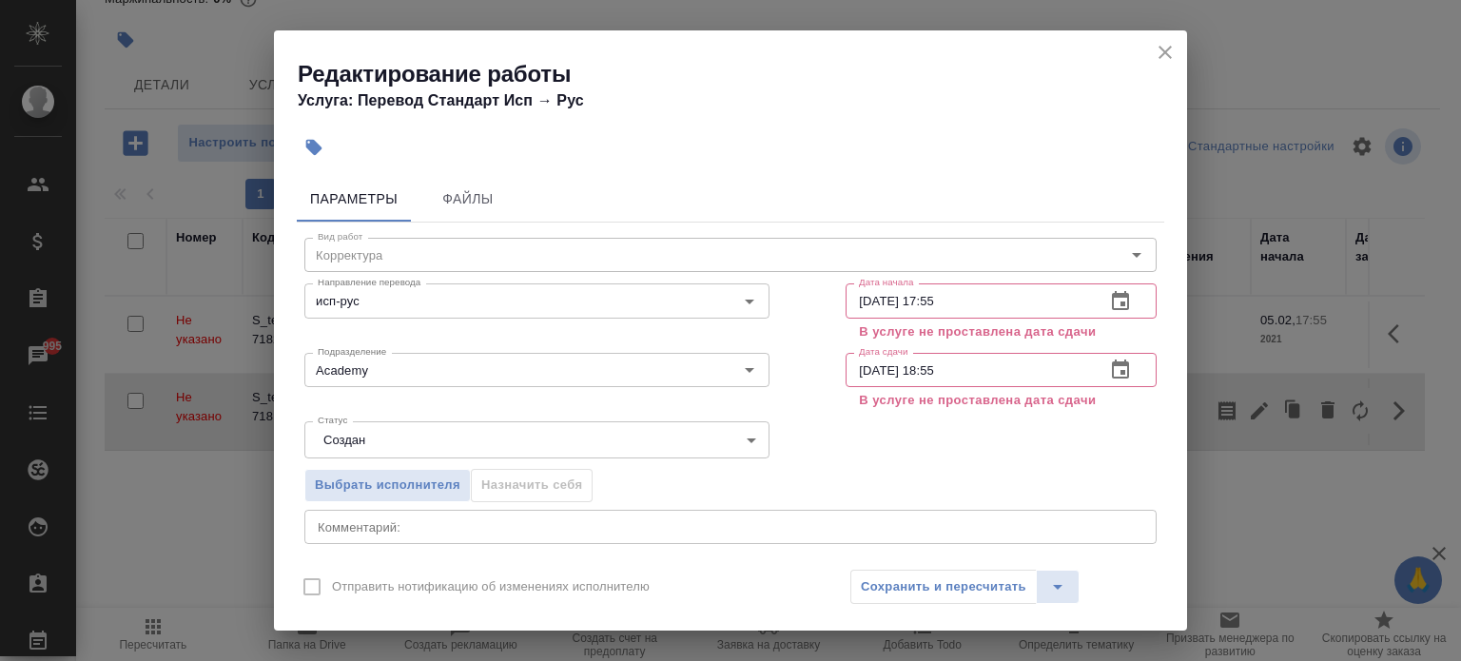
click at [552, 443] on body "🙏 .cls-1 fill:#fff; AWATERA Aivazyan Karina Клиенты Спецификации Заказы 995 Чат…" at bounding box center [730, 330] width 1461 height 661
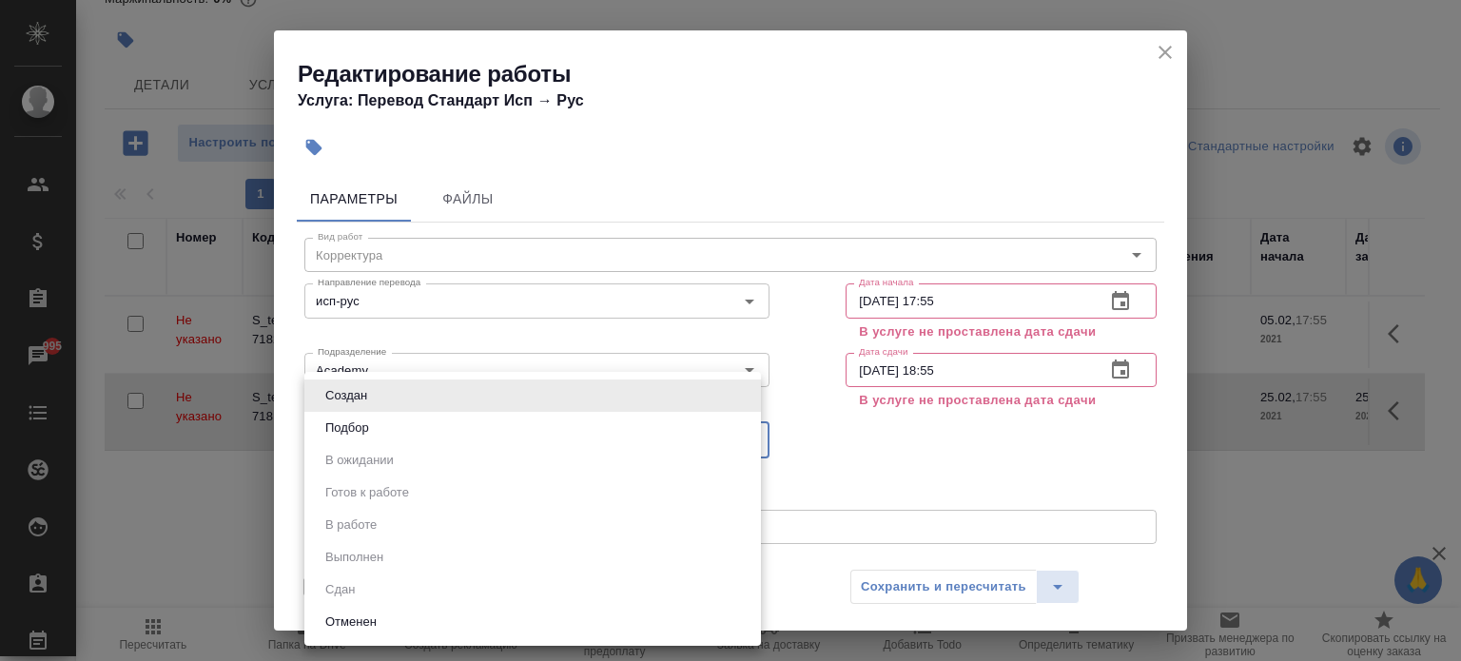
click at [1138, 582] on div at bounding box center [730, 330] width 1461 height 661
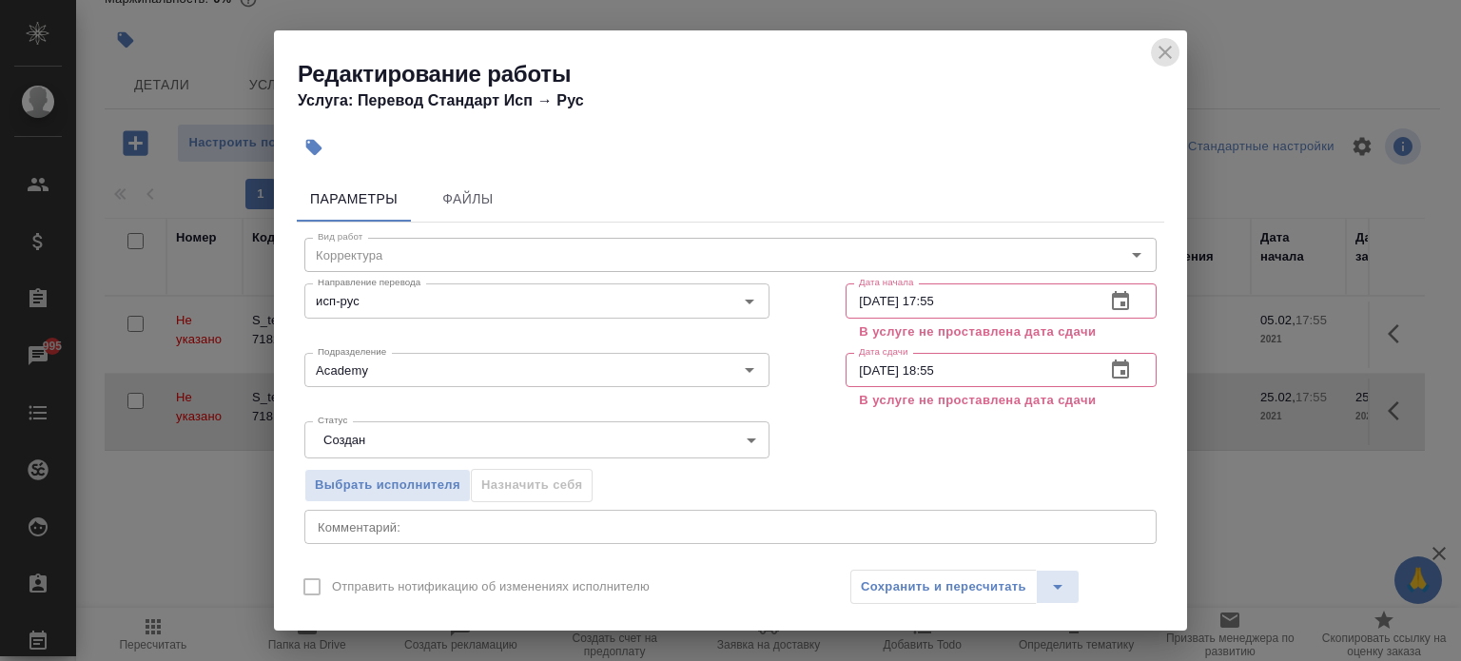
click at [1165, 56] on icon "close" at bounding box center [1165, 52] width 23 height 23
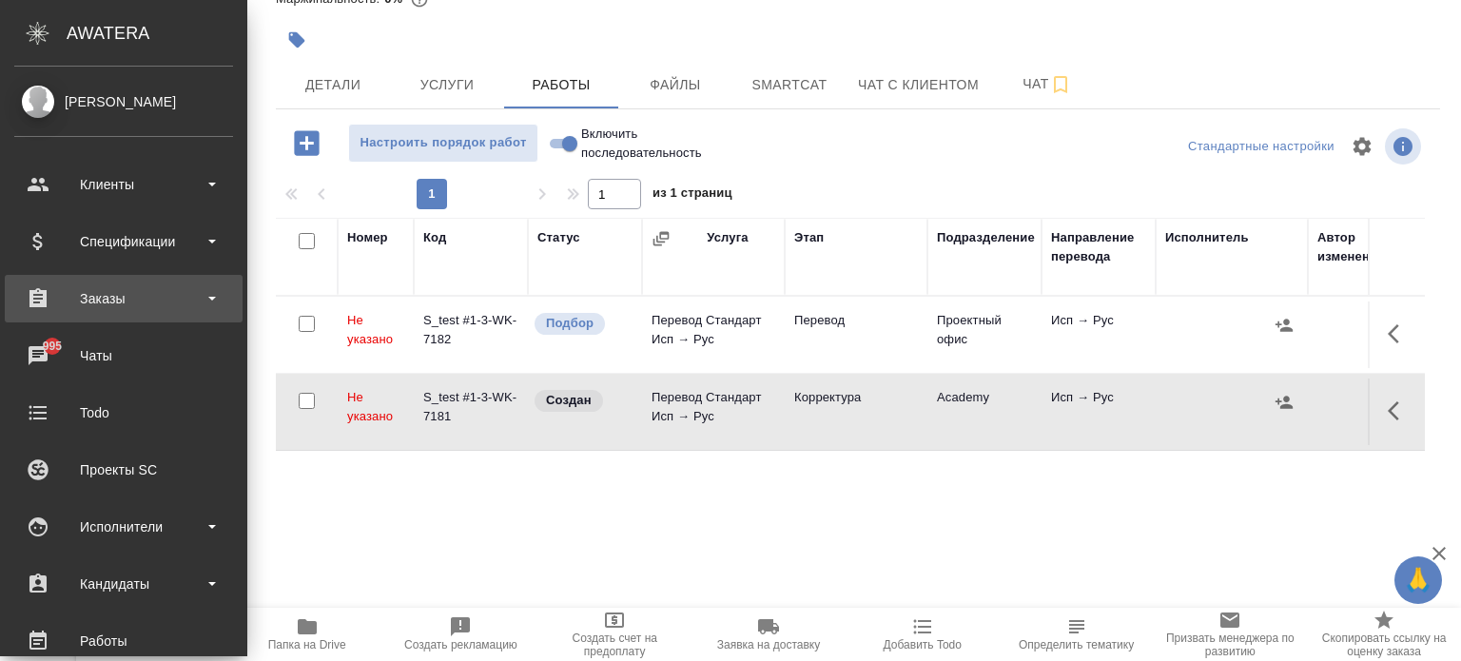
click at [114, 301] on div "Заказы" at bounding box center [123, 298] width 219 height 29
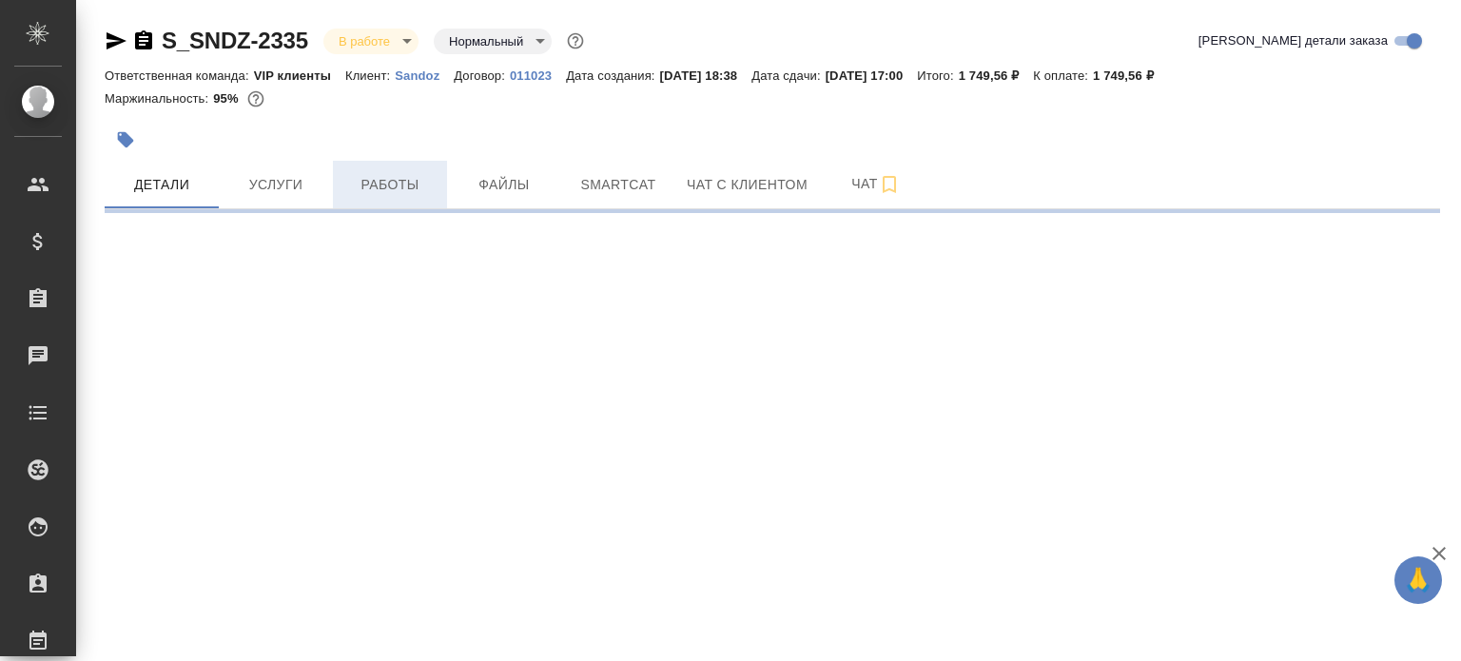
select select "RU"
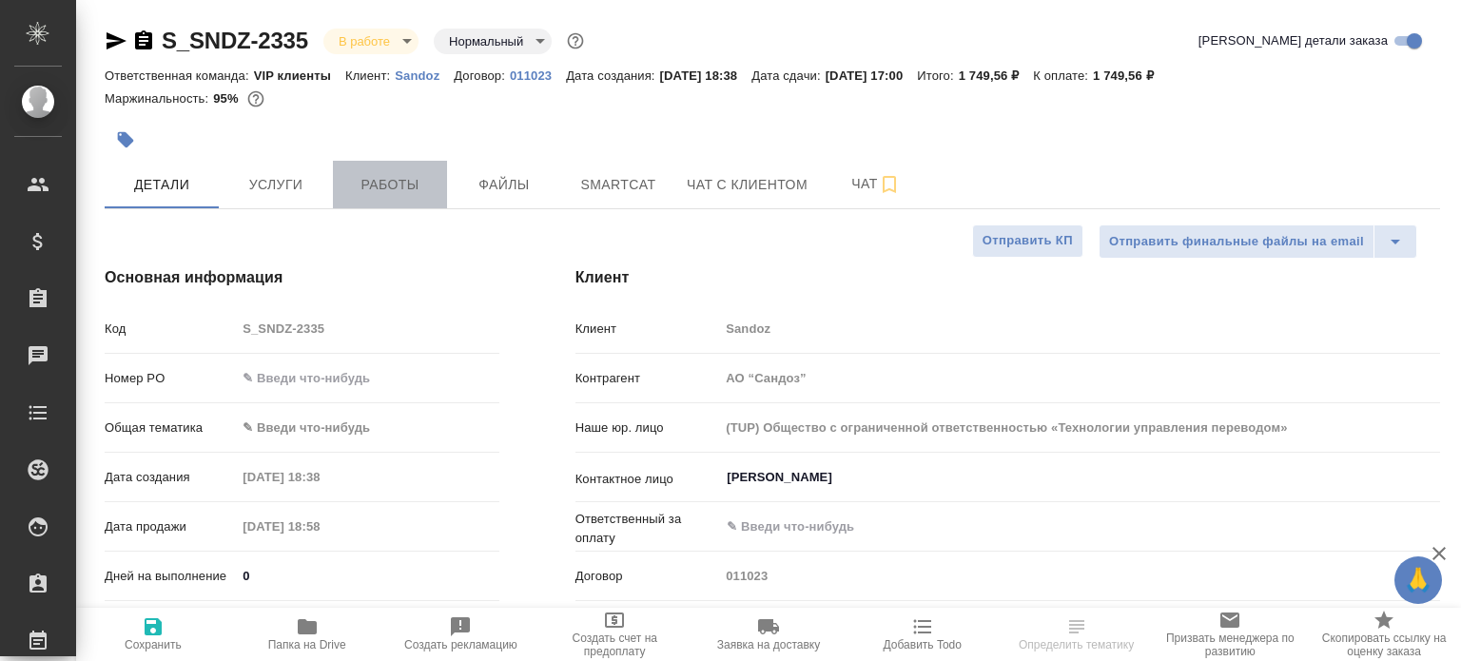
type textarea "x"
click at [403, 201] on button "Работы" at bounding box center [390, 185] width 114 height 48
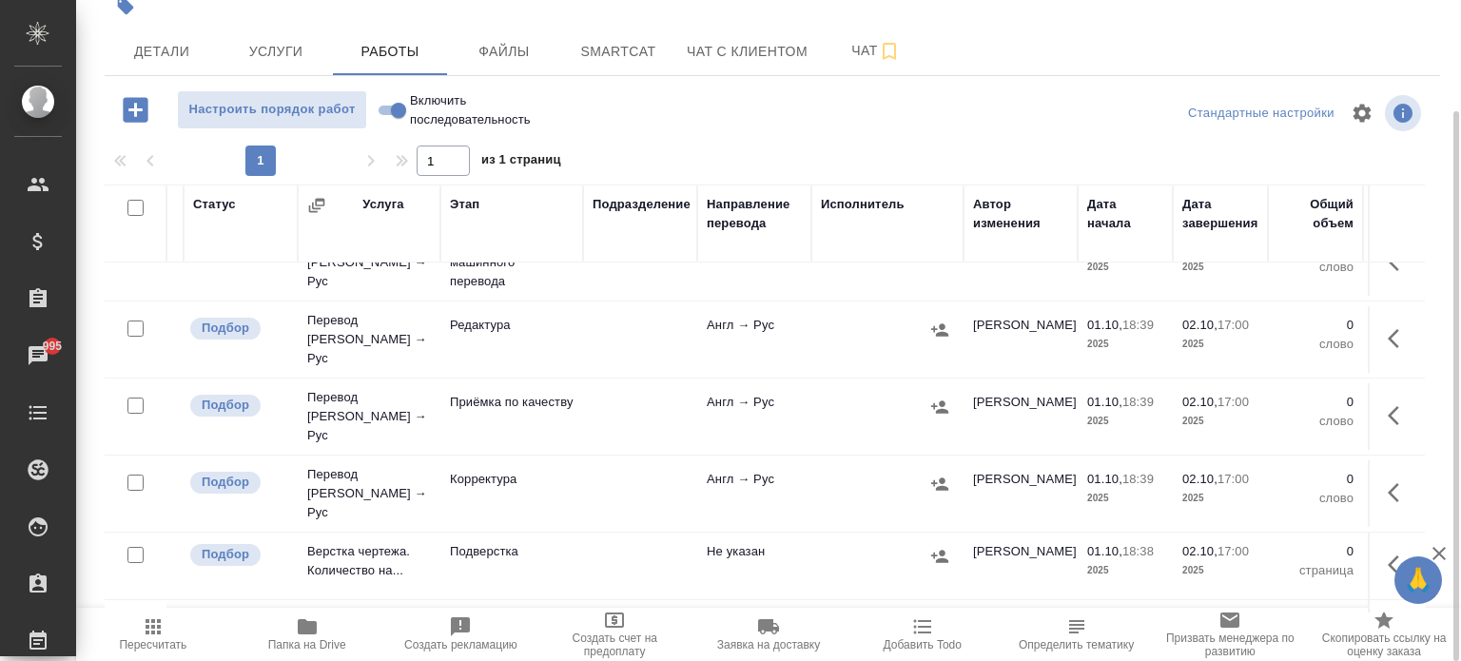
scroll to position [289, 173]
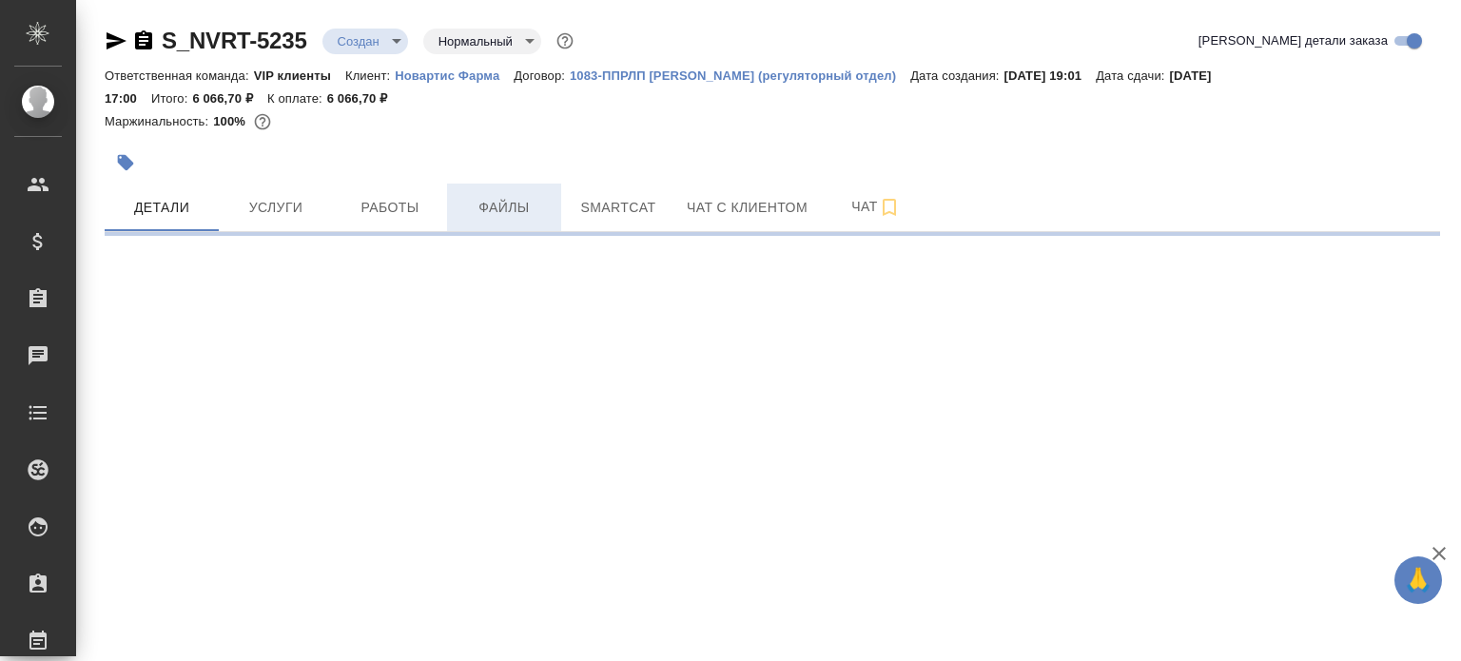
select select "RU"
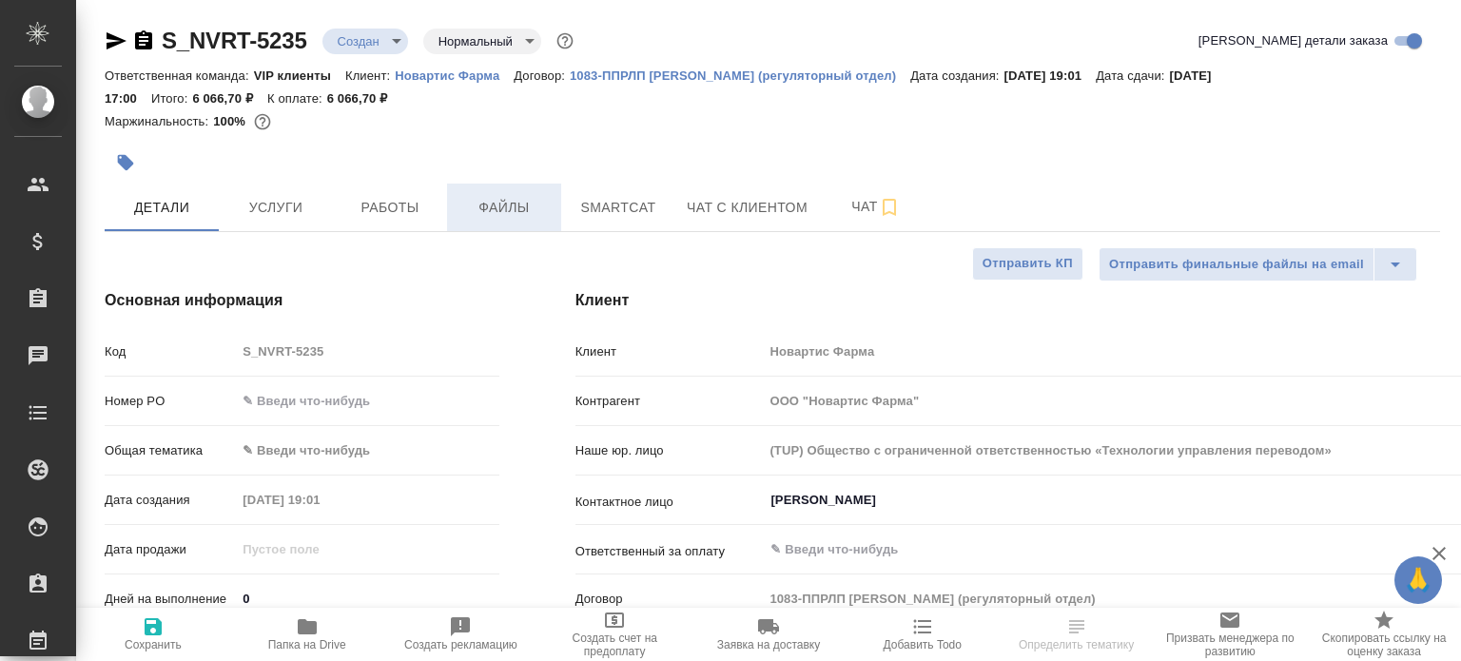
type textarea "x"
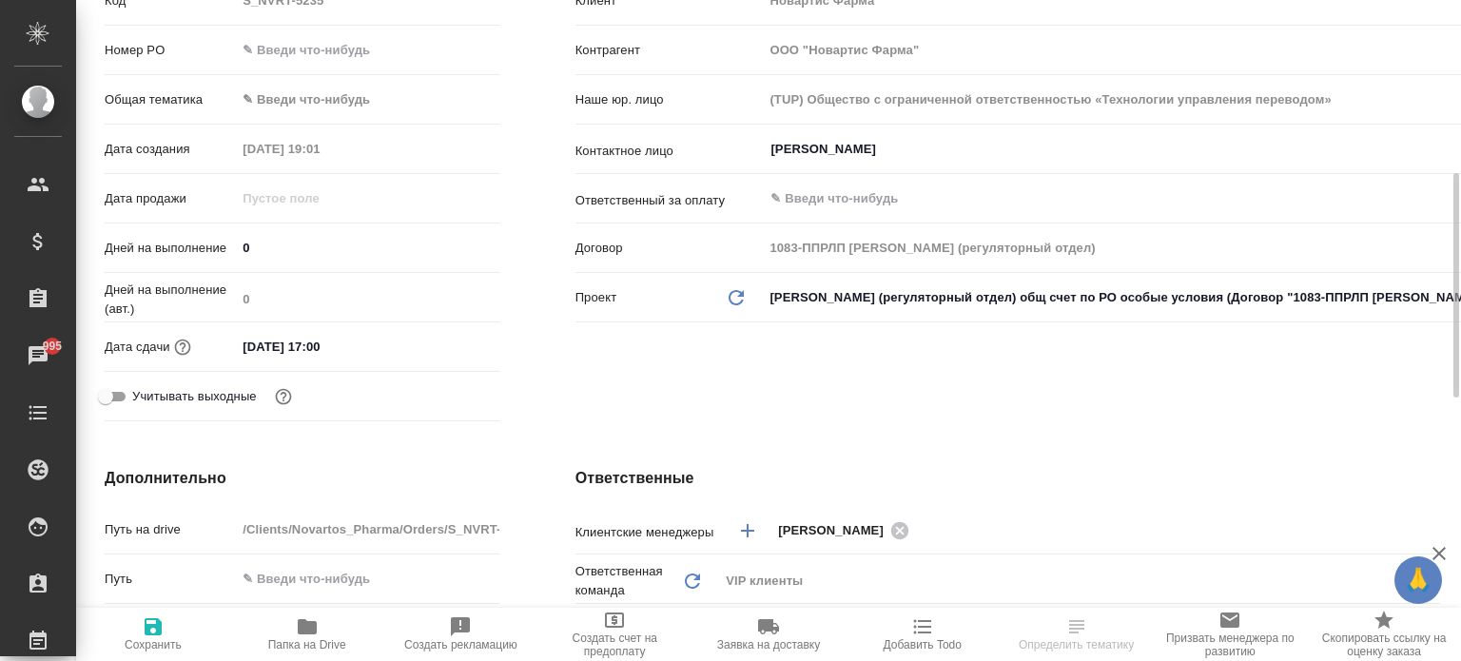
scroll to position [396, 0]
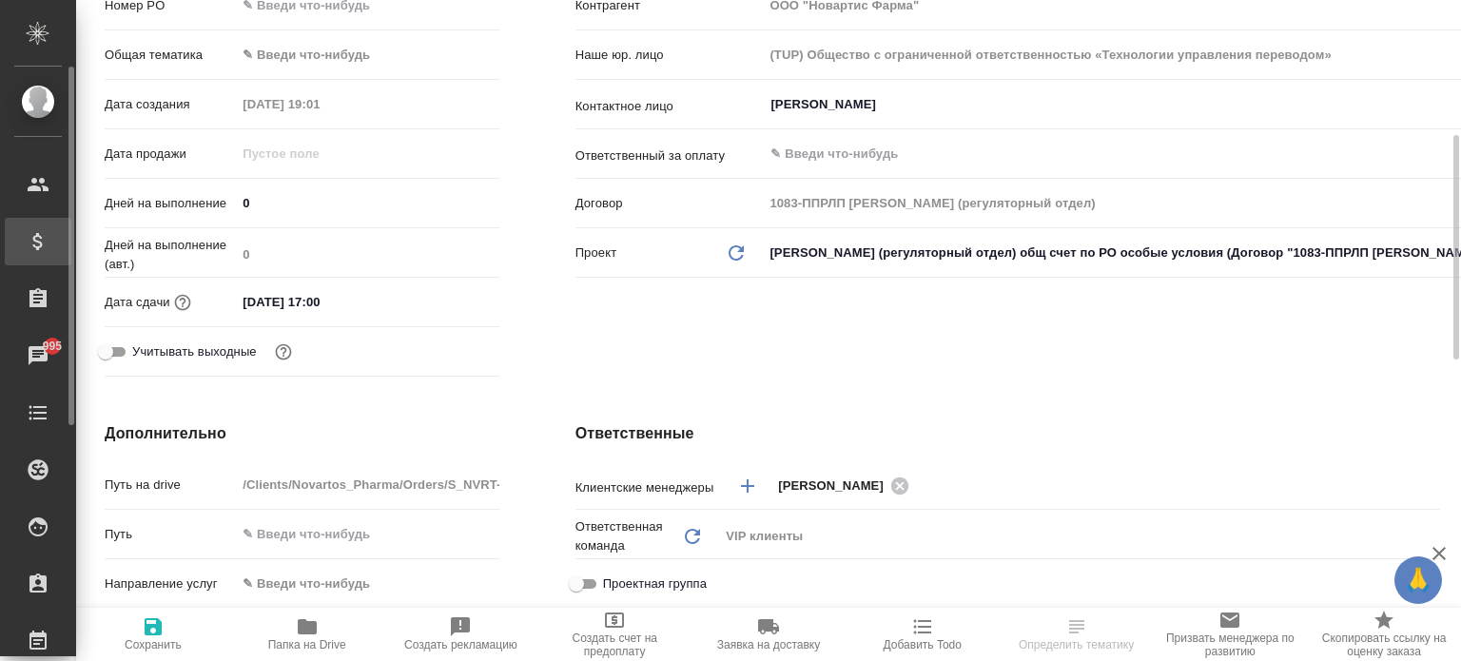
type textarea "x"
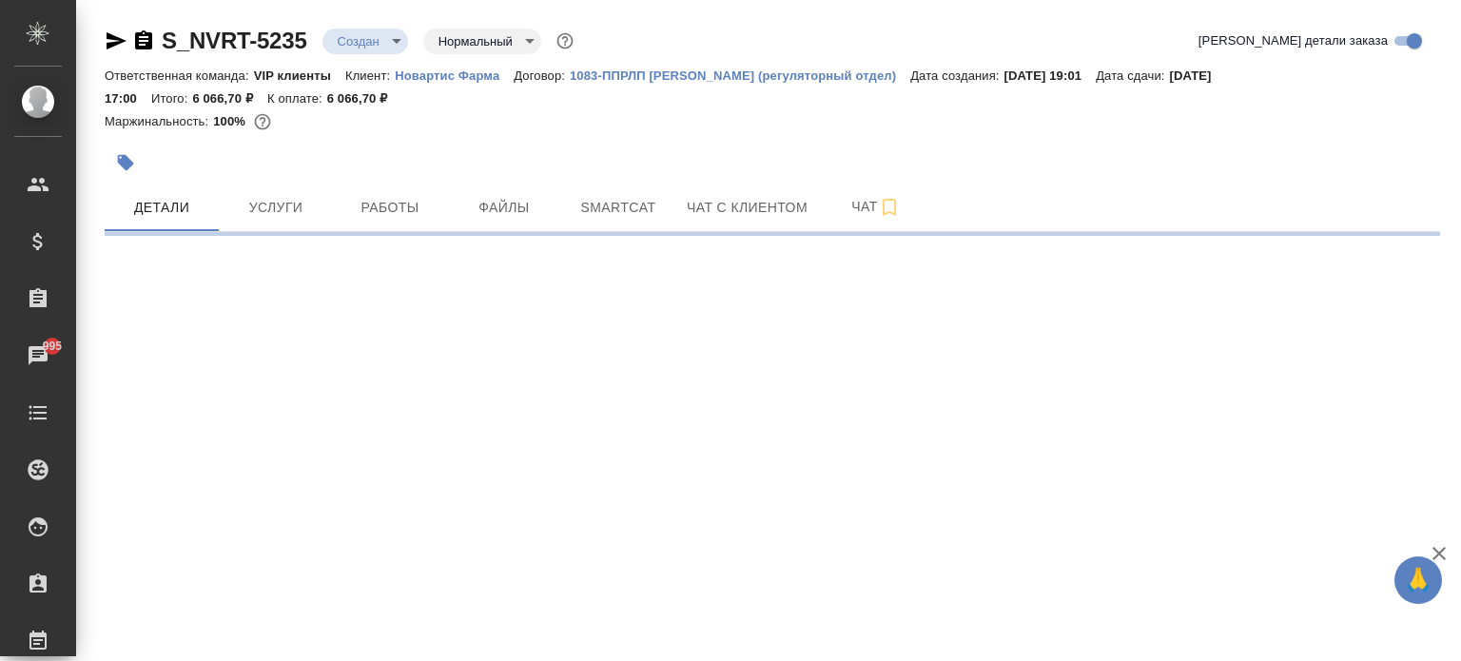
scroll to position [0, 0]
select select "RU"
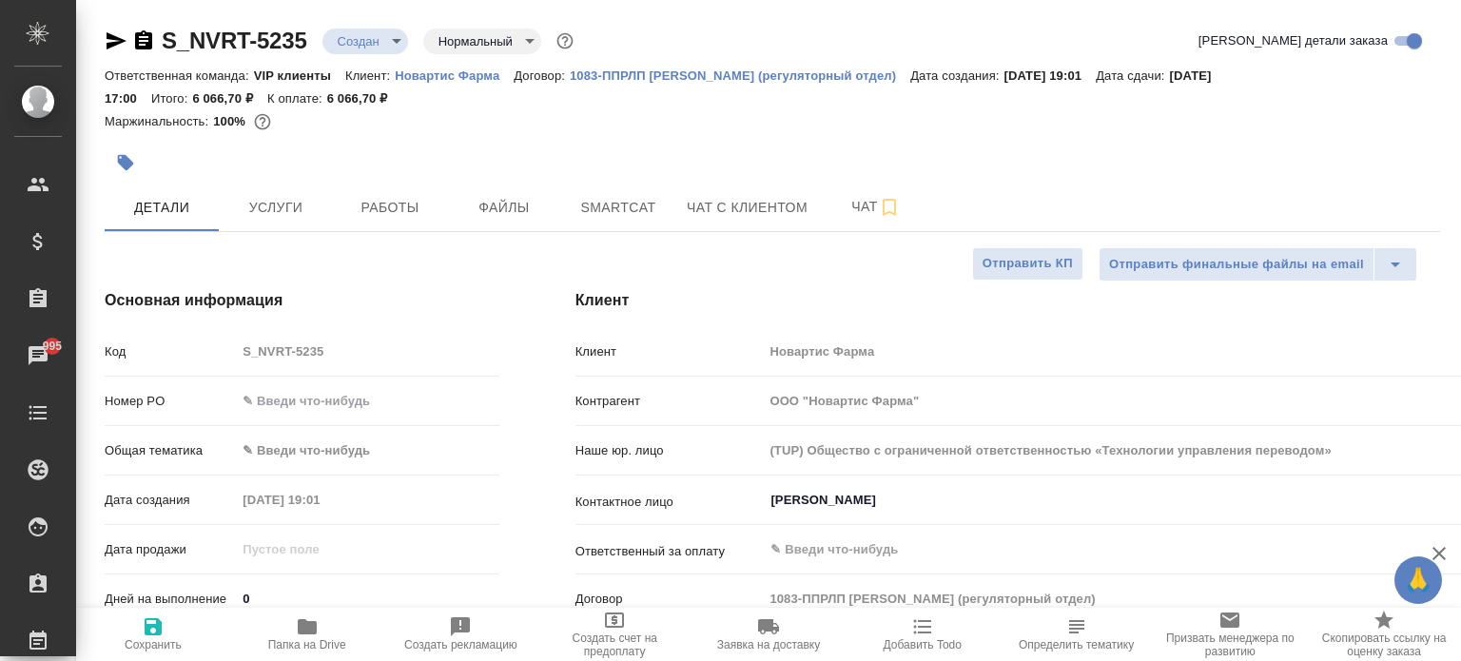
type textarea "x"
click at [319, 655] on button "Папка на Drive" at bounding box center [307, 634] width 154 height 53
type textarea "x"
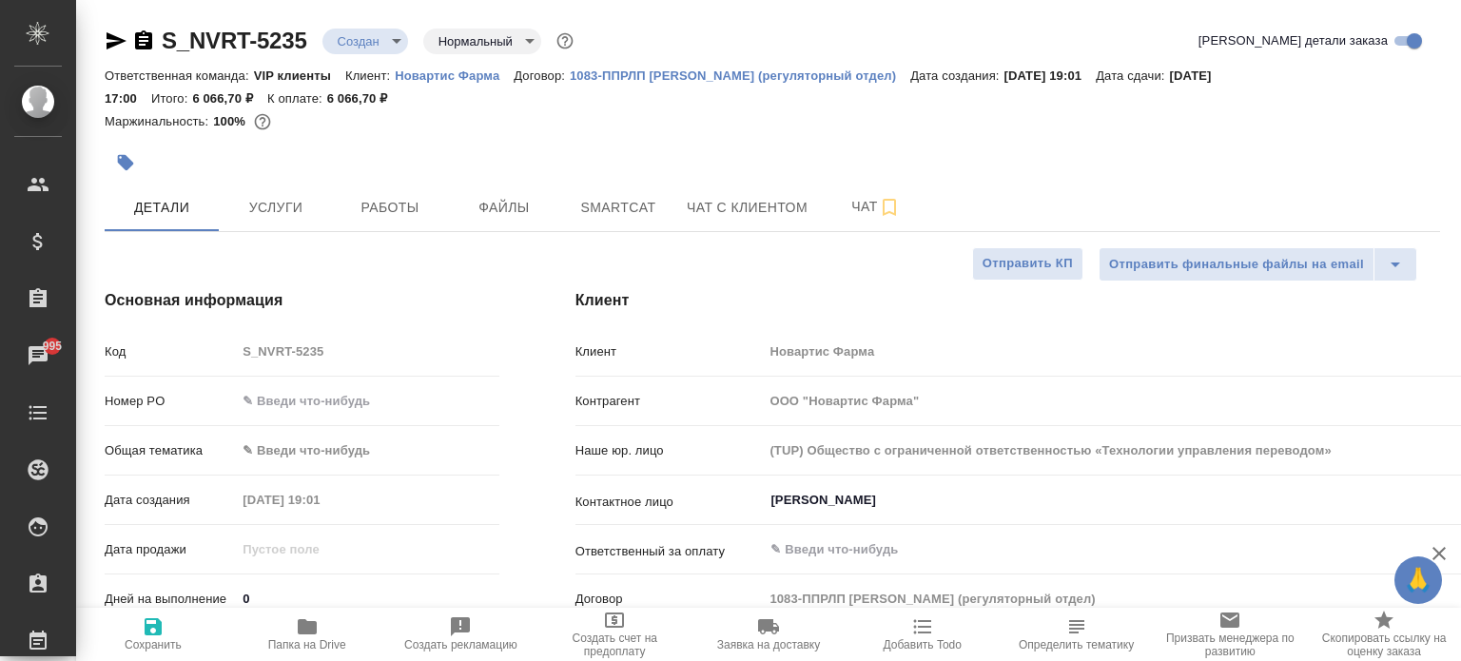
type textarea "x"
